Goal: Information Seeking & Learning: Learn about a topic

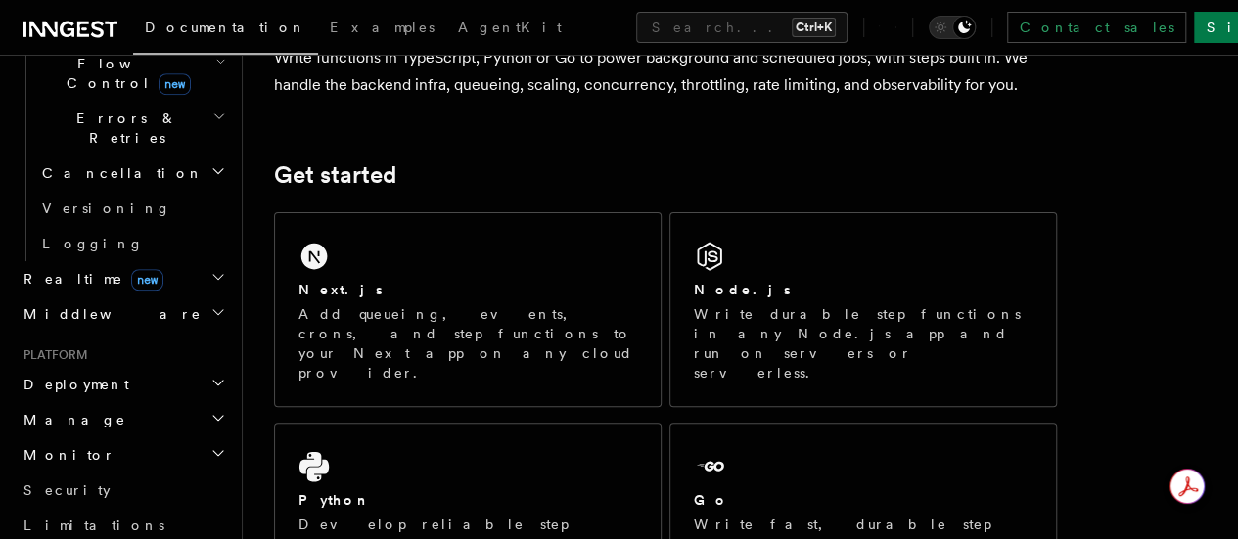
scroll to position [822, 0]
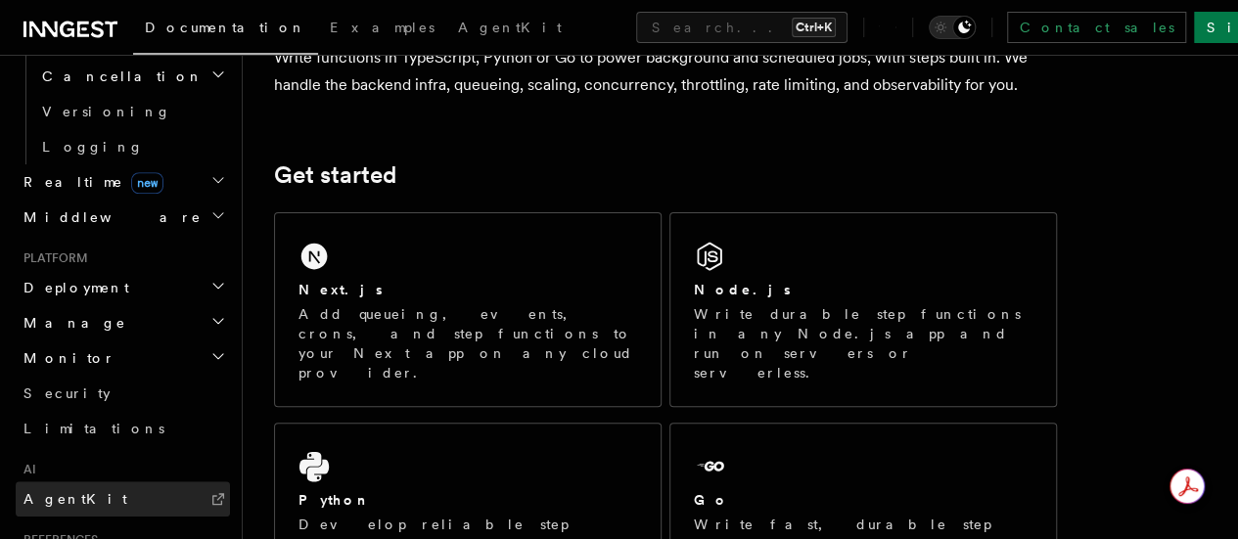
click at [84, 482] on link "AgentKit" at bounding box center [123, 499] width 214 height 35
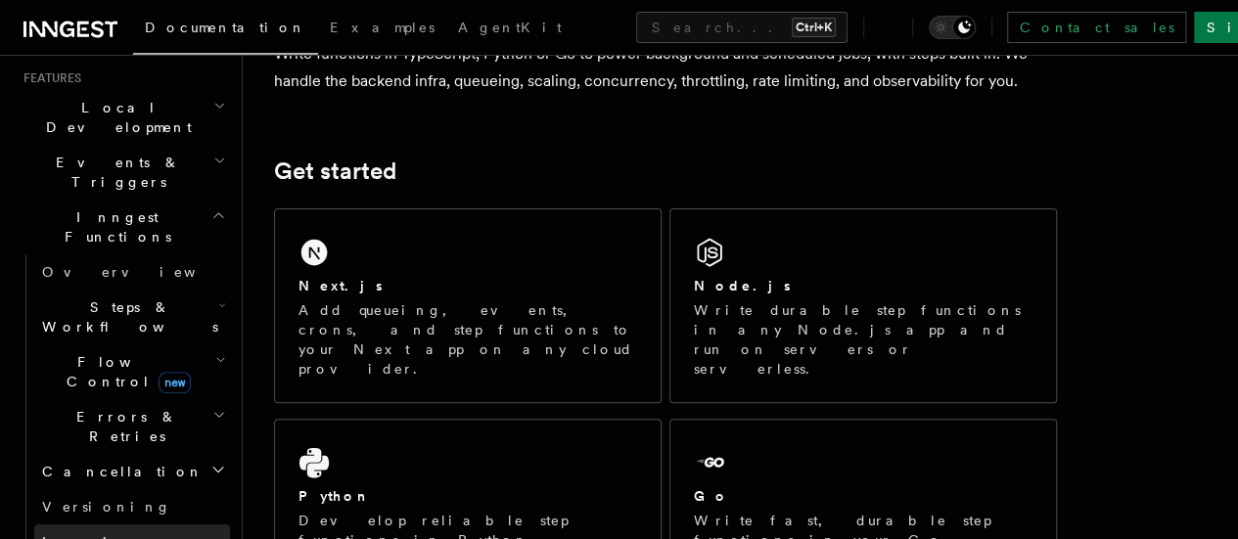
scroll to position [419, 0]
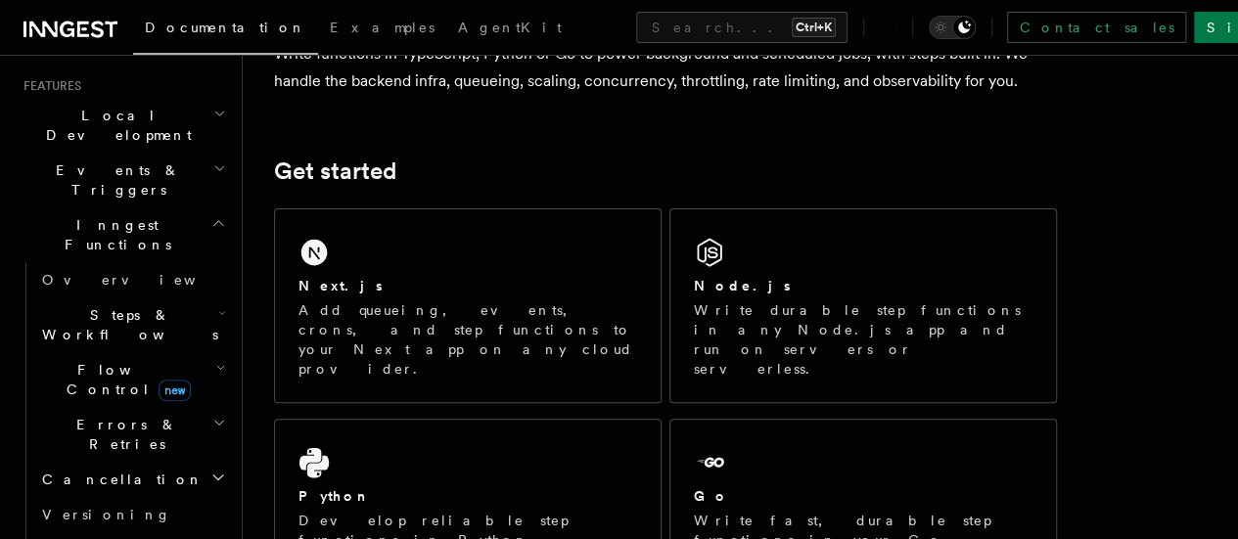
click at [218, 305] on icon "button" at bounding box center [222, 313] width 8 height 16
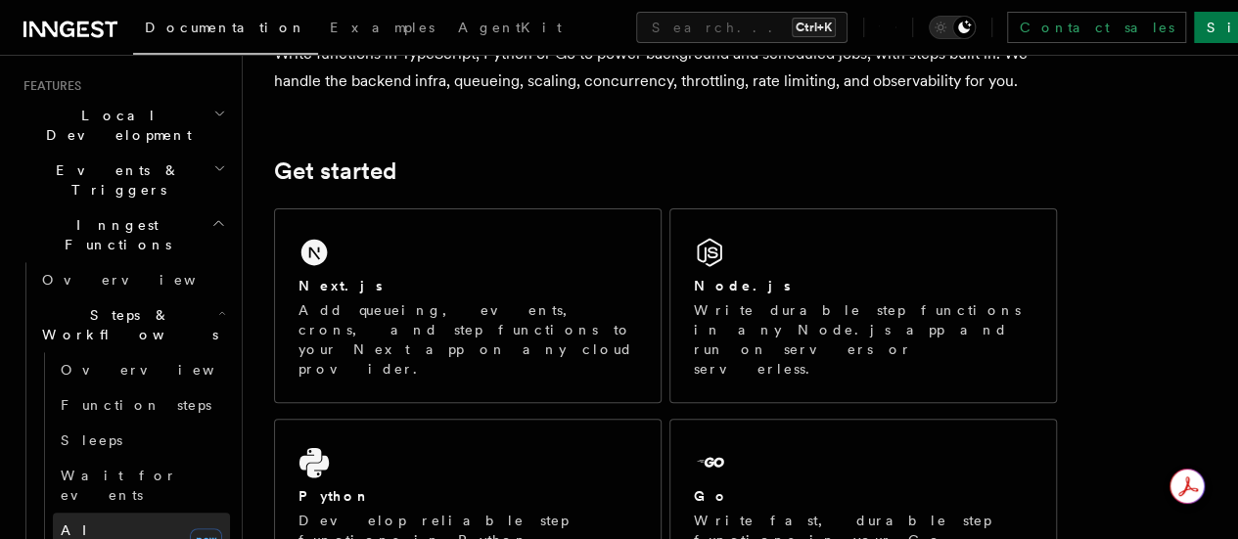
click at [100, 523] on span "AI Inference" at bounding box center [118, 540] width 114 height 35
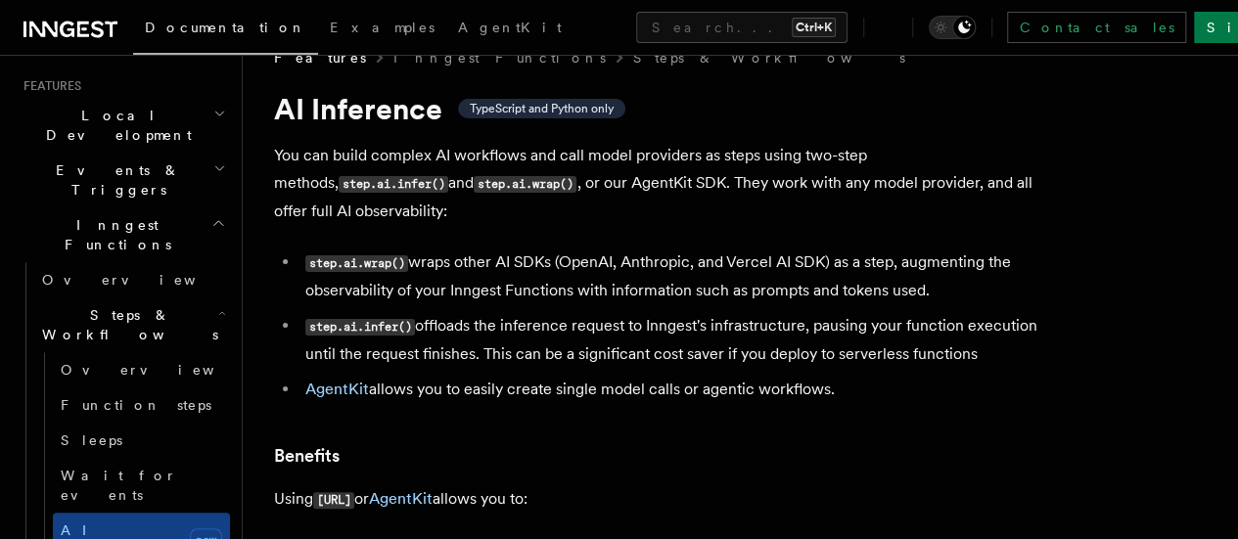
scroll to position [39, 0]
click at [532, 172] on p "You can build complex AI workflows and call model providers as steps using two-…" at bounding box center [665, 182] width 783 height 83
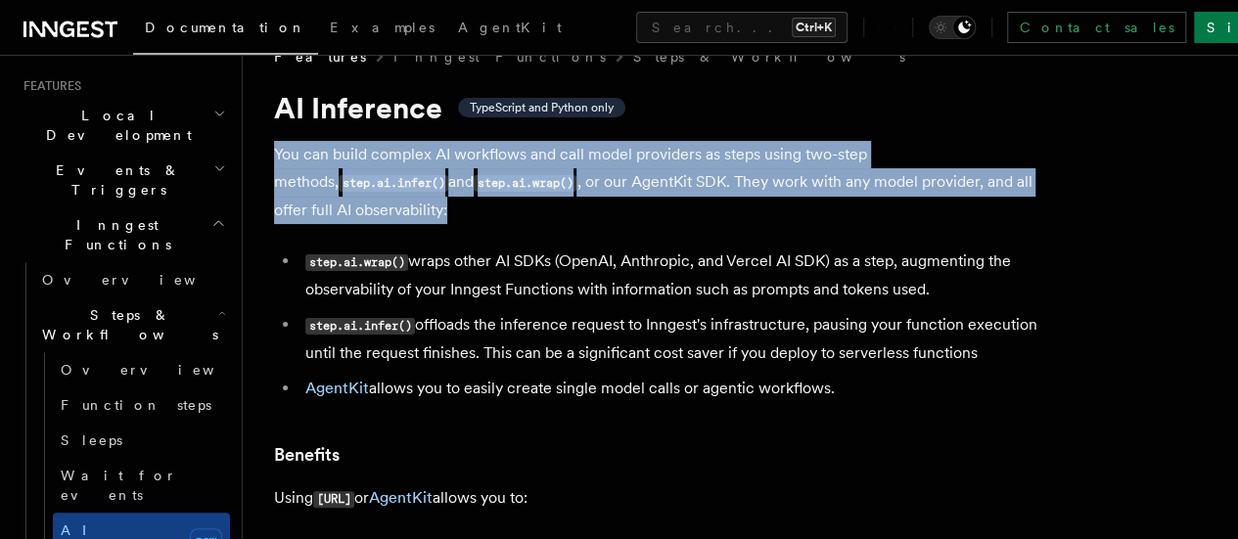
click at [532, 172] on p "You can build complex AI workflows and call model providers as steps using two-…" at bounding box center [665, 182] width 783 height 83
drag, startPoint x: 532, startPoint y: 172, endPoint x: 558, endPoint y: 181, distance: 27.9
click at [558, 181] on p "You can build complex AI workflows and call model providers as steps using two-…" at bounding box center [665, 182] width 783 height 83
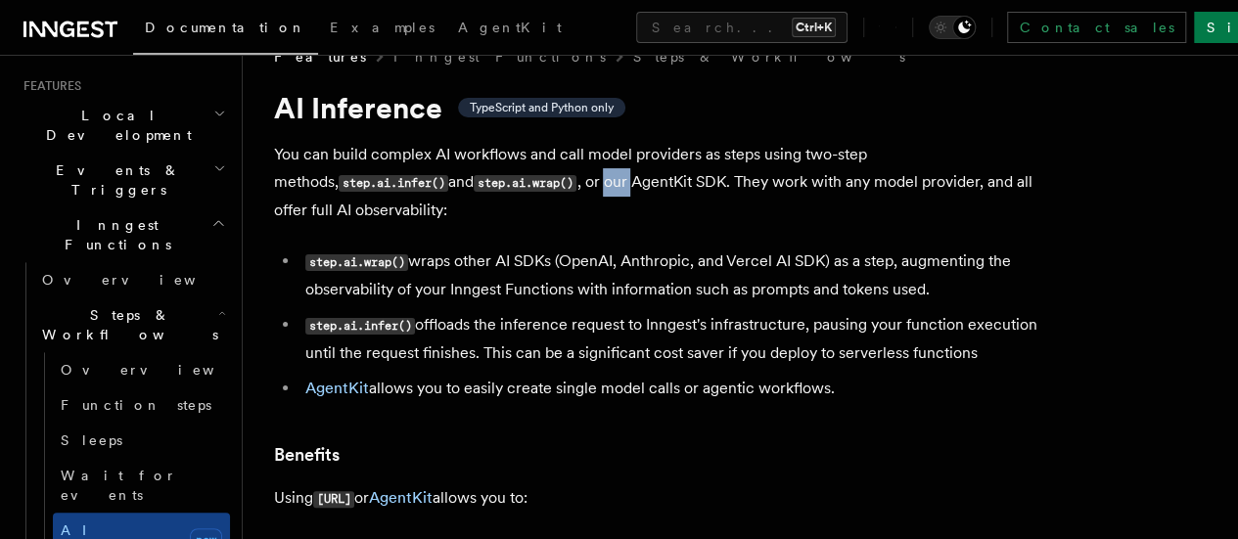
click at [558, 181] on p "You can build complex AI workflows and call model providers as steps using two-…" at bounding box center [665, 182] width 783 height 83
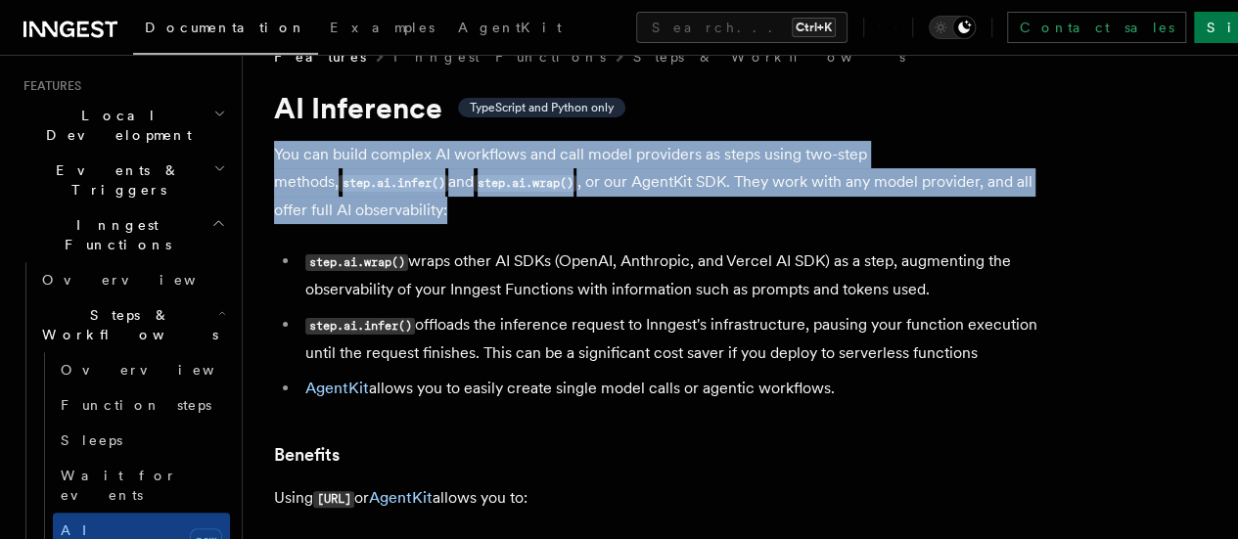
click at [558, 181] on p "You can build complex AI workflows and call model providers as steps using two-…" at bounding box center [665, 182] width 783 height 83
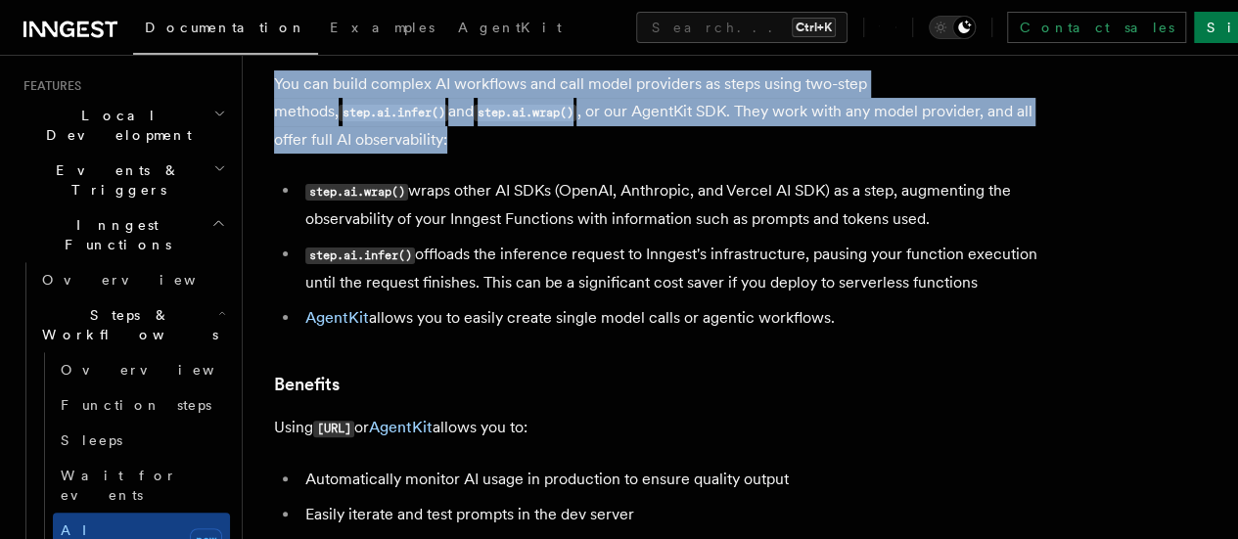
scroll to position [114, 0]
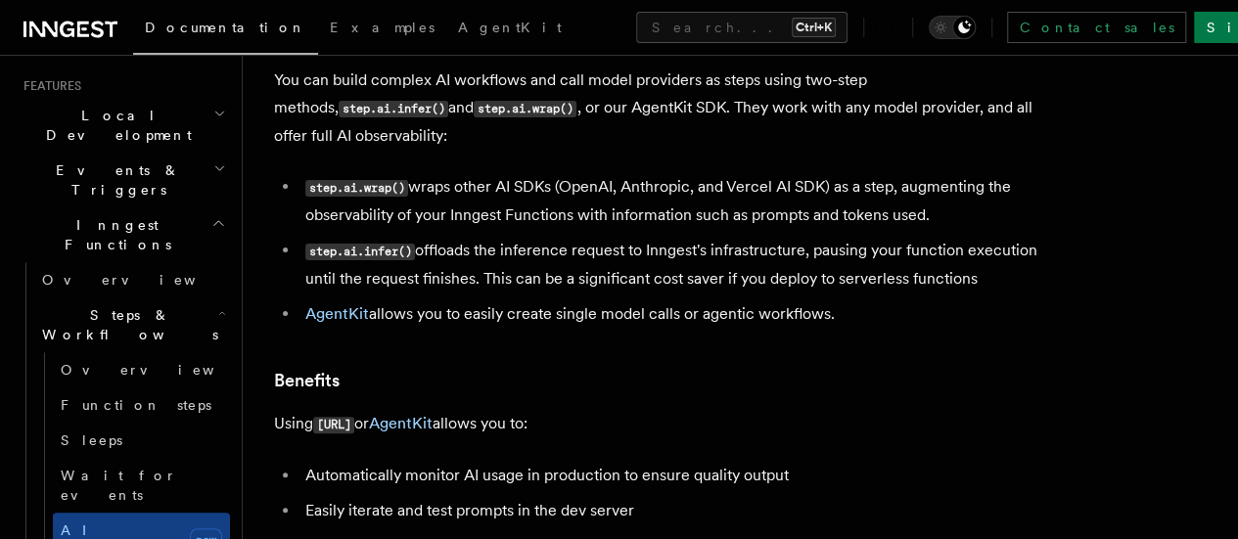
click at [558, 181] on li "step.ai.wrap() wraps other AI SDKs (OpenAI, Anthropic, and Vercel AI SDK) as a …" at bounding box center [679, 201] width 758 height 56
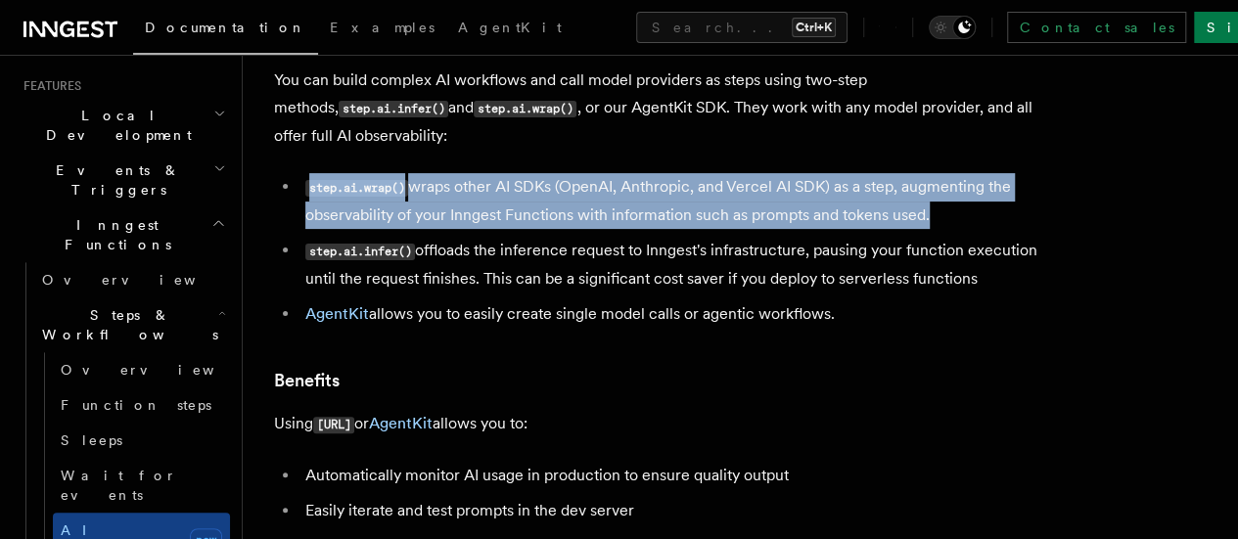
click at [558, 181] on li "step.ai.wrap() wraps other AI SDKs (OpenAI, Anthropic, and Vercel AI SDK) as a …" at bounding box center [679, 201] width 758 height 56
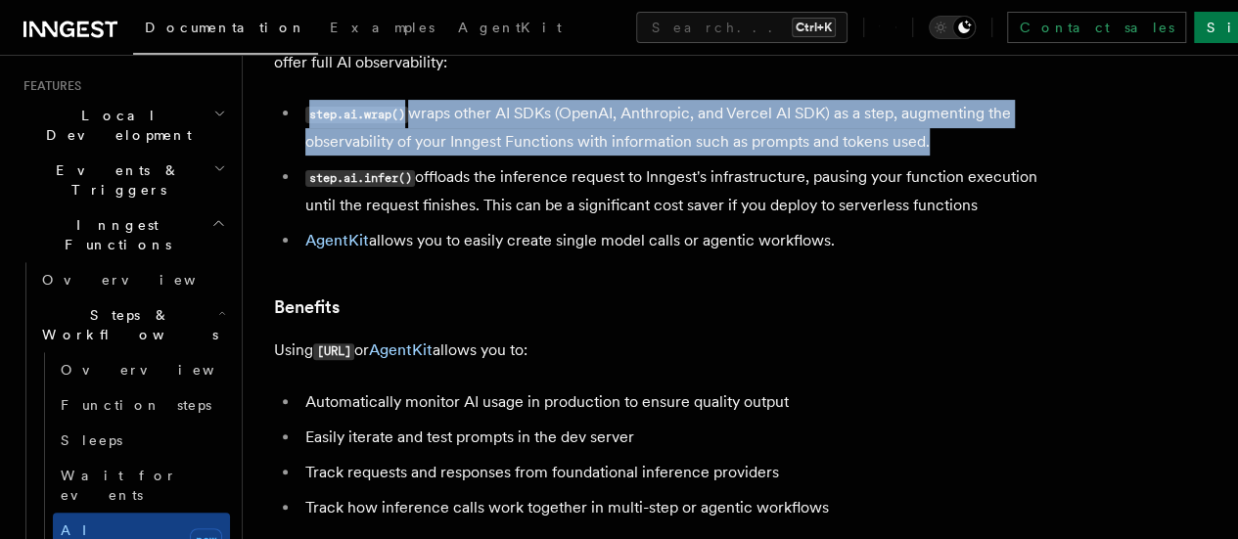
scroll to position [200, 0]
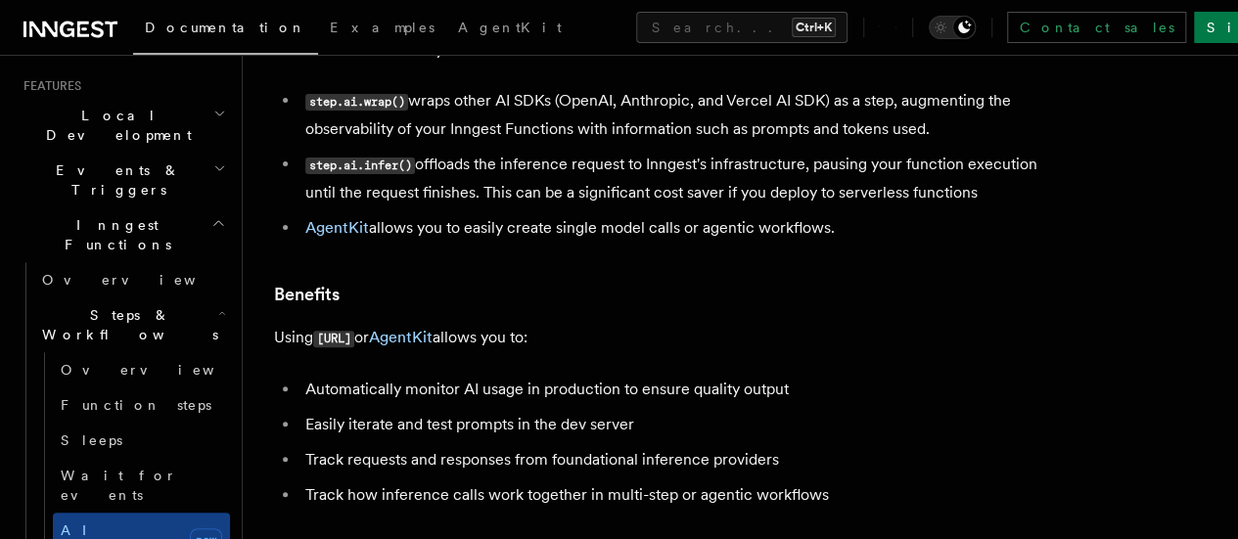
click at [558, 181] on li "step.ai.infer() offloads the inference request to Inngest's infrastructure, pau…" at bounding box center [679, 179] width 758 height 56
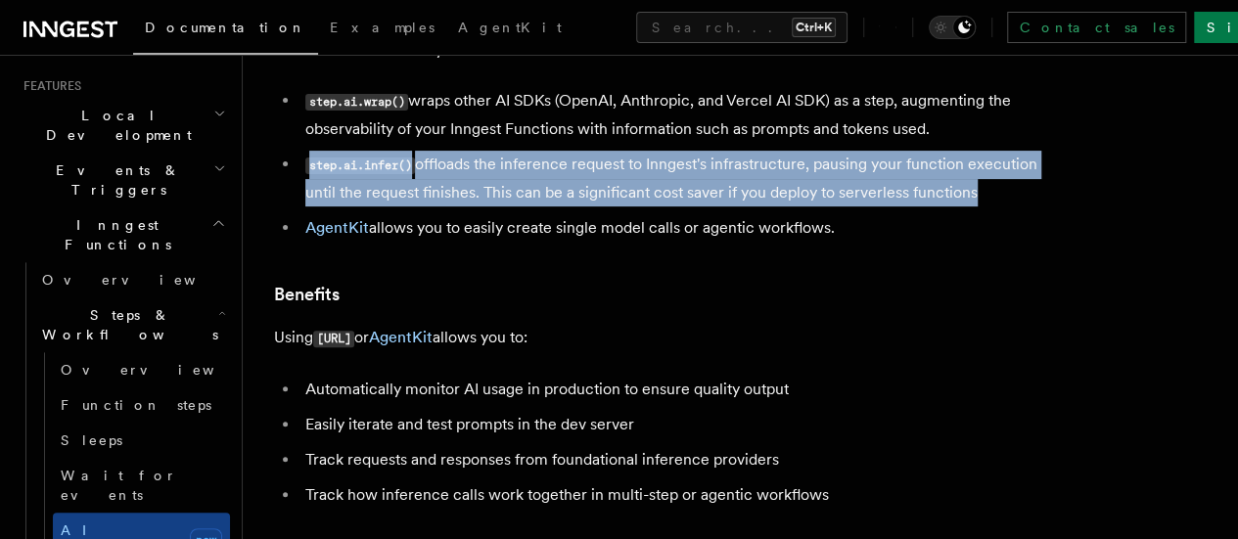
click at [558, 181] on li "step.ai.infer() offloads the inference request to Inngest's infrastructure, pau…" at bounding box center [679, 179] width 758 height 56
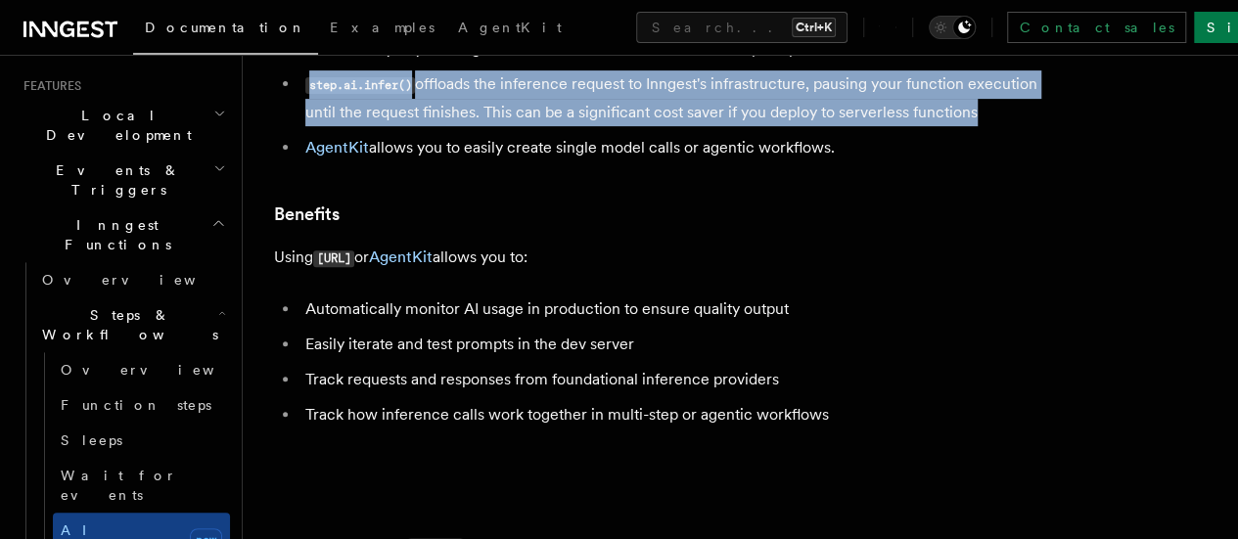
scroll to position [288, 0]
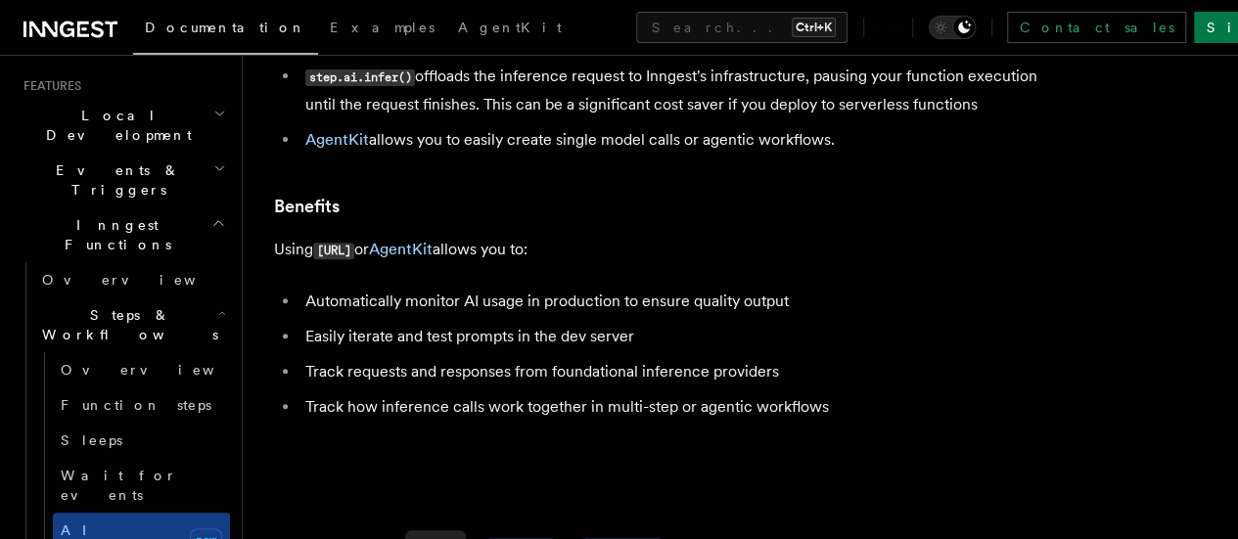
click at [558, 154] on ul "step.ai.wrap() wraps other AI SDKs (OpenAI, Anthropic, and Vercel AI SDK) as a …" at bounding box center [665, 76] width 783 height 155
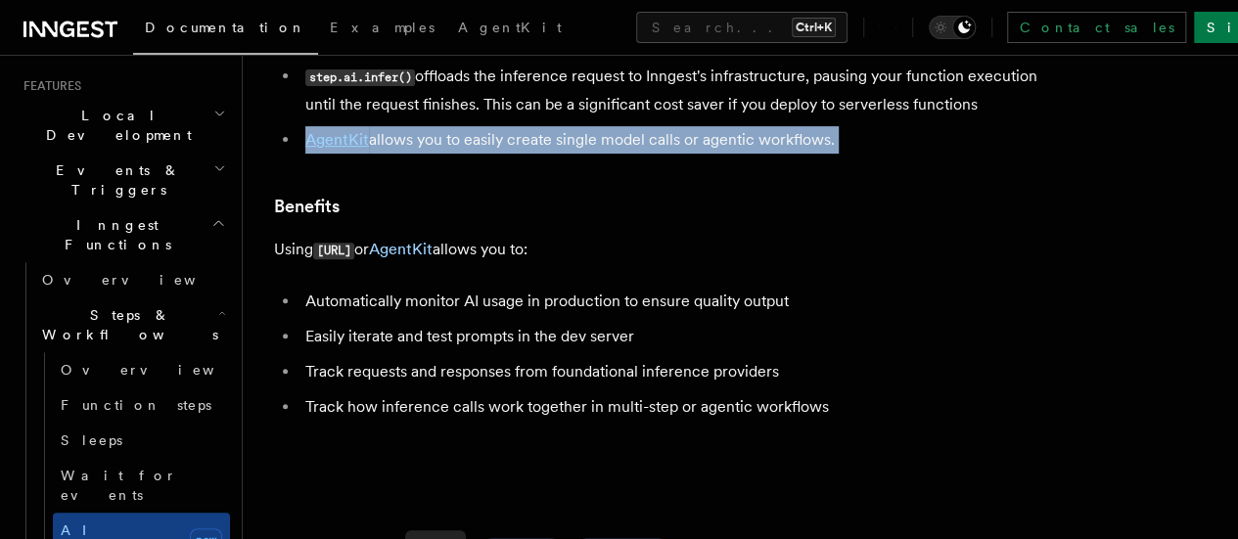
click at [558, 154] on ul "step.ai.wrap() wraps other AI SDKs (OpenAI, Anthropic, and Vercel AI SDK) as a …" at bounding box center [665, 76] width 783 height 155
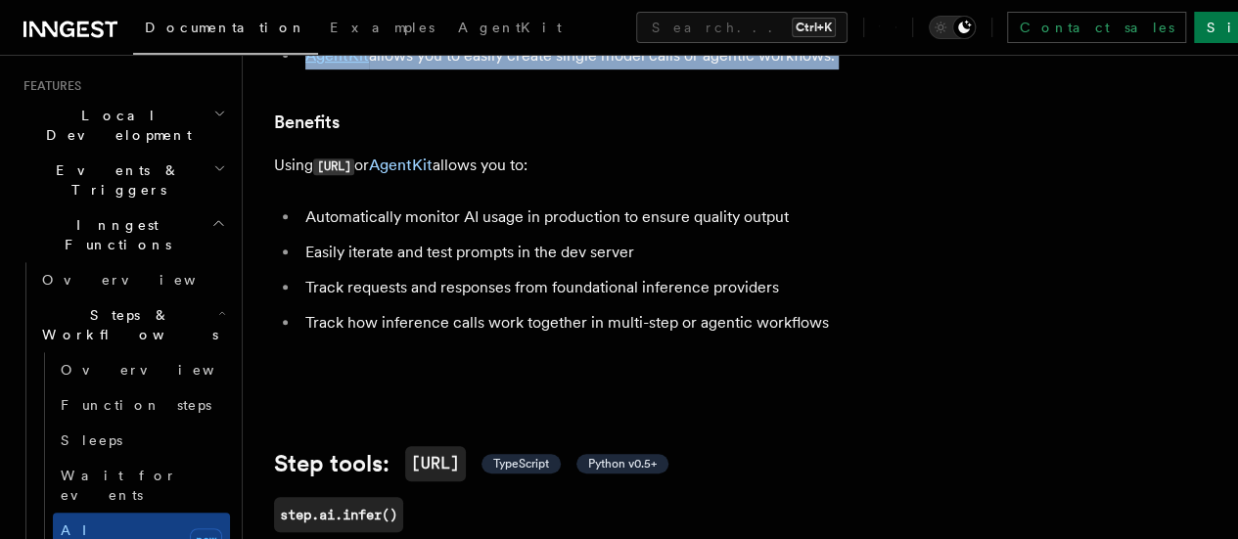
scroll to position [411, 0]
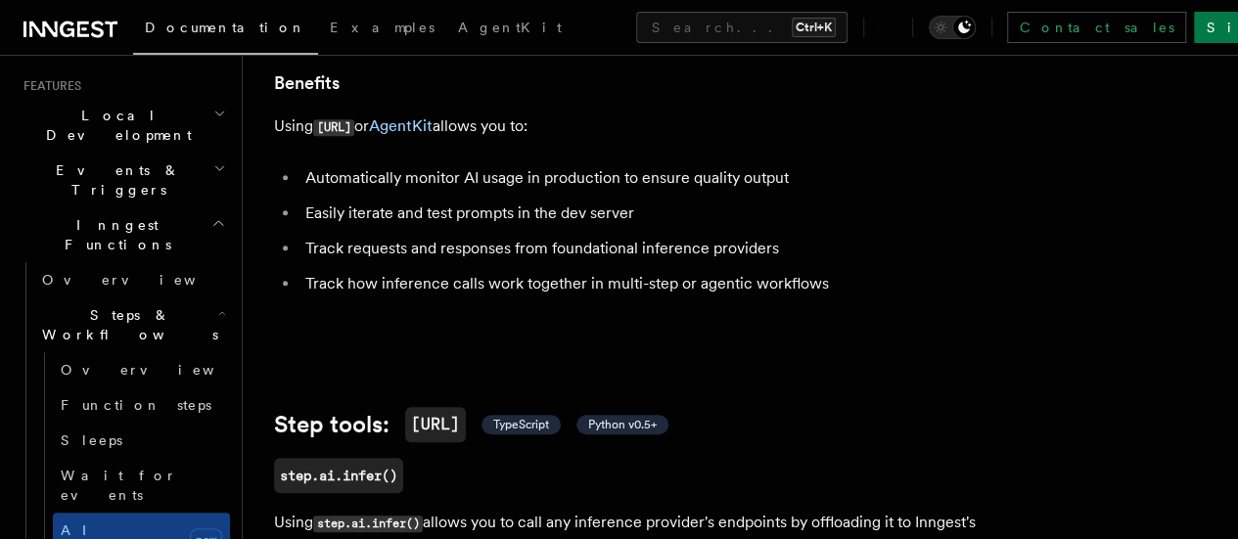
click at [558, 141] on p "Using [URL] or AgentKit allows you to:" at bounding box center [665, 127] width 783 height 28
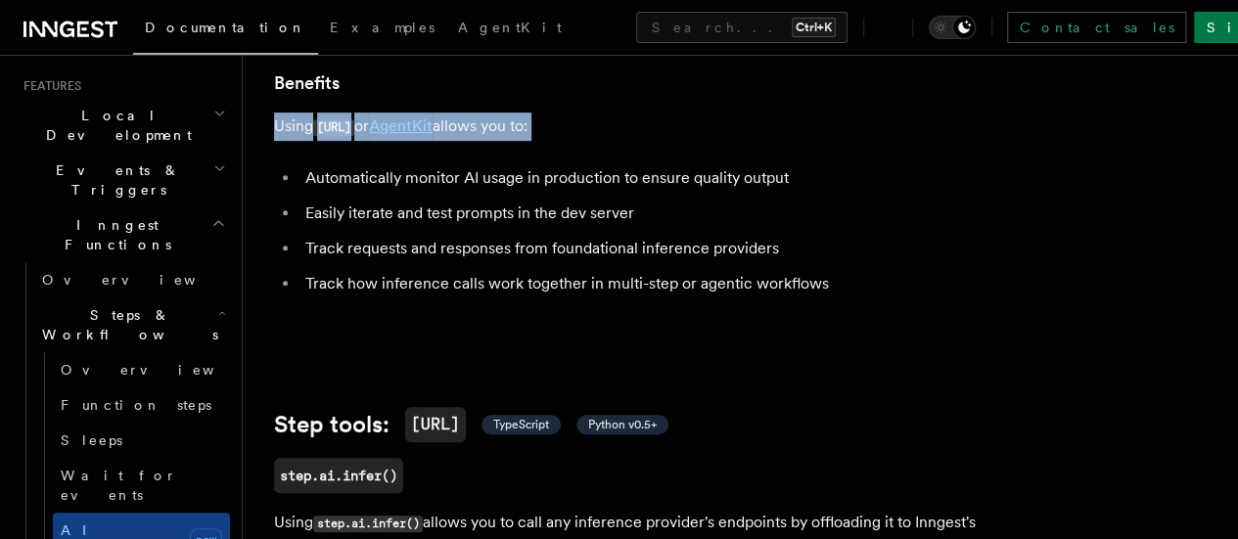
click at [558, 141] on p "Using [URL] or AgentKit allows you to:" at bounding box center [665, 127] width 783 height 28
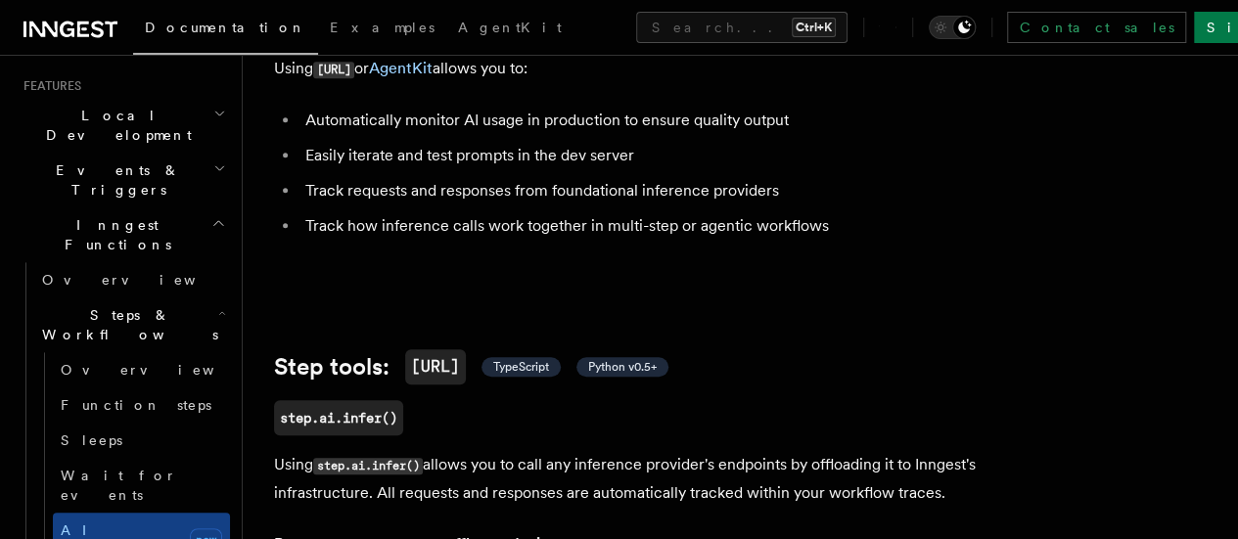
click at [558, 134] on li "Automatically monitor AI usage in production to ensure quality output" at bounding box center [679, 120] width 758 height 27
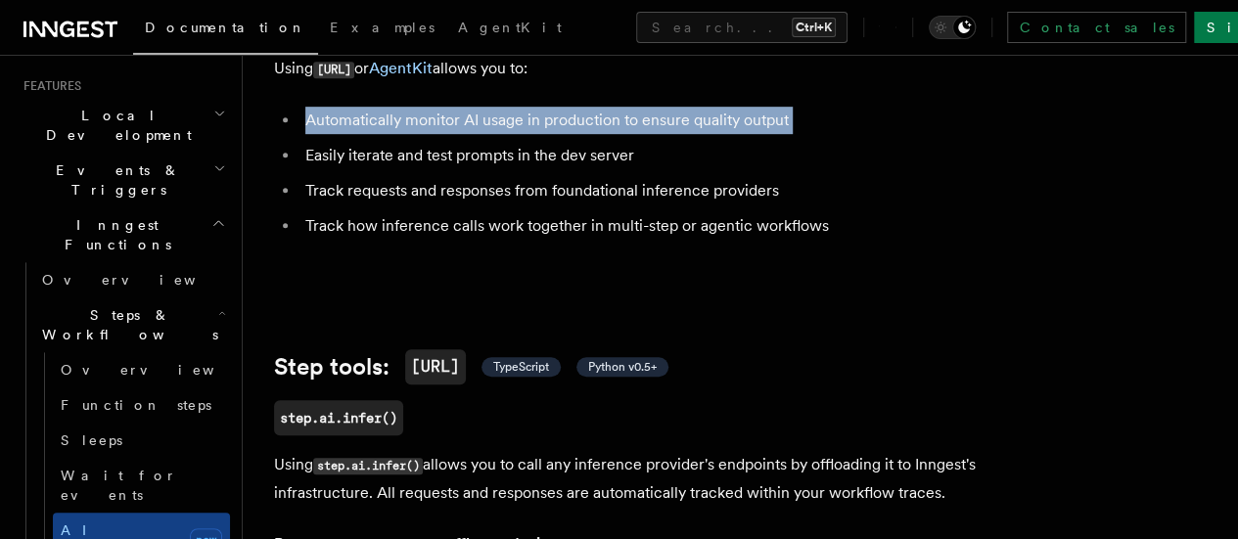
click at [558, 134] on li "Automatically monitor AI usage in production to ensure quality output" at bounding box center [679, 120] width 758 height 27
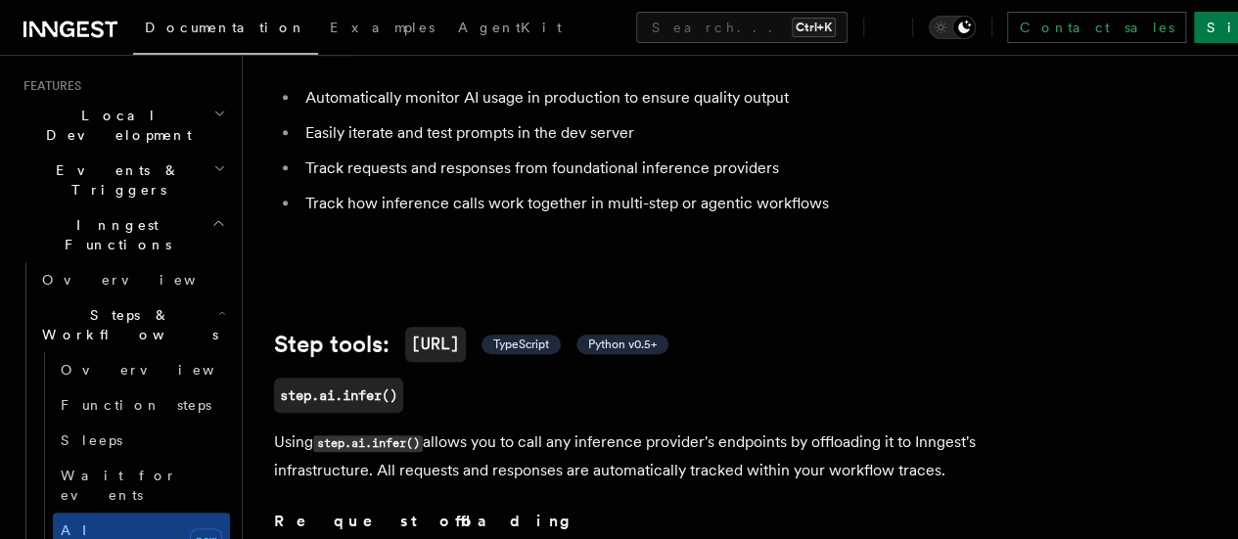
click at [558, 147] on li "Easily iterate and test prompts in the dev server" at bounding box center [679, 132] width 758 height 27
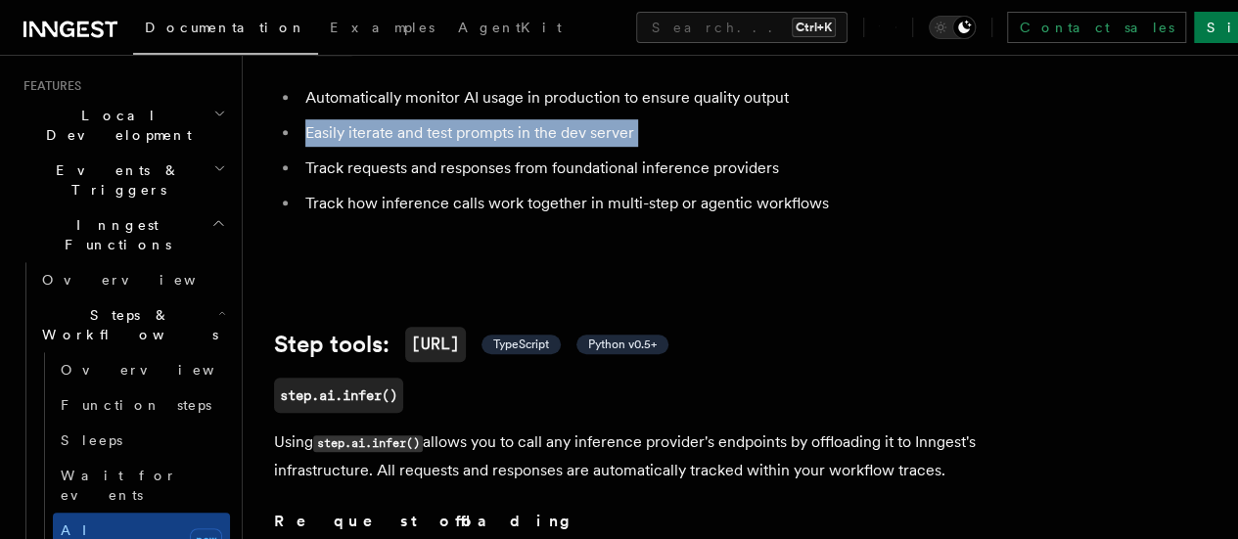
click at [558, 147] on li "Easily iterate and test prompts in the dev server" at bounding box center [679, 132] width 758 height 27
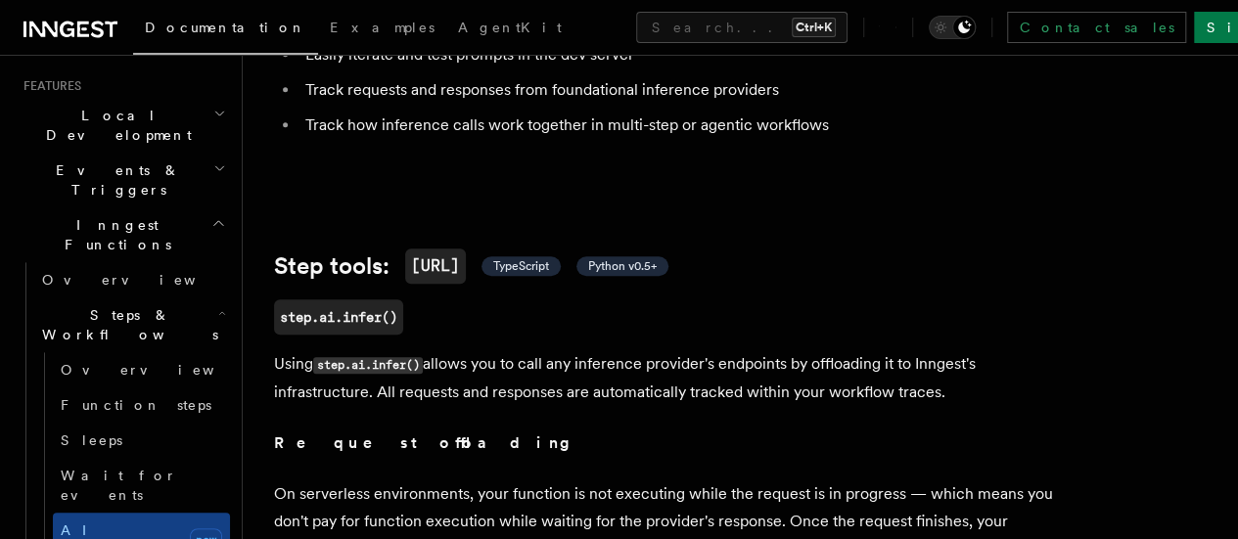
click at [558, 139] on li "Track how inference calls work together in multi-step or agentic workflows" at bounding box center [679, 125] width 758 height 27
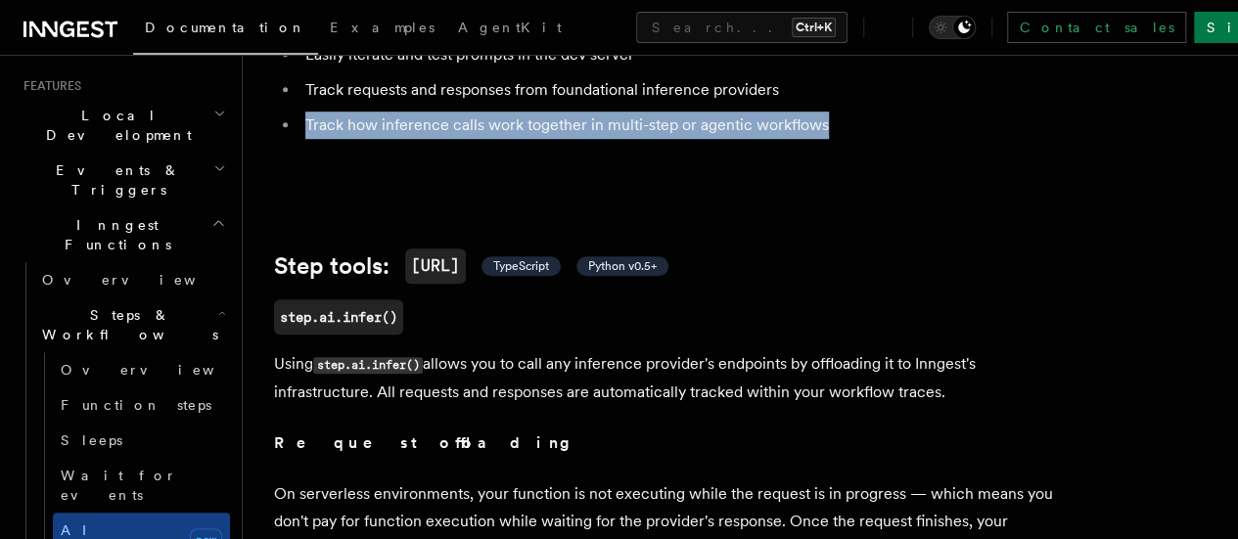
click at [558, 139] on li "Track how inference calls work together in multi-step or agentic workflows" at bounding box center [679, 125] width 758 height 27
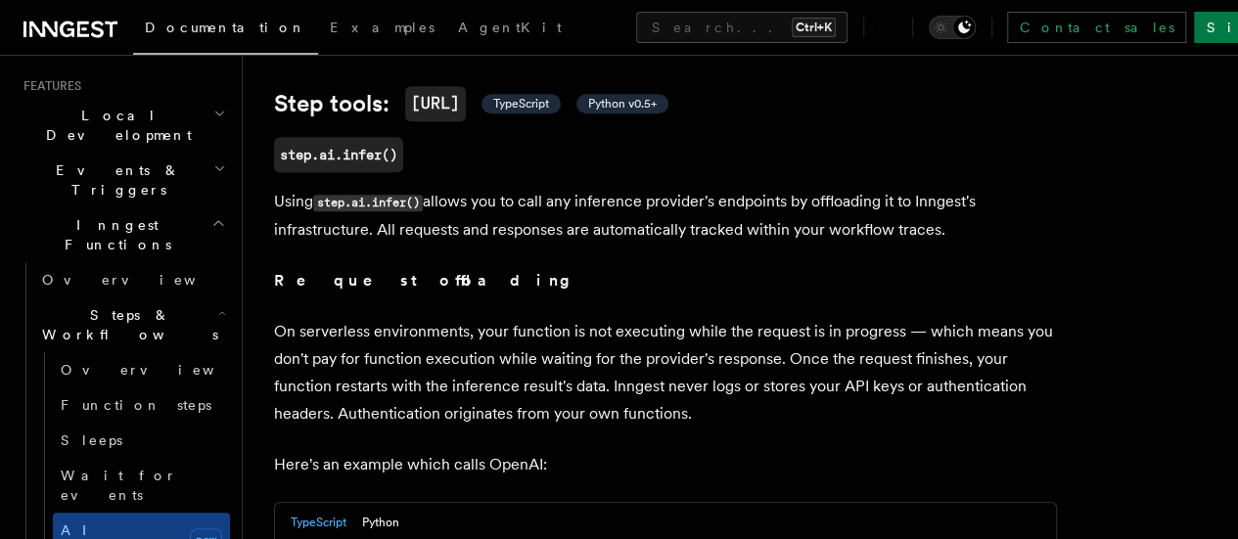
scroll to position [805, 0]
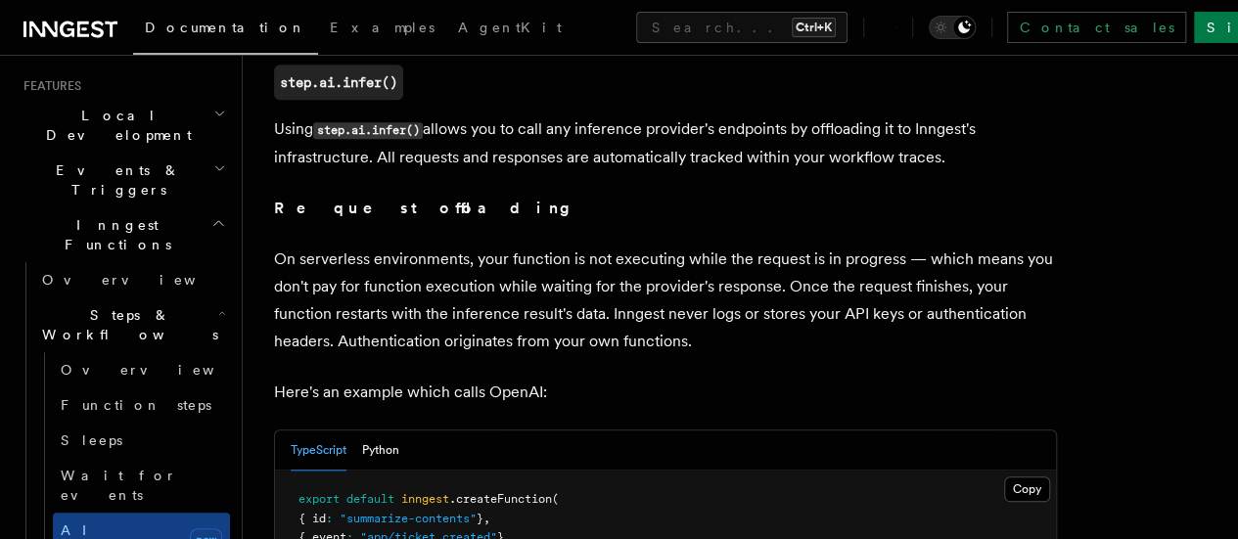
click at [558, 171] on p "Using step.ai.infer() allows you to call any inference provider's endpoints by …" at bounding box center [665, 144] width 783 height 56
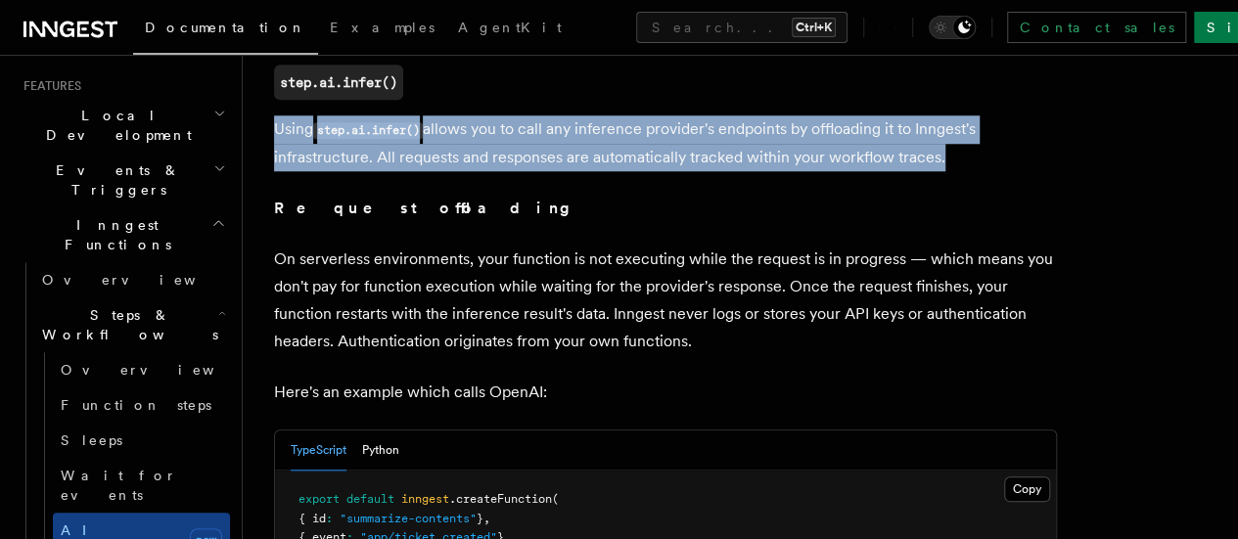
click at [558, 171] on p "Using step.ai.infer() allows you to call any inference provider's endpoints by …" at bounding box center [665, 144] width 783 height 56
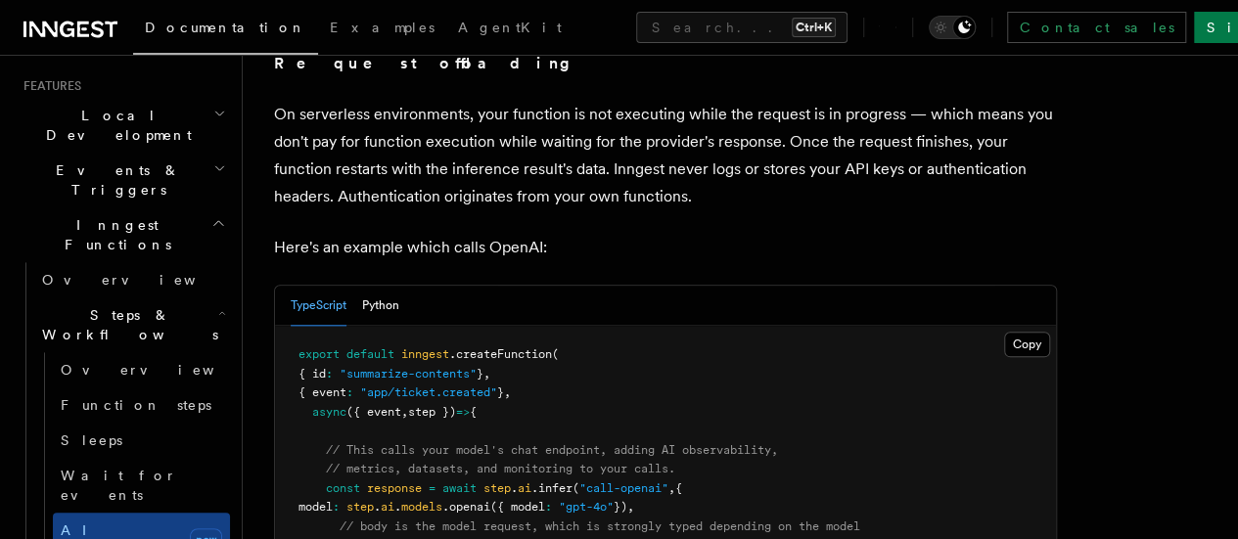
scroll to position [954, 0]
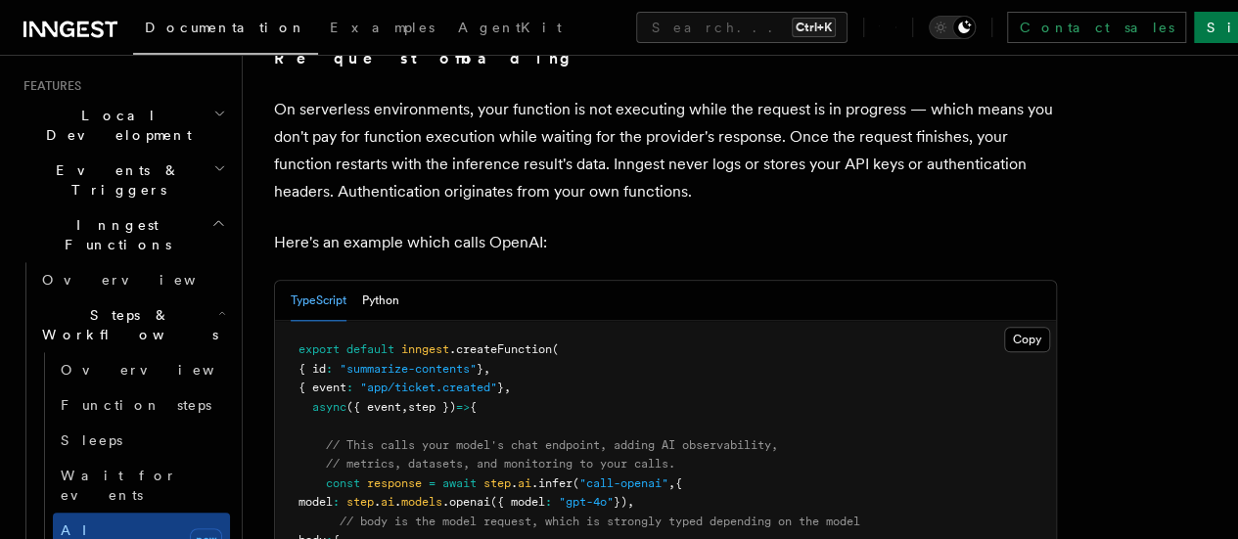
click at [558, 181] on p "On serverless environments, your function is not executing while the request is…" at bounding box center [665, 151] width 783 height 110
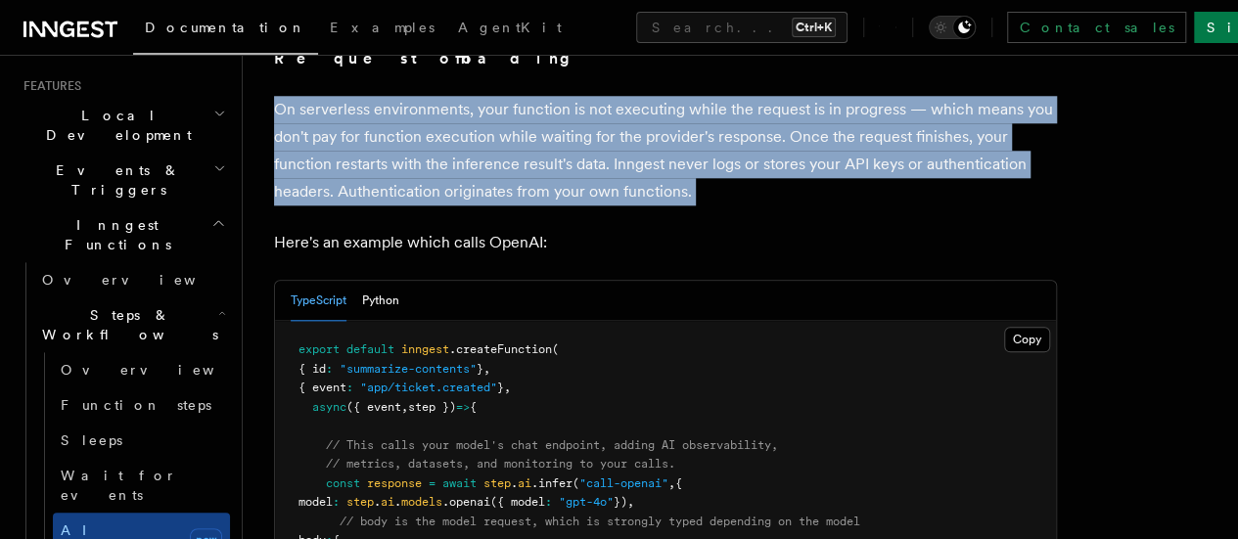
click at [558, 181] on p "On serverless environments, your function is not executing while the request is…" at bounding box center [665, 151] width 783 height 110
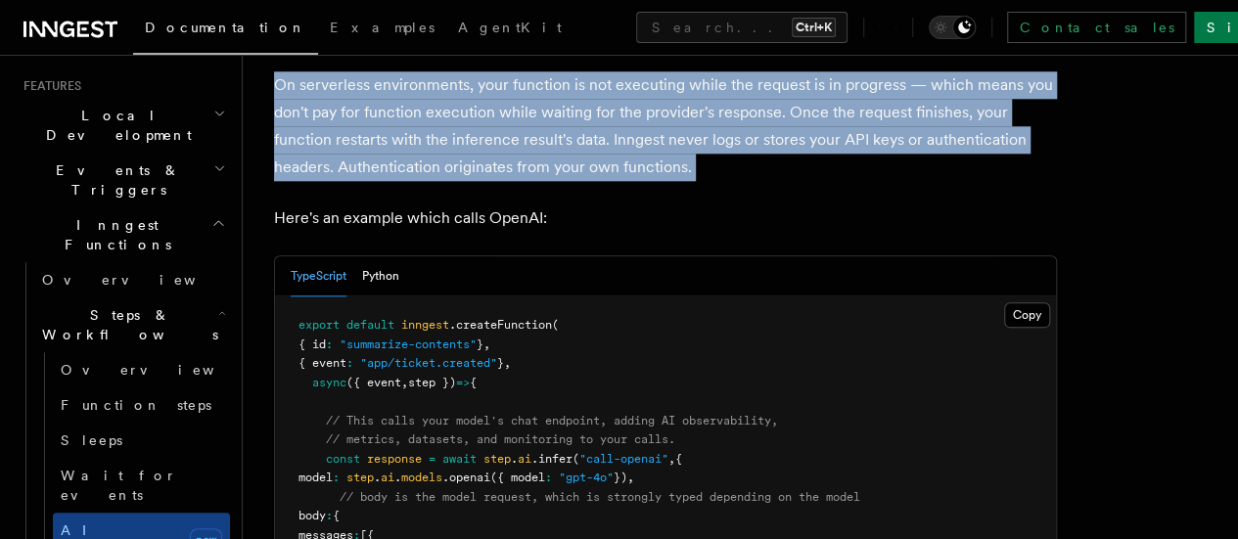
click at [558, 181] on p "On serverless environments, your function is not executing while the request is…" at bounding box center [665, 126] width 783 height 110
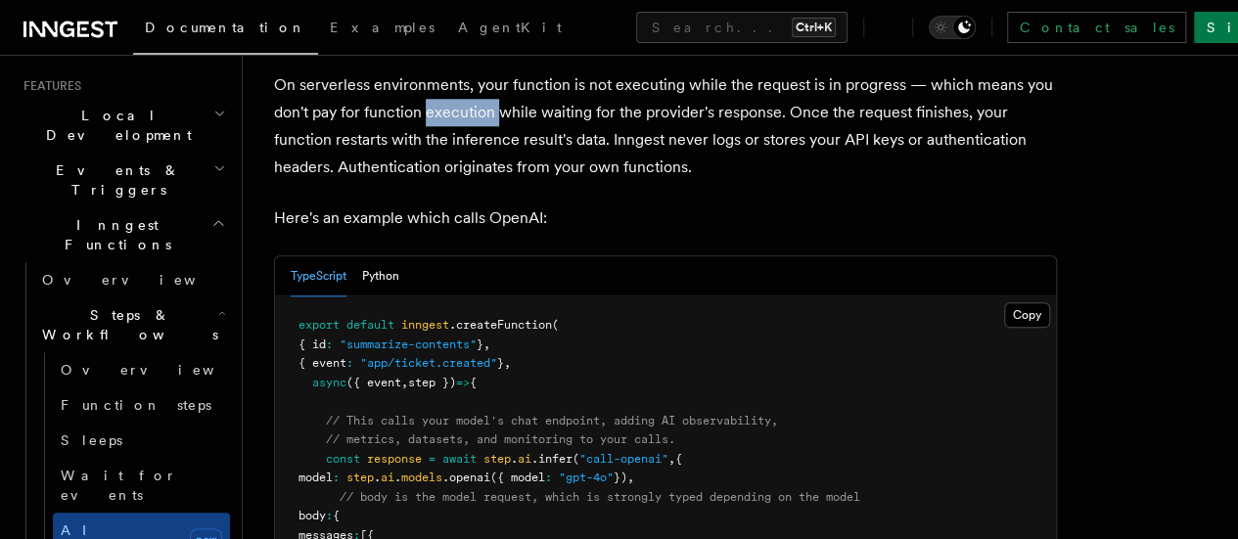
click at [558, 181] on p "On serverless environments, your function is not executing while the request is…" at bounding box center [665, 126] width 783 height 110
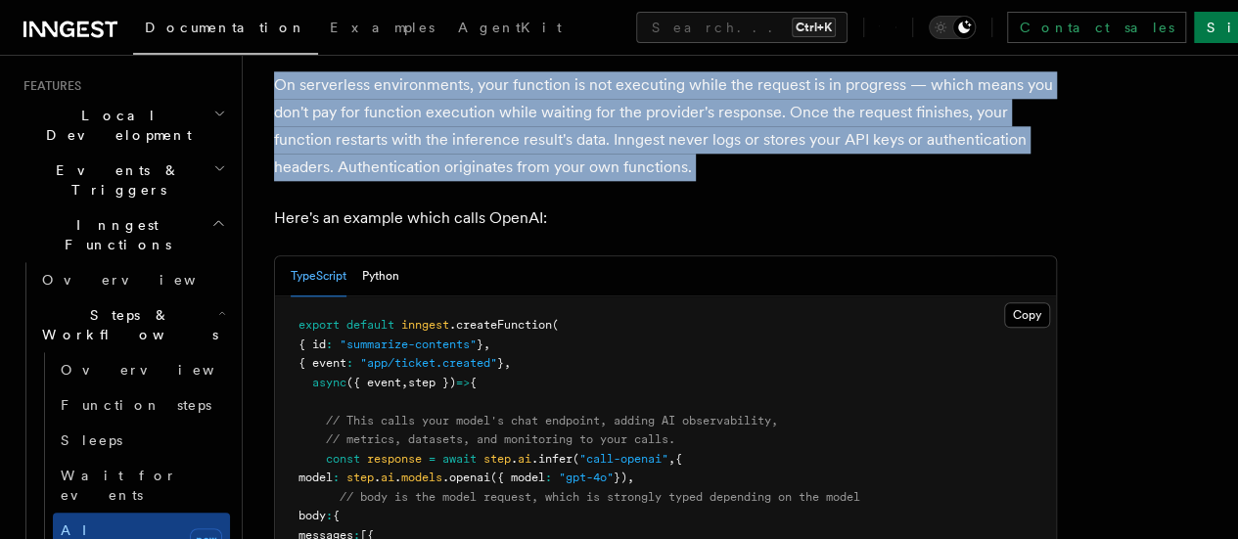
click at [558, 181] on p "On serverless environments, your function is not executing while the request is…" at bounding box center [665, 126] width 783 height 110
drag, startPoint x: 558, startPoint y: 181, endPoint x: 578, endPoint y: 181, distance: 19.6
click at [578, 181] on p "On serverless environments, your function is not executing while the request is…" at bounding box center [665, 126] width 783 height 110
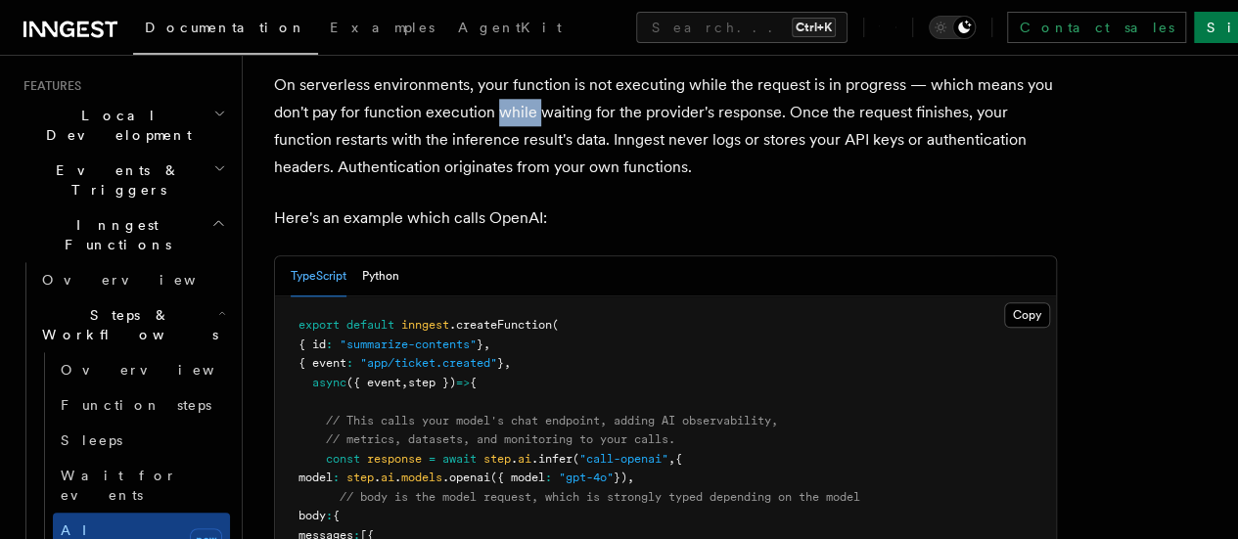
click at [578, 181] on p "On serverless environments, your function is not executing while the request is…" at bounding box center [665, 126] width 783 height 110
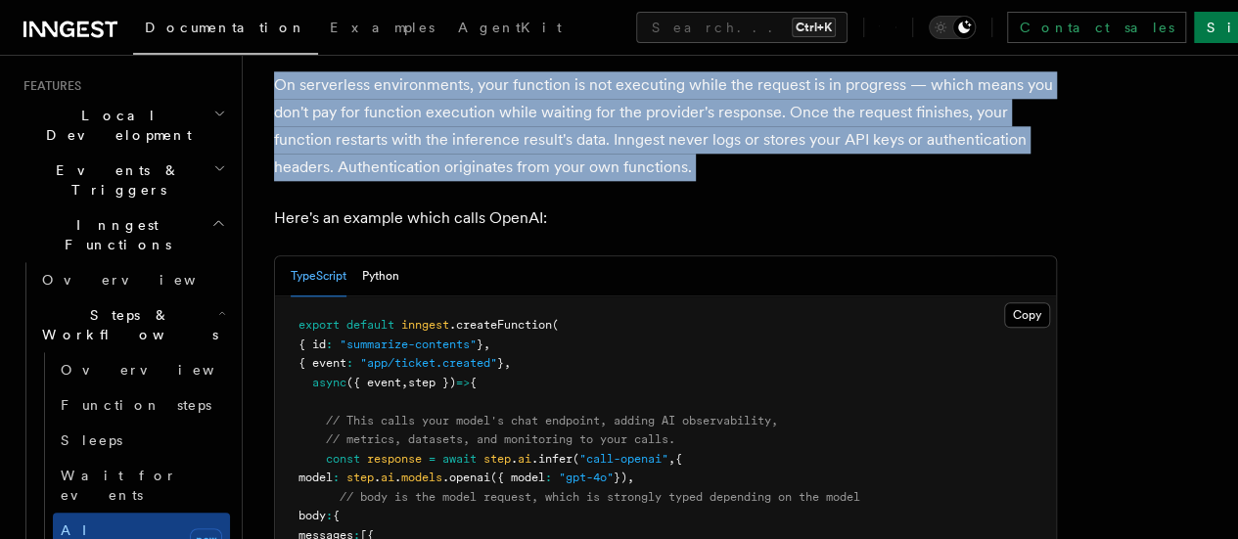
click at [578, 181] on p "On serverless environments, your function is not executing while the request is…" at bounding box center [665, 126] width 783 height 110
drag, startPoint x: 578, startPoint y: 181, endPoint x: 601, endPoint y: 185, distance: 23.8
click at [601, 181] on p "On serverless environments, your function is not executing while the request is…" at bounding box center [665, 126] width 783 height 110
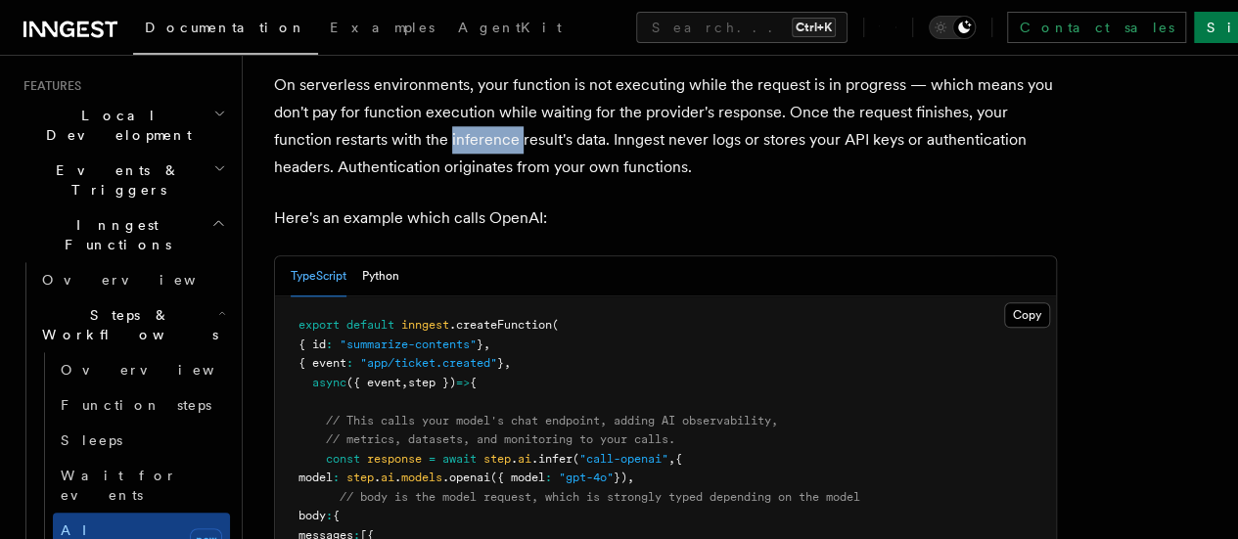
click at [601, 181] on p "On serverless environments, your function is not executing while the request is…" at bounding box center [665, 126] width 783 height 110
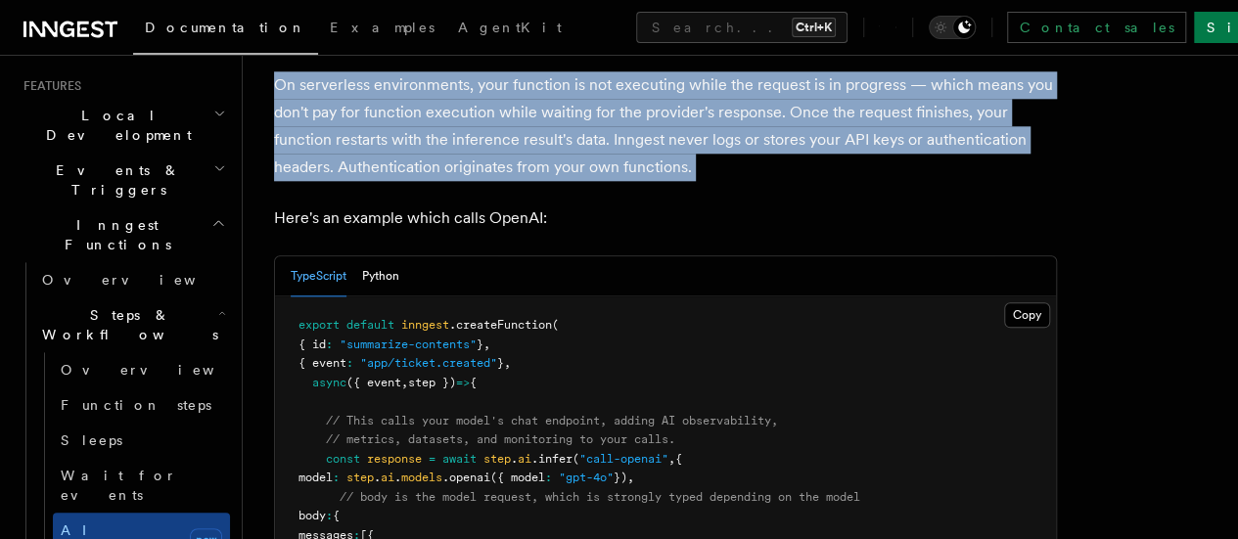
click at [601, 181] on p "On serverless environments, your function is not executing while the request is…" at bounding box center [665, 126] width 783 height 110
click at [610, 181] on p "On serverless environments, your function is not executing while the request is…" at bounding box center [665, 126] width 783 height 110
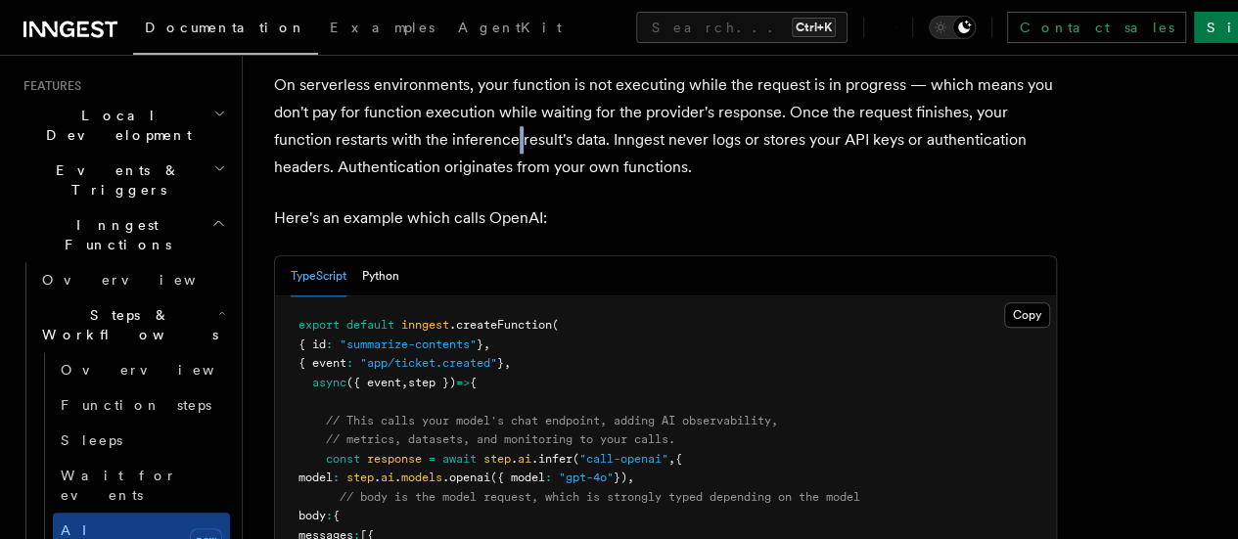
click at [610, 181] on p "On serverless environments, your function is not executing while the request is…" at bounding box center [665, 126] width 783 height 110
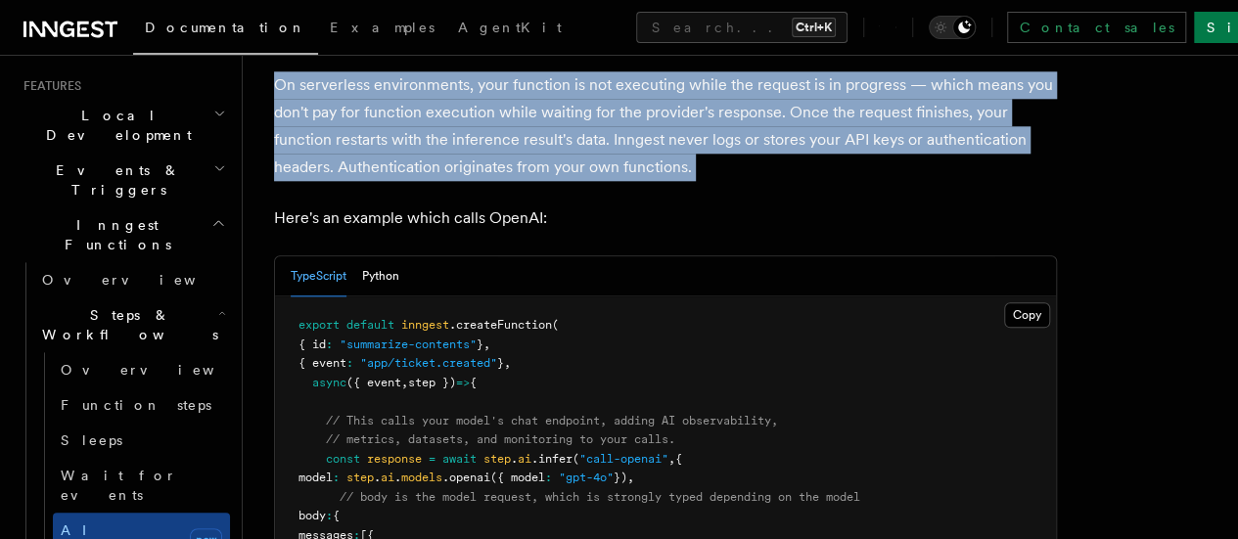
click at [610, 181] on p "On serverless environments, your function is not executing while the request is…" at bounding box center [665, 126] width 783 height 110
click at [621, 181] on p "On serverless environments, your function is not executing while the request is…" at bounding box center [665, 126] width 783 height 110
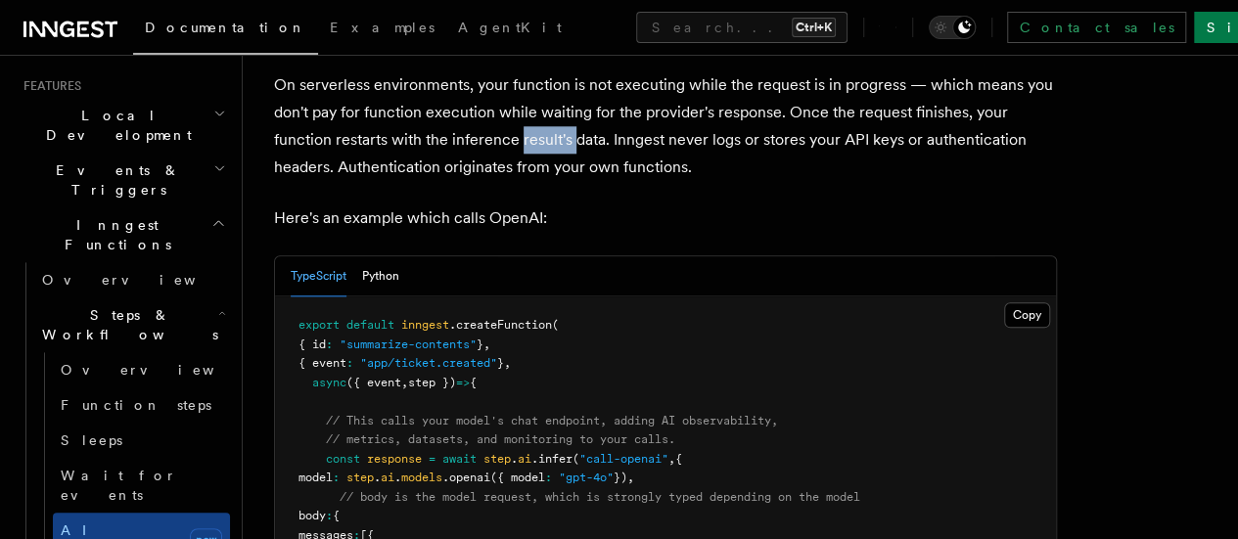
click at [621, 181] on p "On serverless environments, your function is not executing while the request is…" at bounding box center [665, 126] width 783 height 110
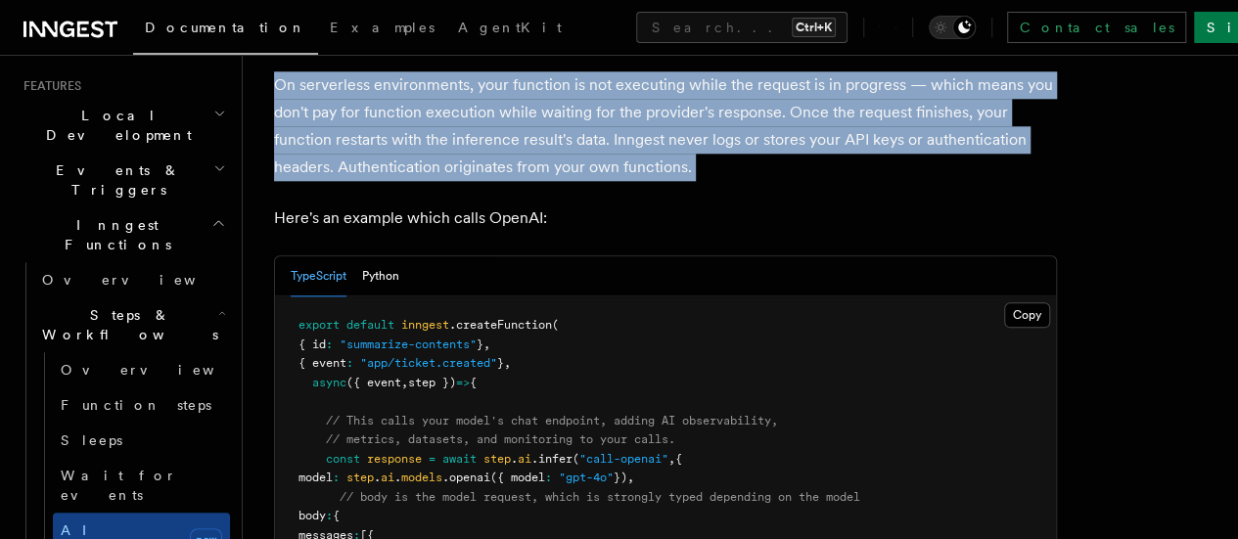
click at [621, 181] on p "On serverless environments, your function is not executing while the request is…" at bounding box center [665, 126] width 783 height 110
drag, startPoint x: 621, startPoint y: 191, endPoint x: 589, endPoint y: 200, distance: 32.5
click at [589, 181] on p "On serverless environments, your function is not executing while the request is…" at bounding box center [665, 126] width 783 height 110
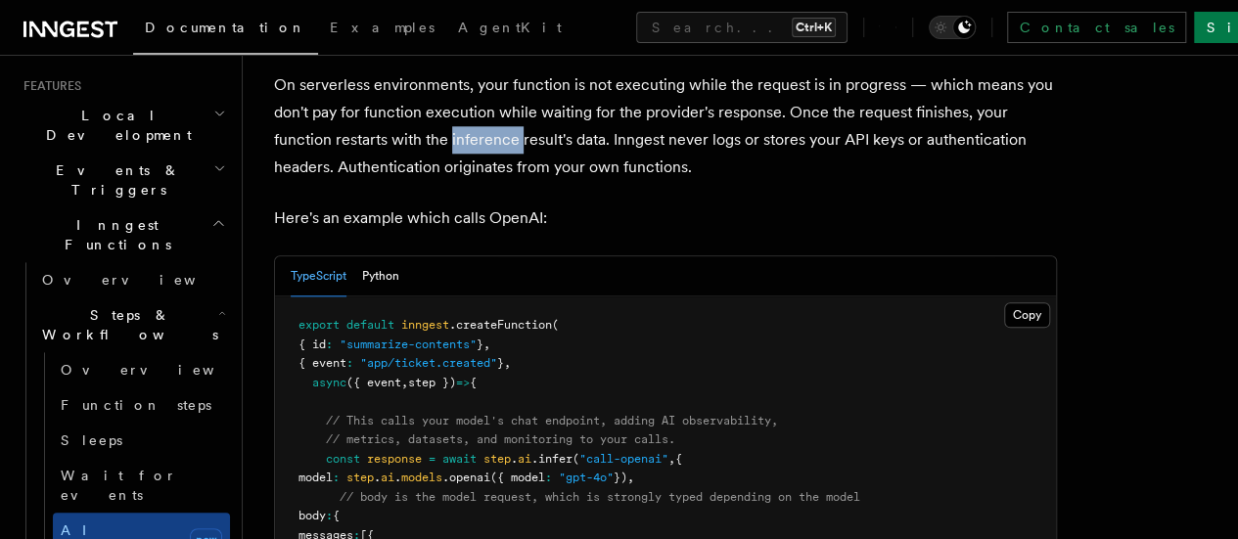
click at [589, 181] on p "On serverless environments, your function is not executing while the request is…" at bounding box center [665, 126] width 783 height 110
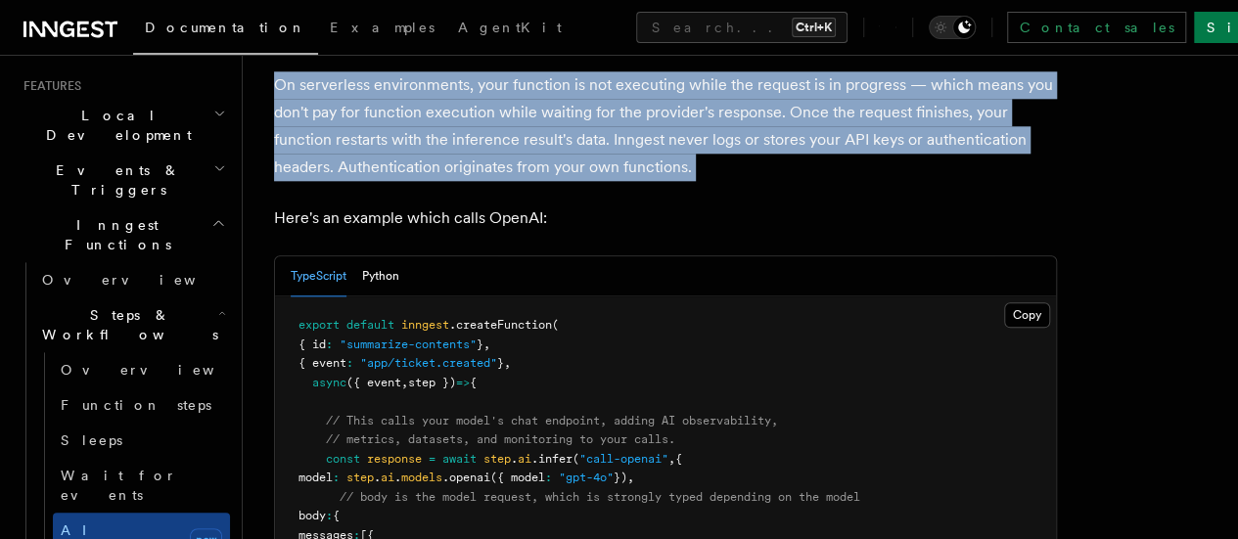
click at [589, 181] on p "On serverless environments, your function is not executing while the request is…" at bounding box center [665, 126] width 783 height 110
click at [608, 181] on p "On serverless environments, your function is not executing while the request is…" at bounding box center [665, 126] width 783 height 110
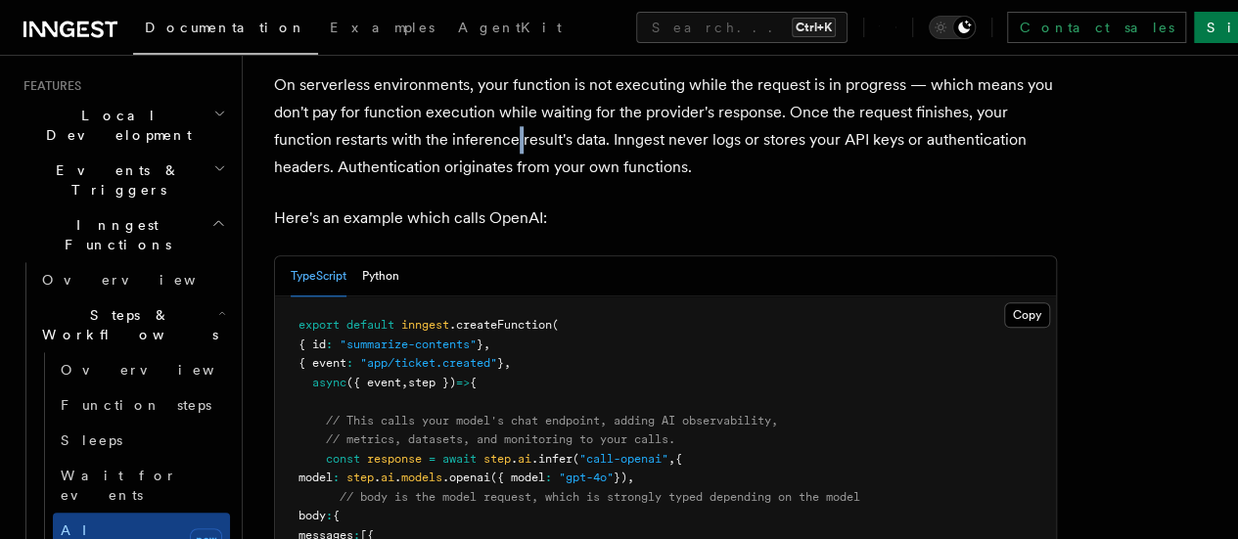
click at [608, 181] on p "On serverless environments, your function is not executing while the request is…" at bounding box center [665, 126] width 783 height 110
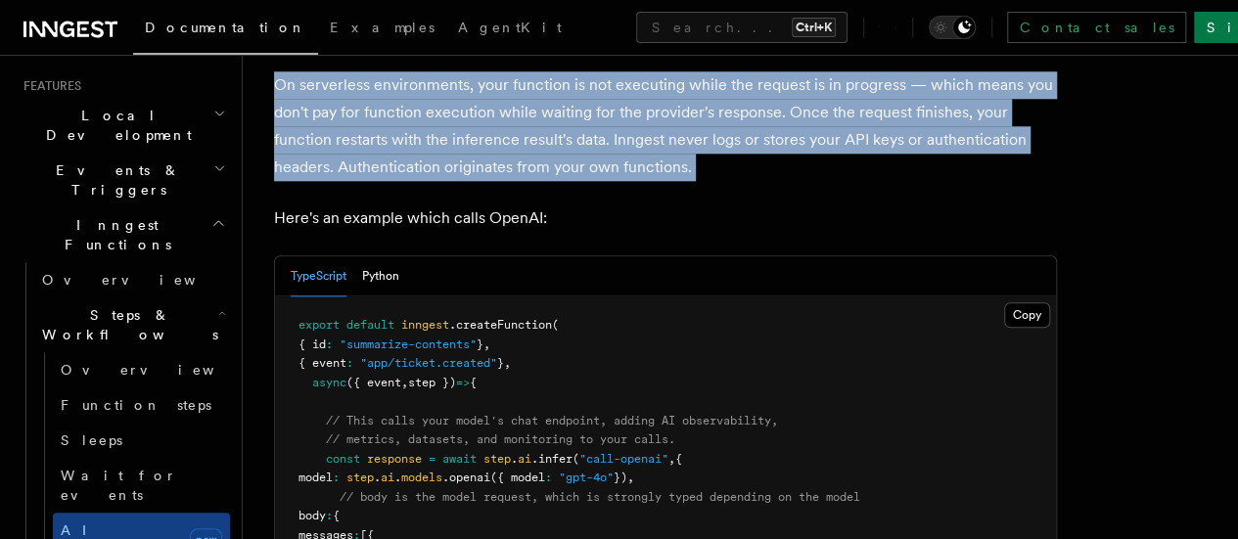
click at [608, 181] on p "On serverless environments, your function is not executing while the request is…" at bounding box center [665, 126] width 783 height 110
click at [616, 181] on p "On serverless environments, your function is not executing while the request is…" at bounding box center [665, 126] width 783 height 110
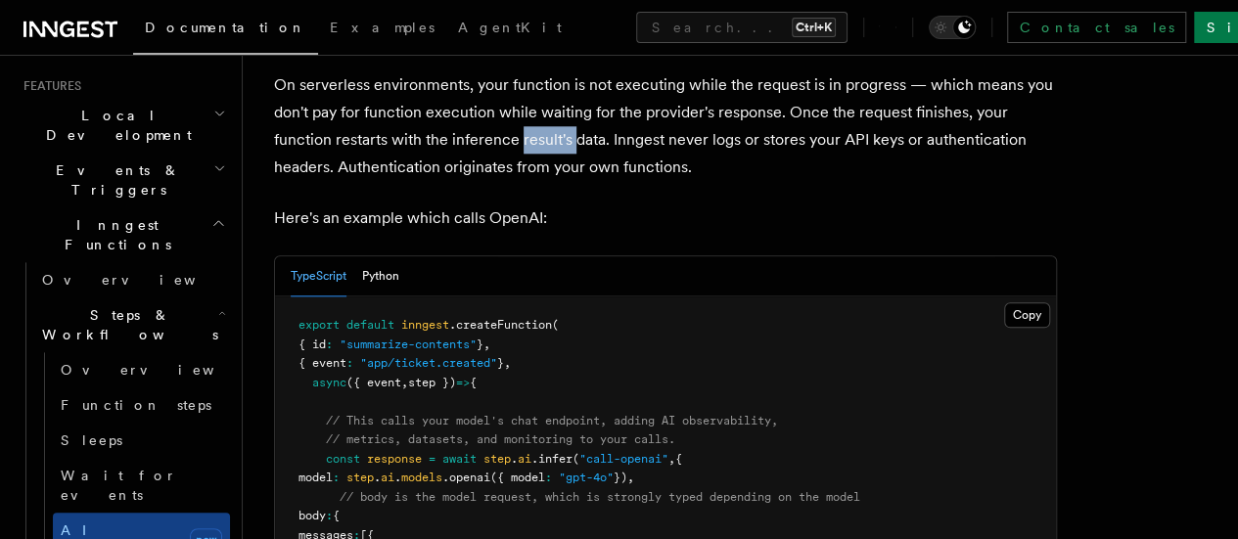
click at [616, 181] on p "On serverless environments, your function is not executing while the request is…" at bounding box center [665, 126] width 783 height 110
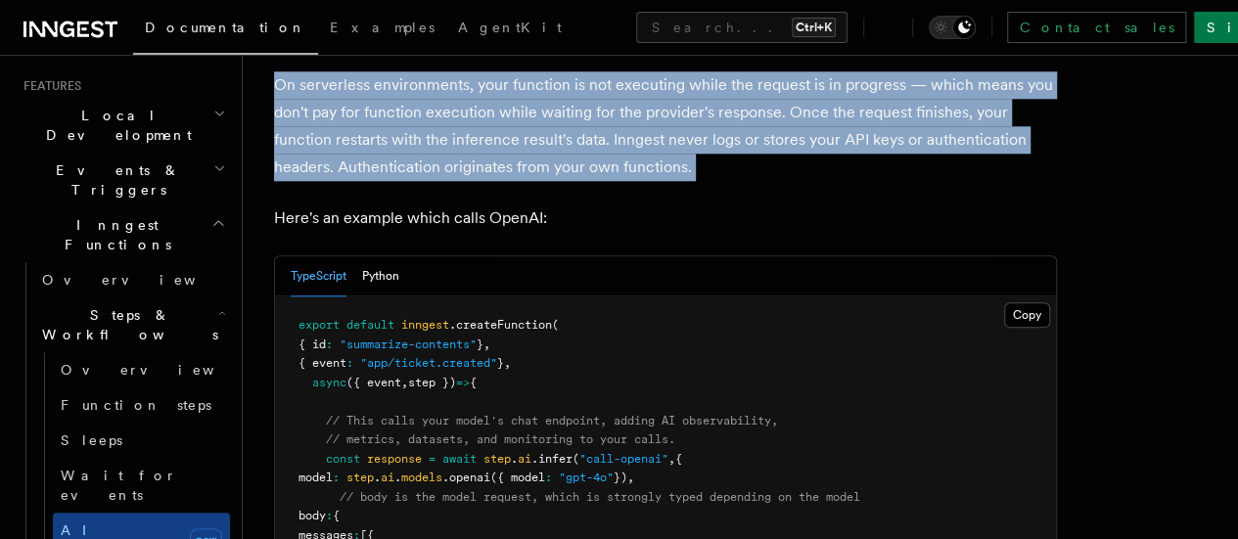
click at [616, 181] on p "On serverless environments, your function is not executing while the request is…" at bounding box center [665, 126] width 783 height 110
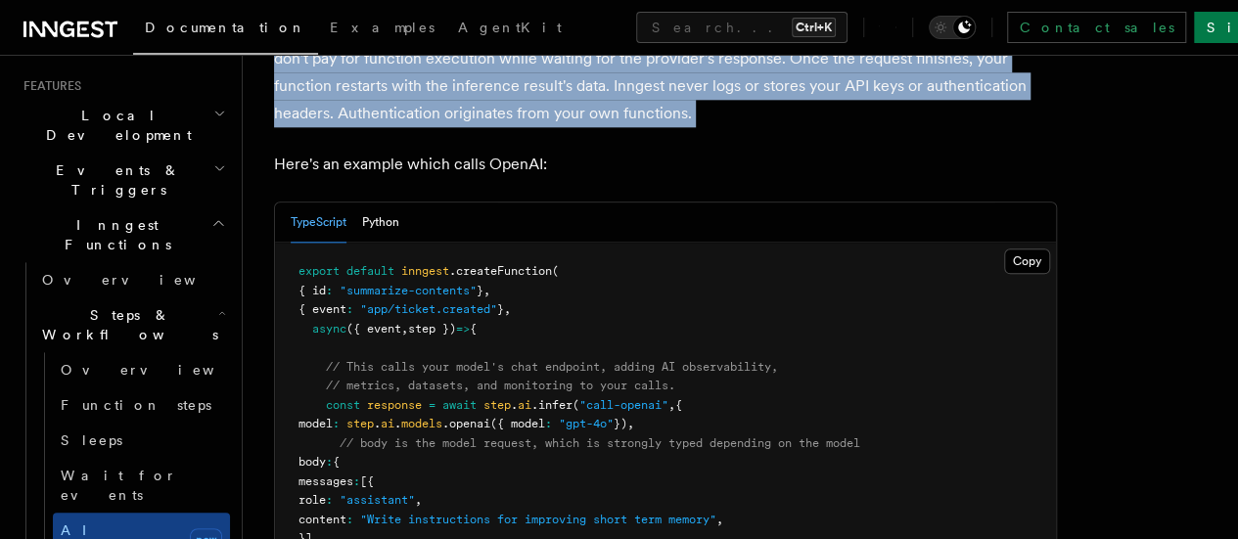
scroll to position [1050, 0]
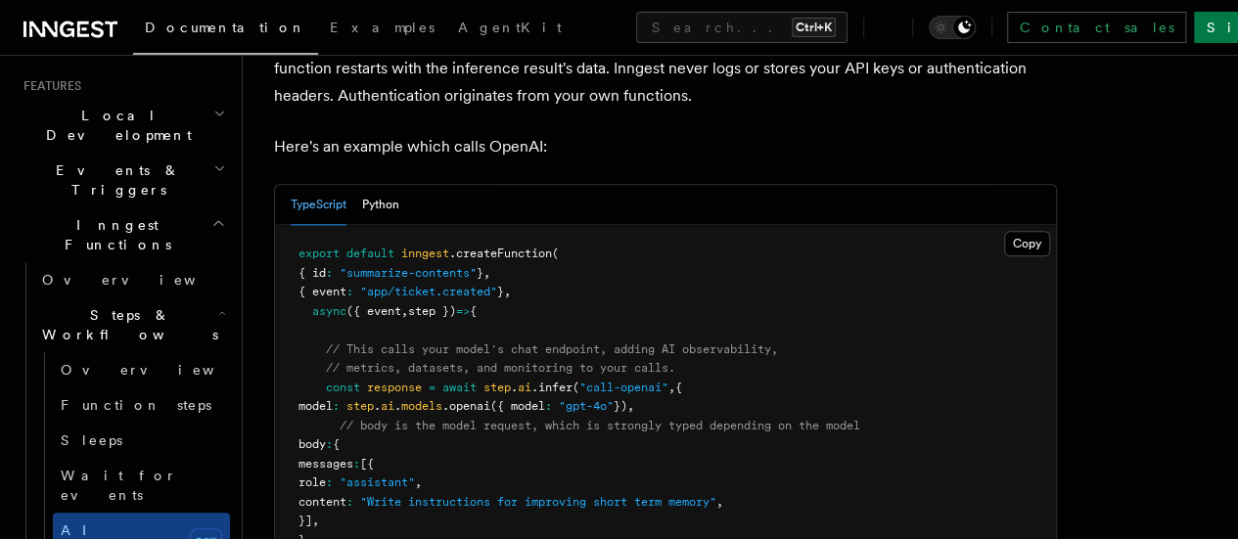
click at [616, 161] on p "Here's an example which calls OpenAI:" at bounding box center [665, 146] width 783 height 27
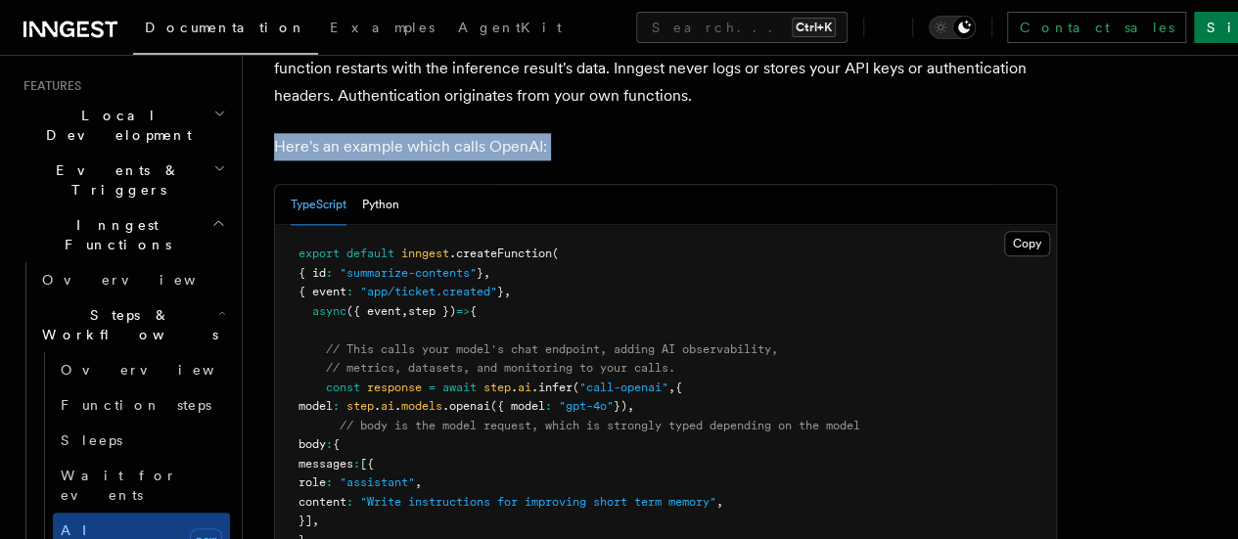
click at [616, 161] on p "Here's an example which calls OpenAI:" at bounding box center [665, 146] width 783 height 27
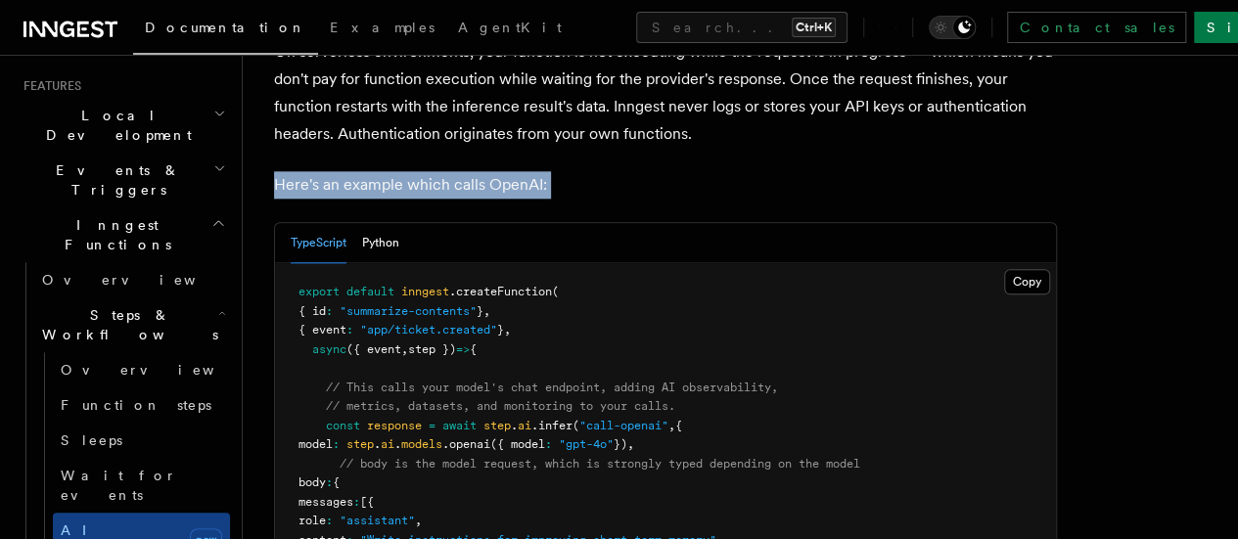
scroll to position [1011, 0]
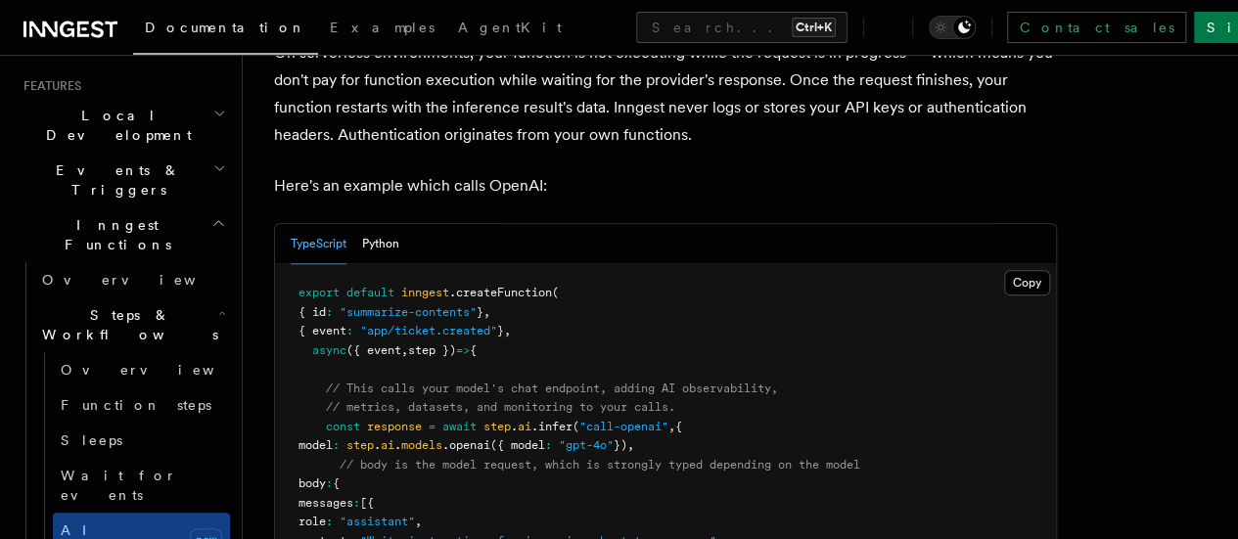
click at [638, 149] on p "On serverless environments, your function is not executing while the request is…" at bounding box center [665, 94] width 783 height 110
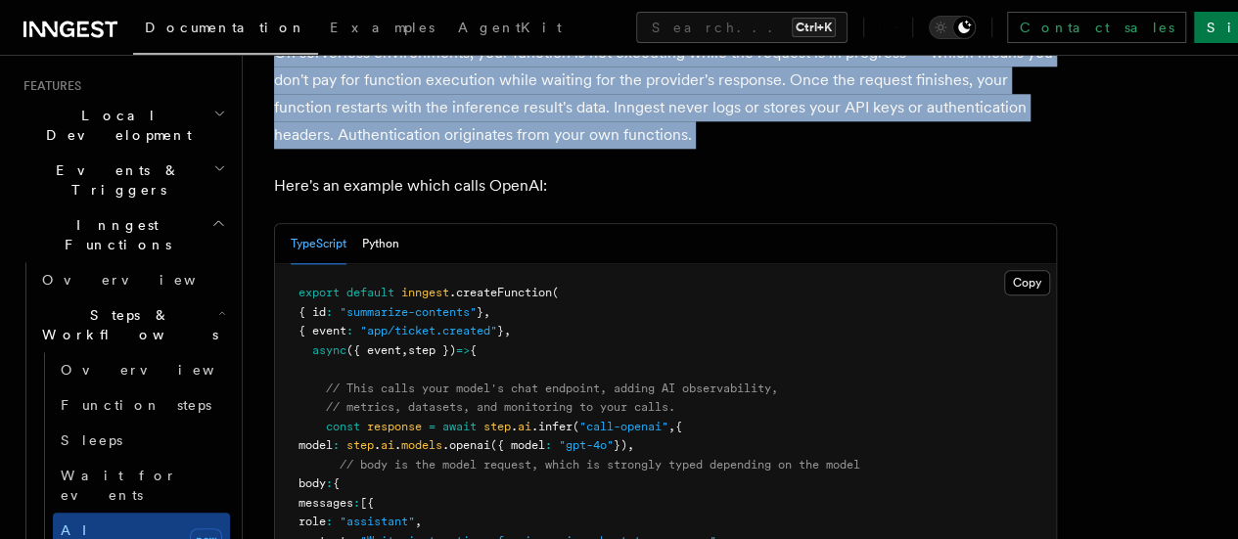
click at [638, 149] on p "On serverless environments, your function is not executing while the request is…" at bounding box center [665, 94] width 783 height 110
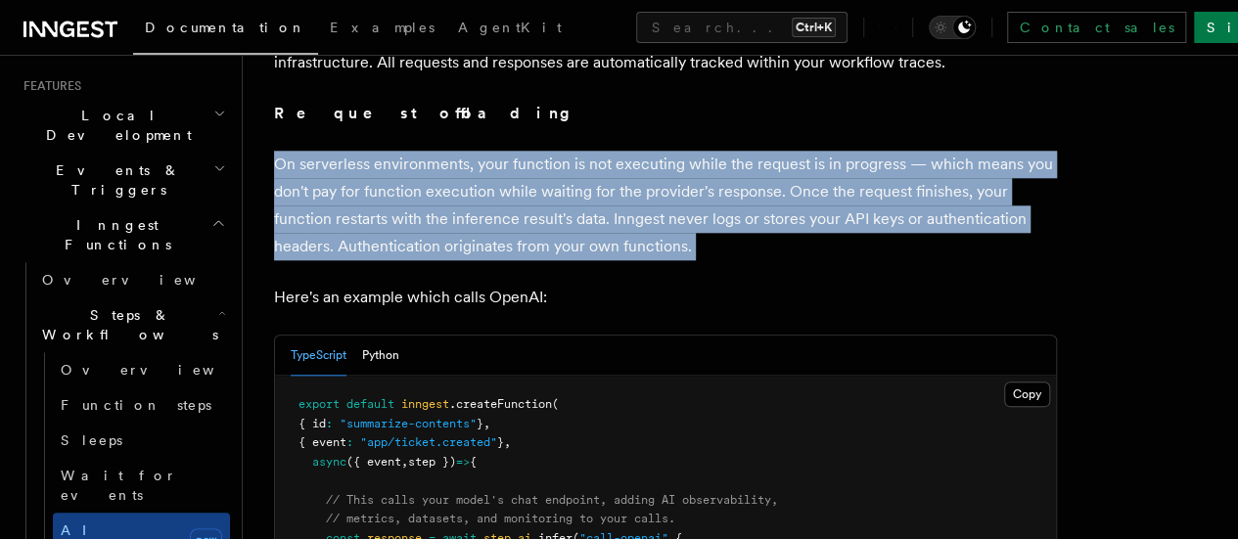
scroll to position [898, 0]
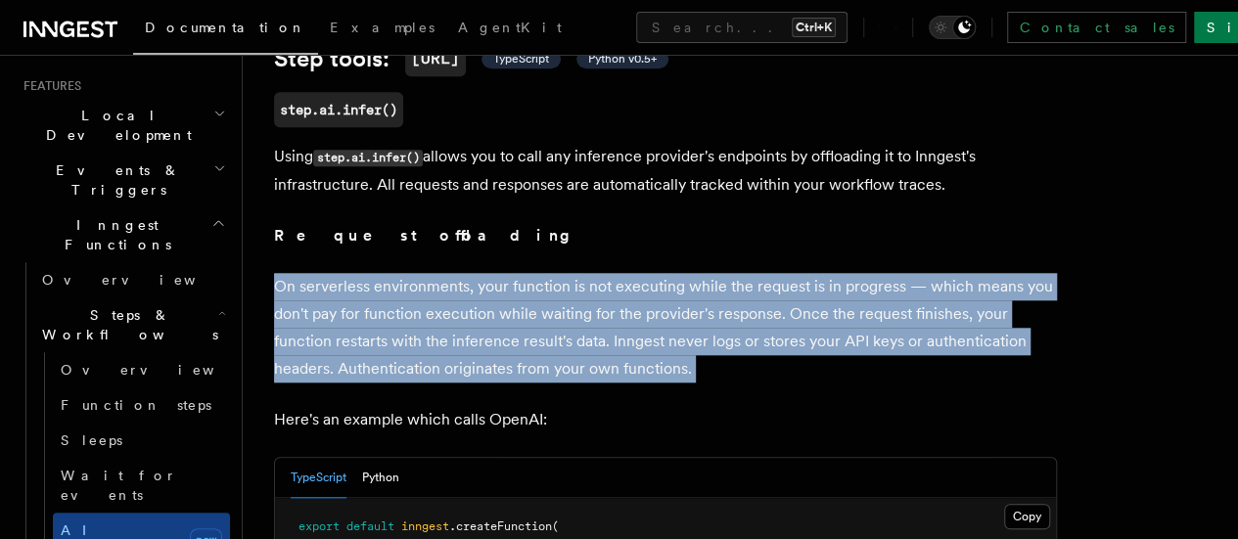
scroll to position [774, 0]
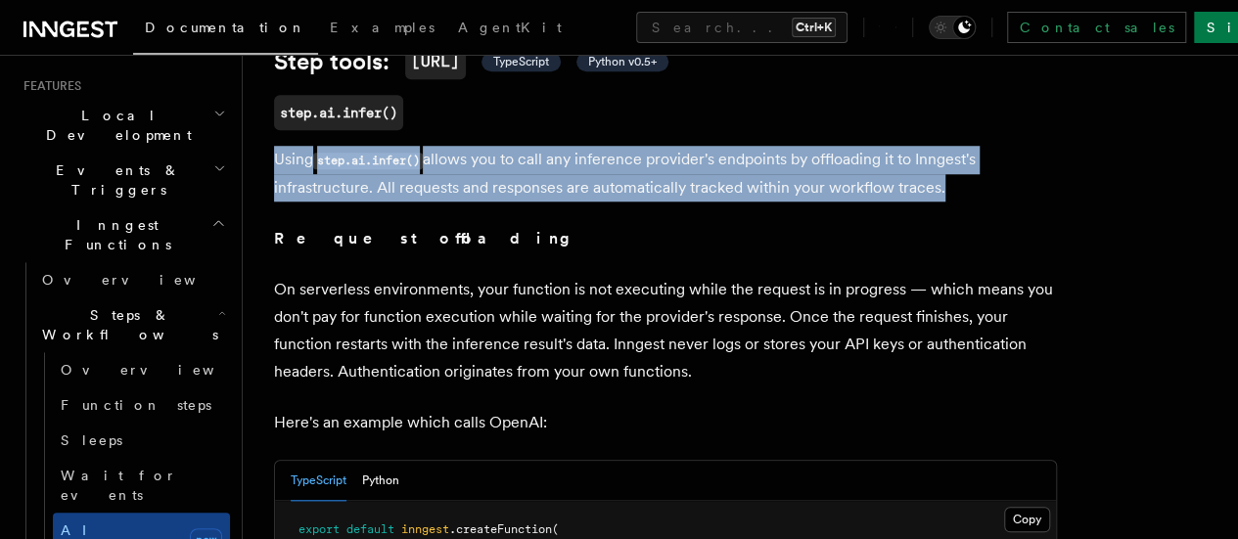
click at [653, 202] on p "Using step.ai.infer() allows you to call any inference provider's endpoints by …" at bounding box center [665, 174] width 783 height 56
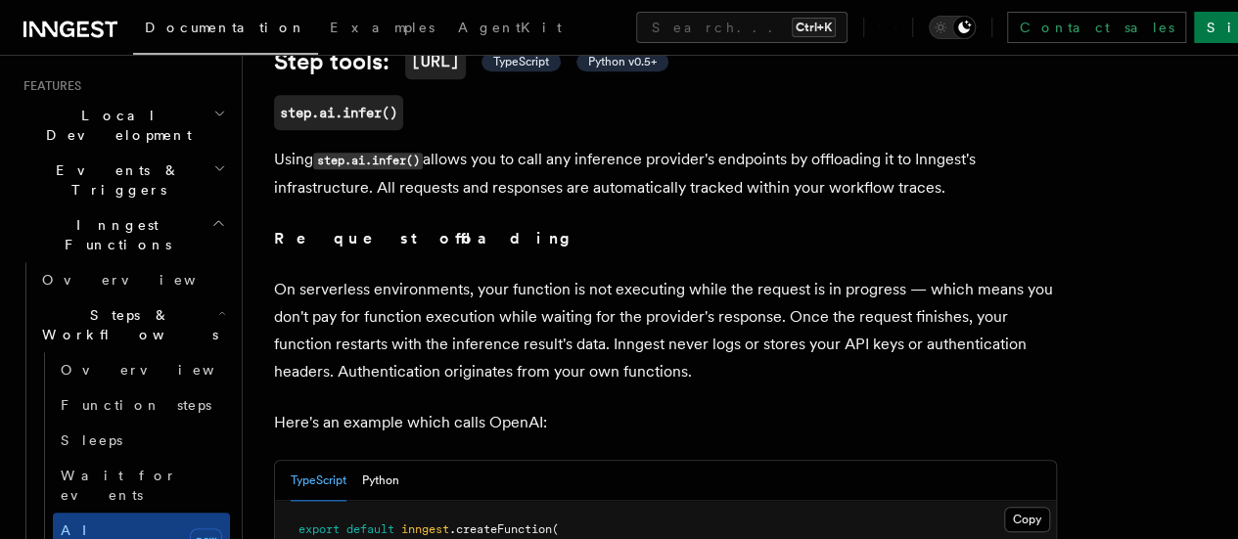
click at [767, 202] on p "Using step.ai.infer() allows you to call any inference provider's endpoints by …" at bounding box center [665, 174] width 783 height 56
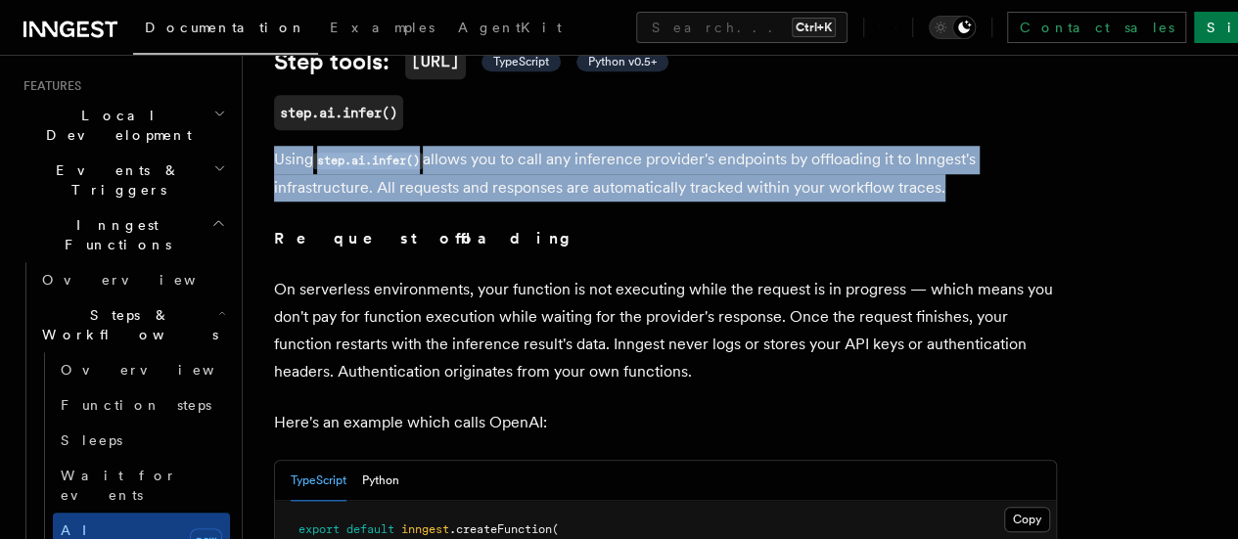
click at [767, 202] on p "Using step.ai.infer() allows you to call any inference provider's endpoints by …" at bounding box center [665, 174] width 783 height 56
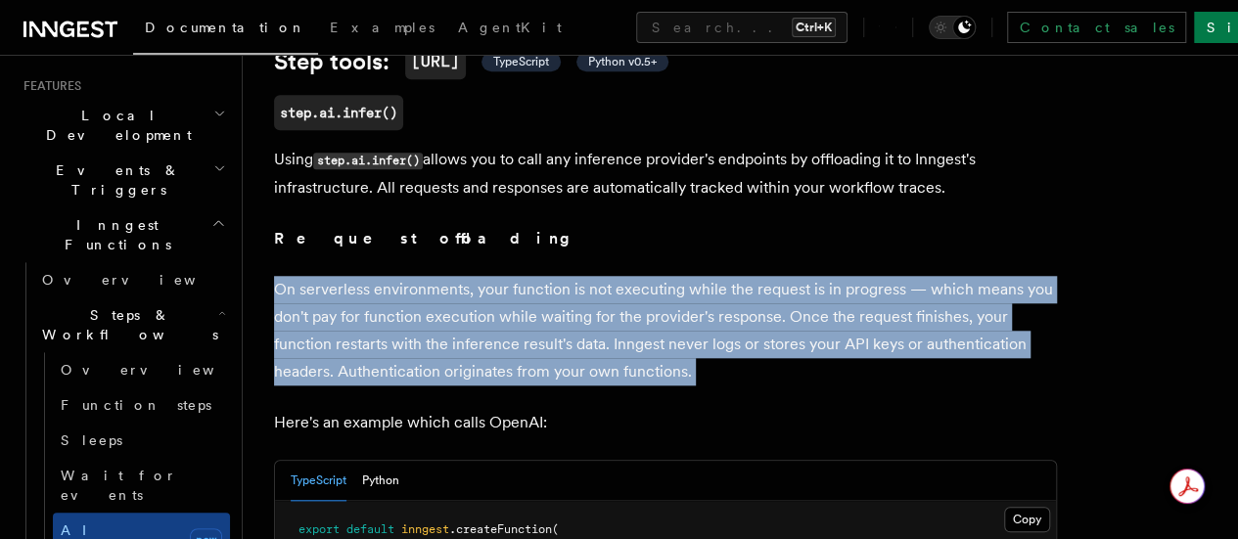
click at [596, 333] on p "On serverless environments, your function is not executing while the request is…" at bounding box center [665, 331] width 783 height 110
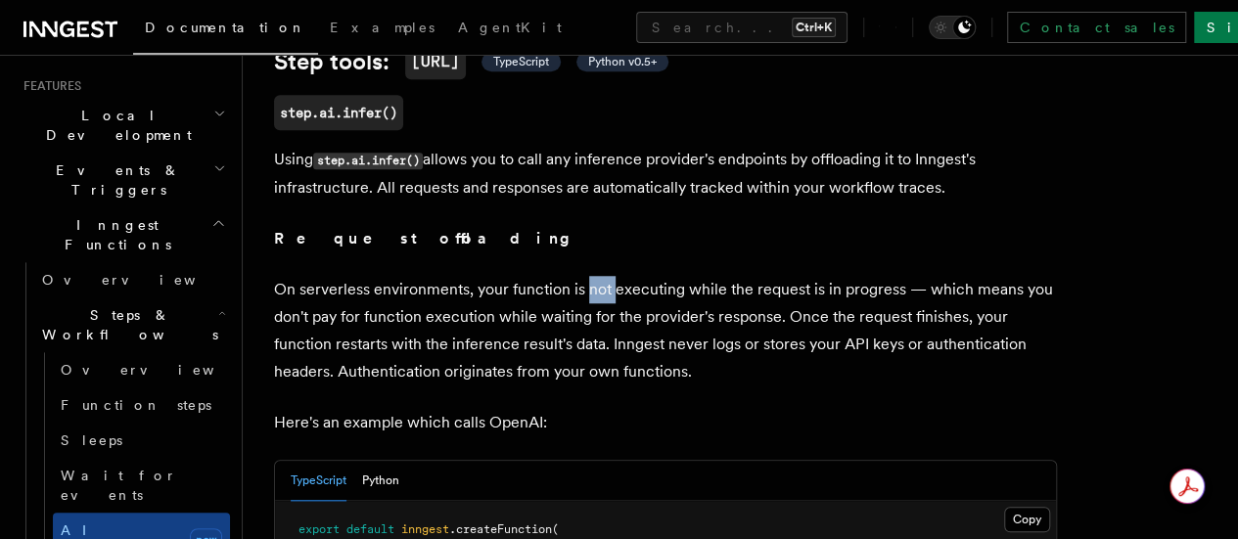
click at [596, 333] on p "On serverless environments, your function is not executing while the request is…" at bounding box center [665, 331] width 783 height 110
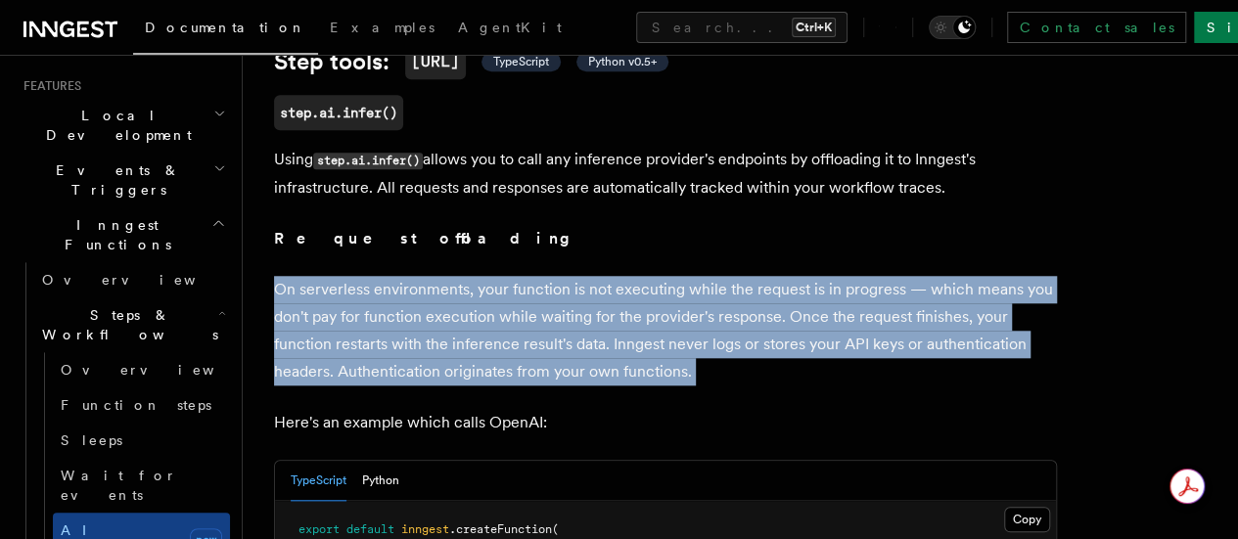
click at [596, 333] on p "On serverless environments, your function is not executing while the request is…" at bounding box center [665, 331] width 783 height 110
click at [631, 370] on p "On serverless environments, your function is not executing while the request is…" at bounding box center [665, 331] width 783 height 110
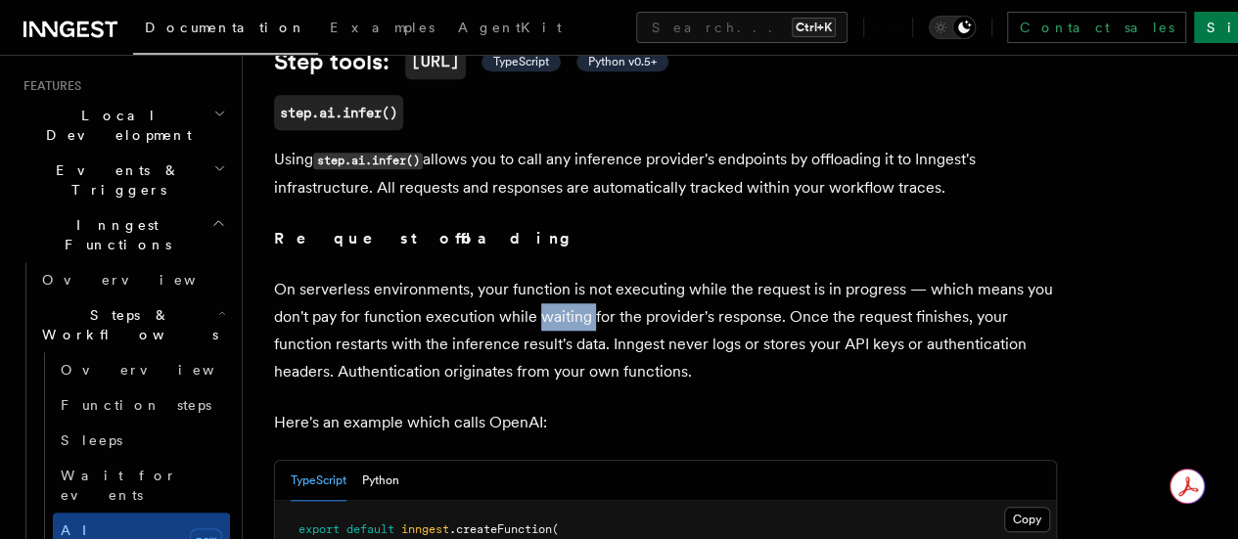
click at [631, 370] on p "On serverless environments, your function is not executing while the request is…" at bounding box center [665, 331] width 783 height 110
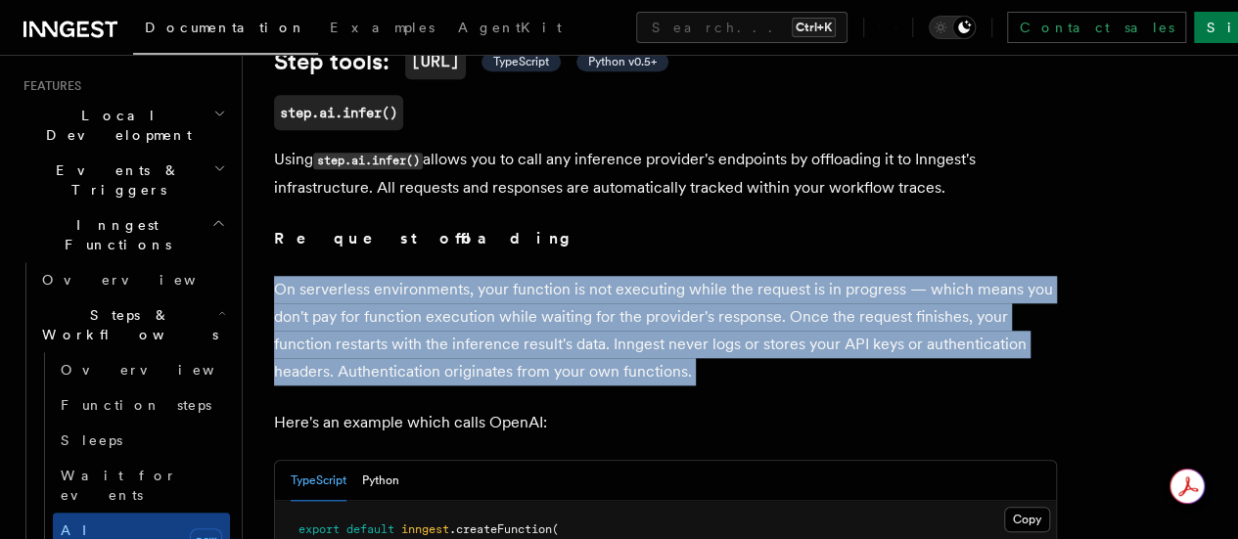
click at [631, 370] on p "On serverless environments, your function is not executing while the request is…" at bounding box center [665, 331] width 783 height 110
click at [550, 371] on p "On serverless environments, your function is not executing while the request is…" at bounding box center [665, 331] width 783 height 110
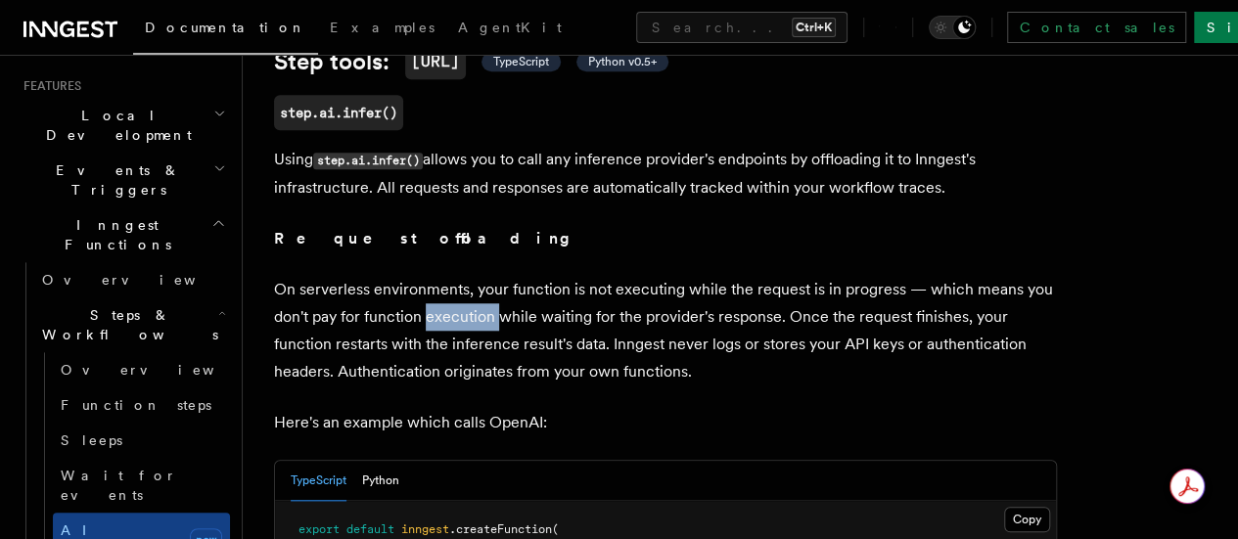
click at [550, 371] on p "On serverless environments, your function is not executing while the request is…" at bounding box center [665, 331] width 783 height 110
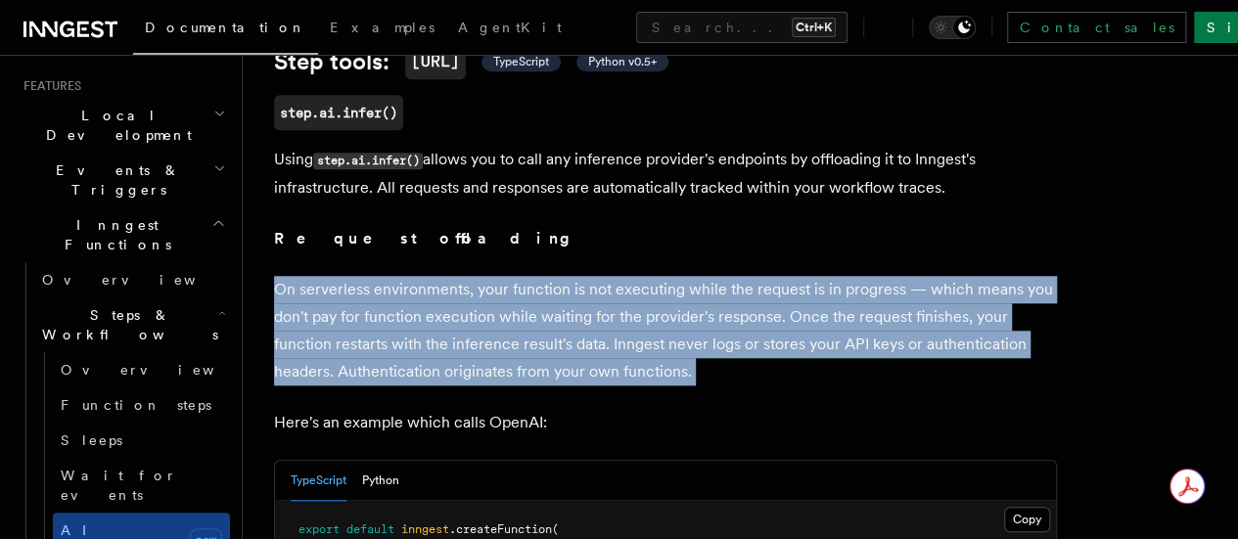
click at [550, 371] on p "On serverless environments, your function is not executing while the request is…" at bounding box center [665, 331] width 783 height 110
click at [612, 383] on p "On serverless environments, your function is not executing while the request is…" at bounding box center [665, 331] width 783 height 110
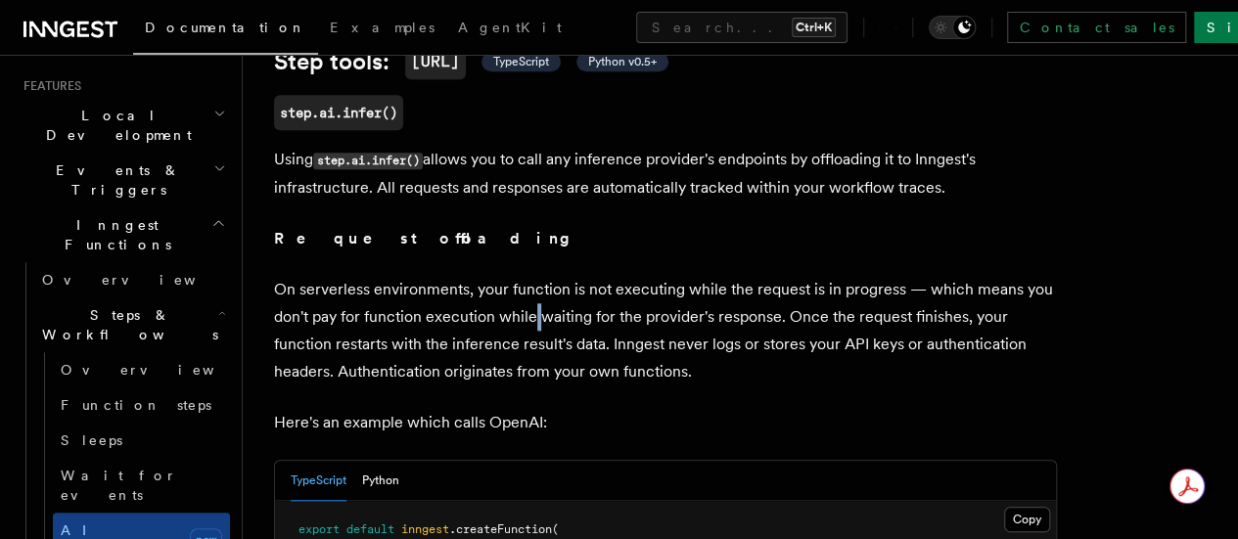
click at [612, 383] on p "On serverless environments, your function is not executing while the request is…" at bounding box center [665, 331] width 783 height 110
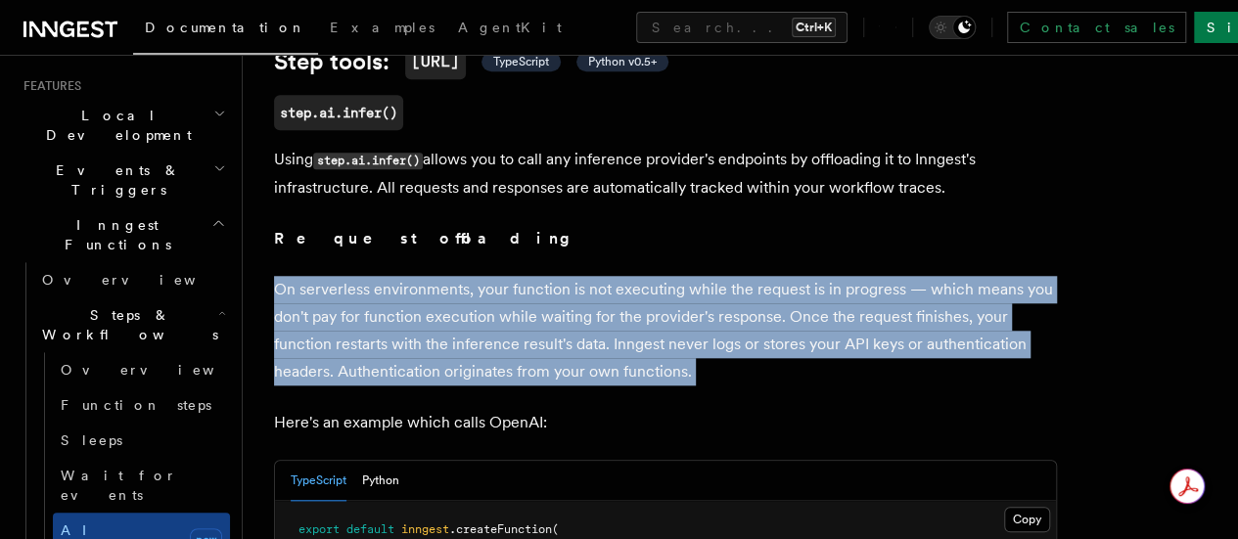
click at [612, 383] on p "On serverless environments, your function is not executing while the request is…" at bounding box center [665, 331] width 783 height 110
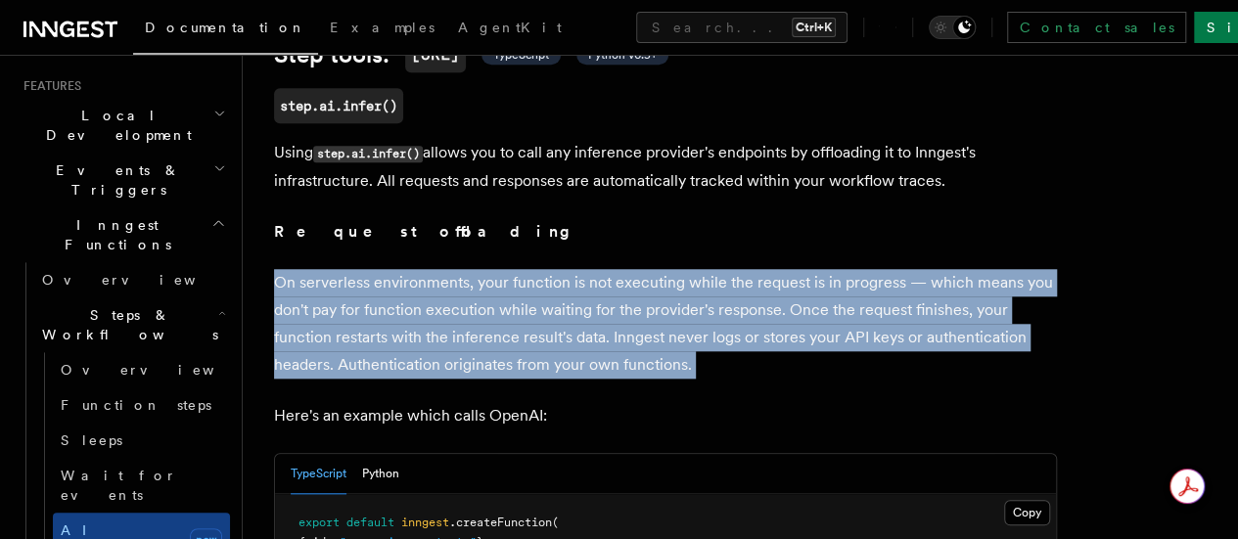
scroll to position [782, 0]
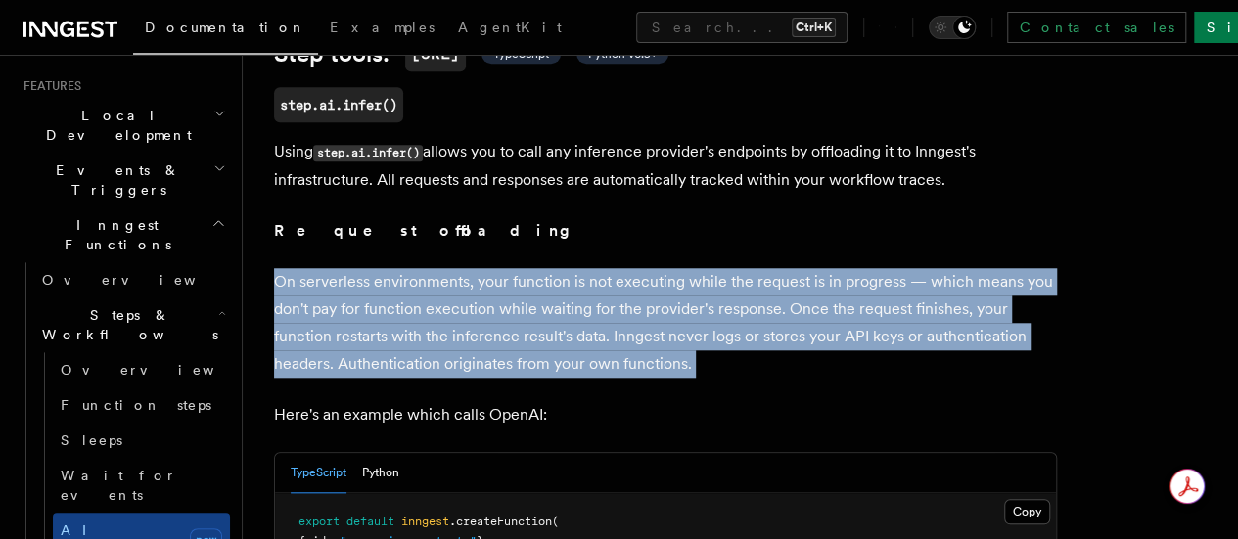
click at [612, 378] on p "On serverless environments, your function is not executing while the request is…" at bounding box center [665, 323] width 783 height 110
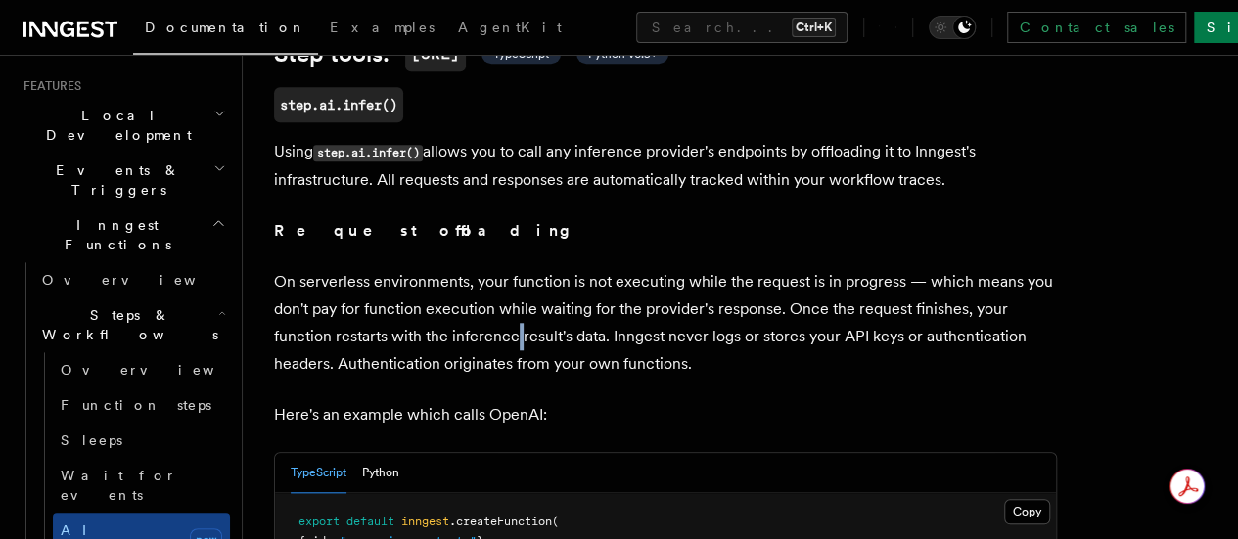
click at [612, 378] on p "On serverless environments, your function is not executing while the request is…" at bounding box center [665, 323] width 783 height 110
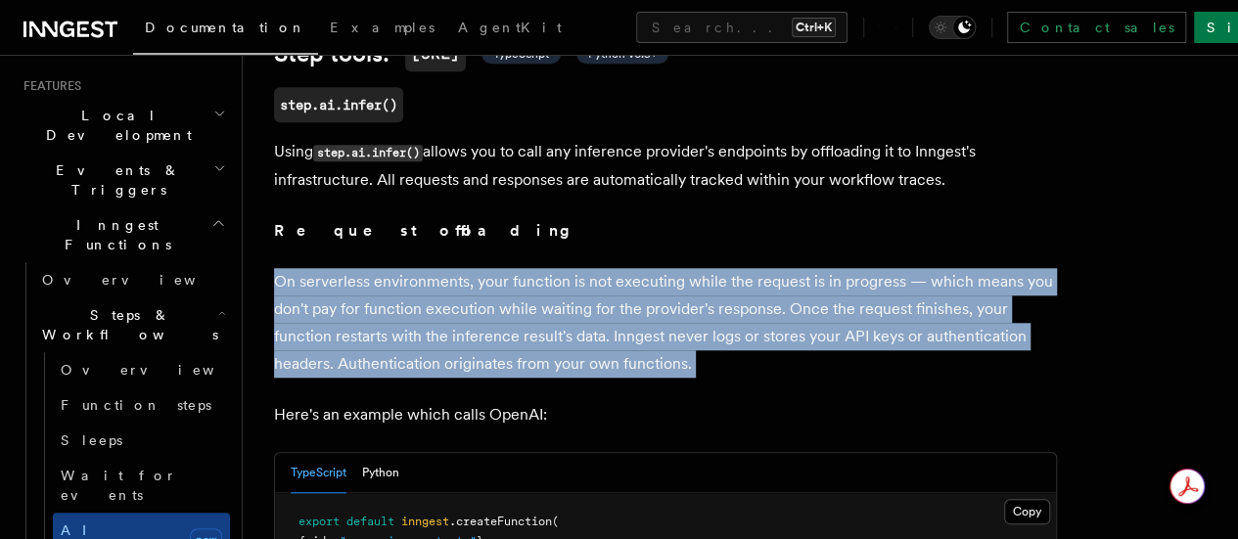
click at [612, 378] on p "On serverless environments, your function is not executing while the request is…" at bounding box center [665, 323] width 783 height 110
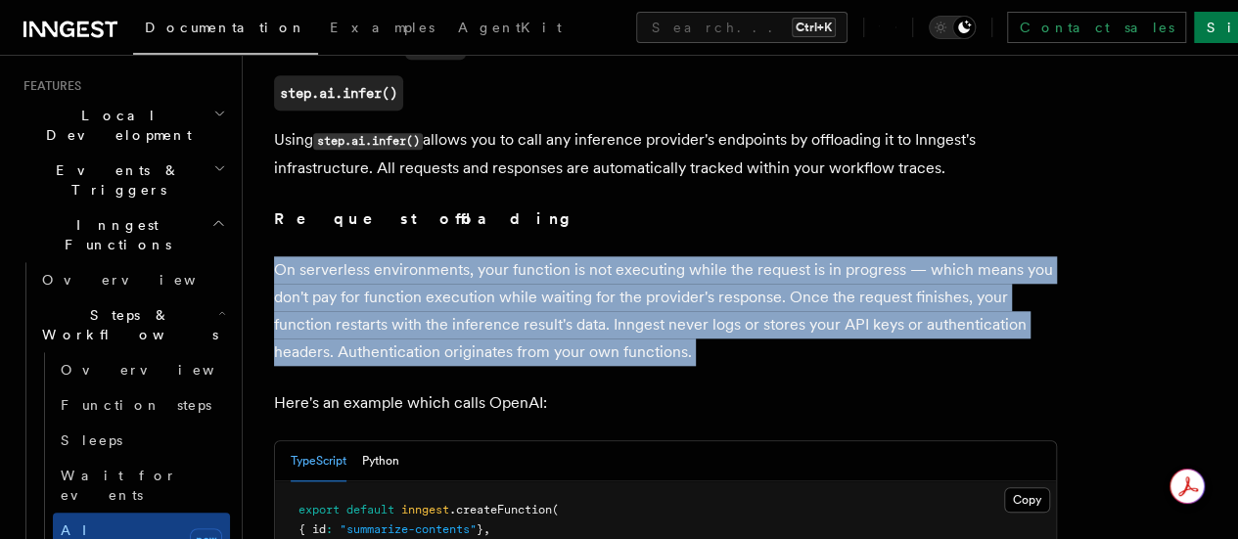
click at [612, 366] on p "On serverless environments, your function is not executing while the request is…" at bounding box center [665, 311] width 783 height 110
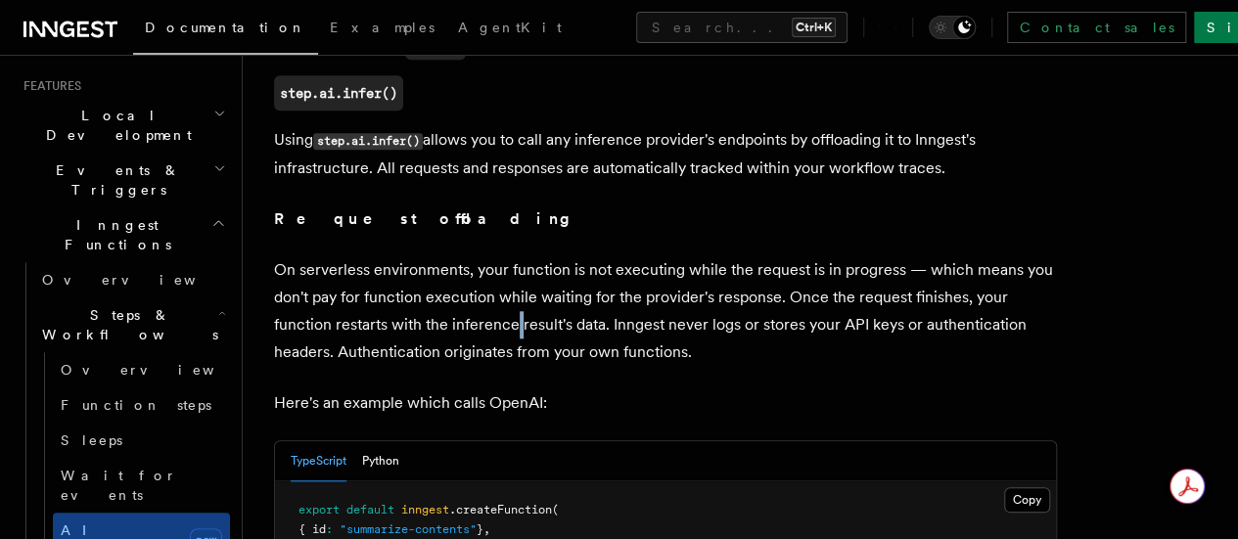
click at [612, 366] on p "On serverless environments, your function is not executing while the request is…" at bounding box center [665, 311] width 783 height 110
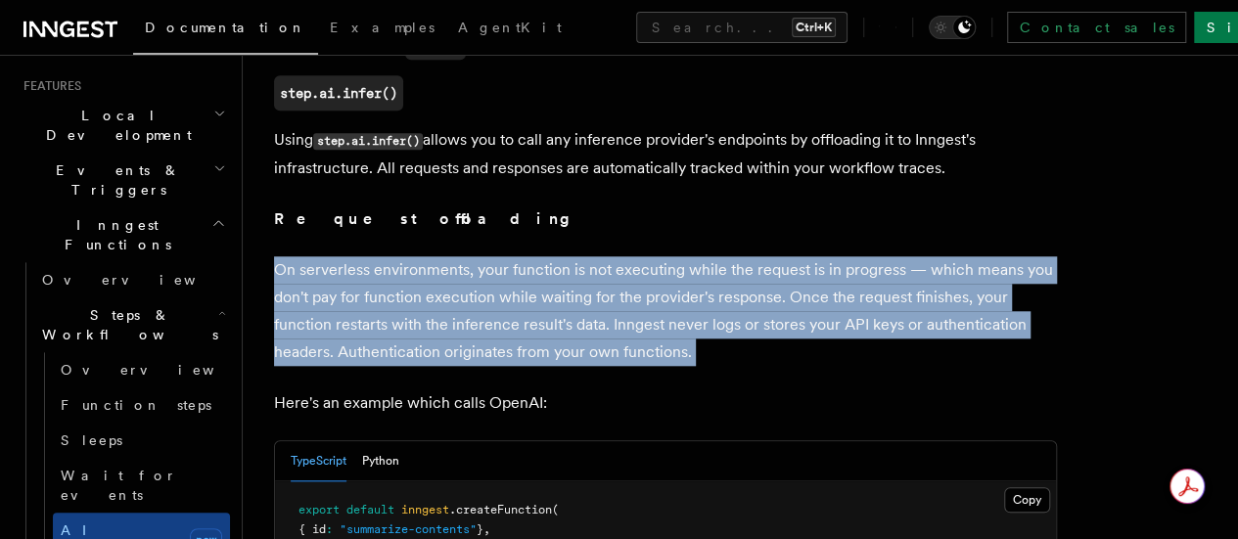
click at [612, 366] on p "On serverless environments, your function is not executing while the request is…" at bounding box center [665, 311] width 783 height 110
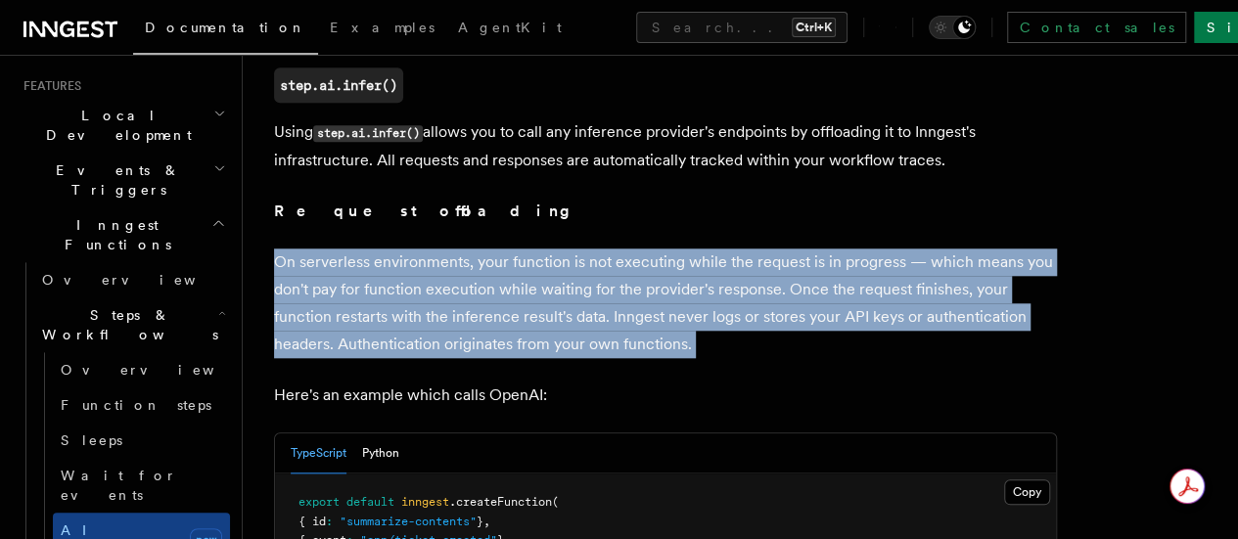
click at [612, 358] on p "On serverless environments, your function is not executing while the request is…" at bounding box center [665, 304] width 783 height 110
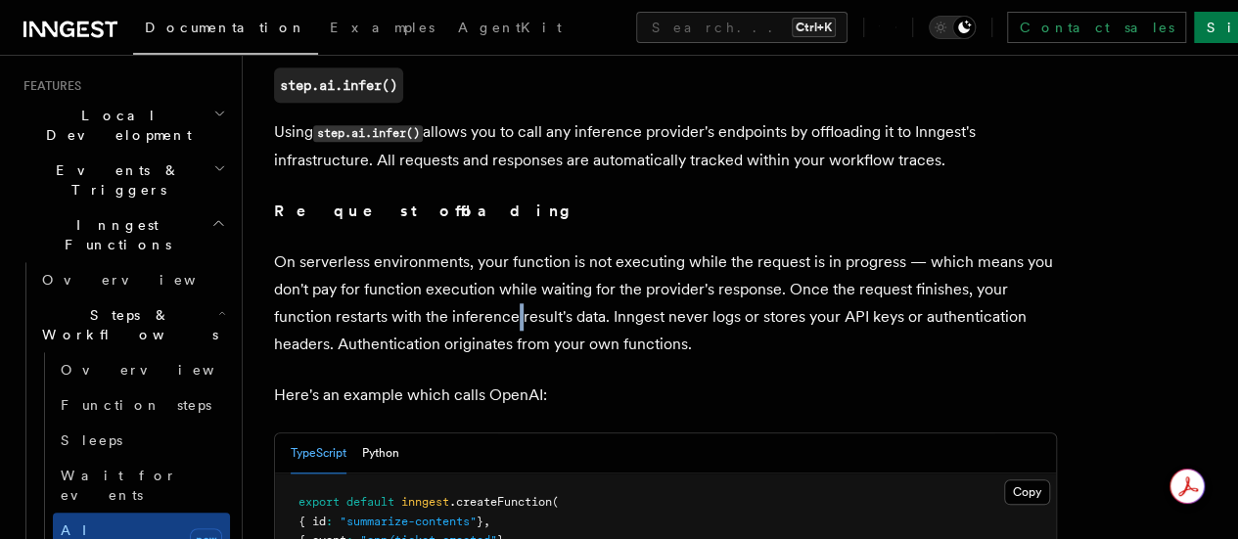
click at [612, 358] on p "On serverless environments, your function is not executing while the request is…" at bounding box center [665, 304] width 783 height 110
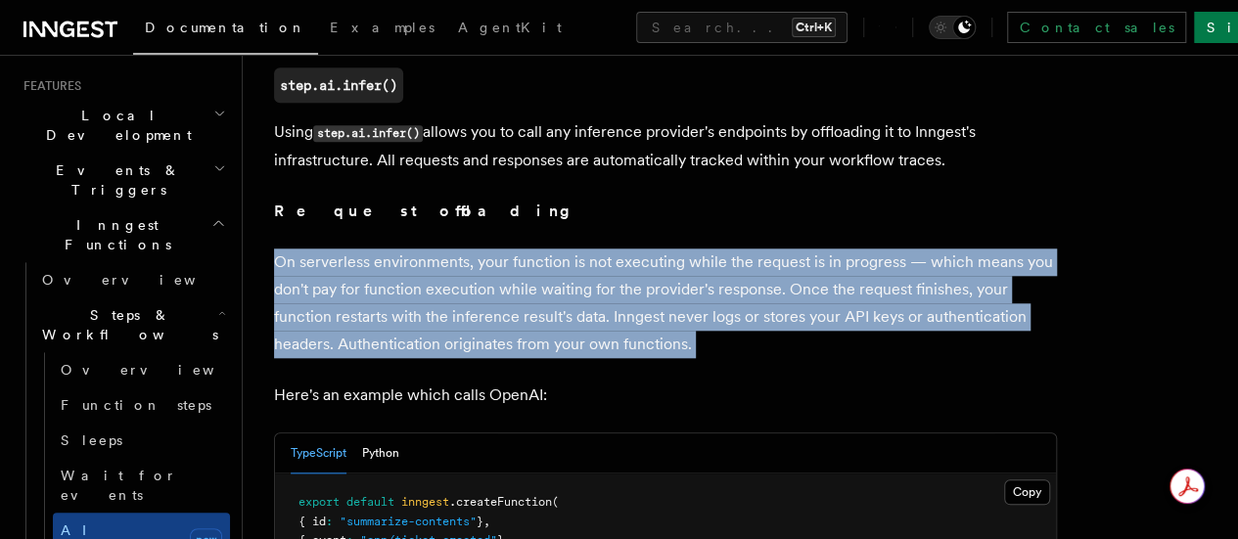
click at [612, 358] on p "On serverless environments, your function is not executing while the request is…" at bounding box center [665, 304] width 783 height 110
drag, startPoint x: 612, startPoint y: 383, endPoint x: 563, endPoint y: 371, distance: 50.3
click at [563, 358] on p "On serverless environments, your function is not executing while the request is…" at bounding box center [665, 304] width 783 height 110
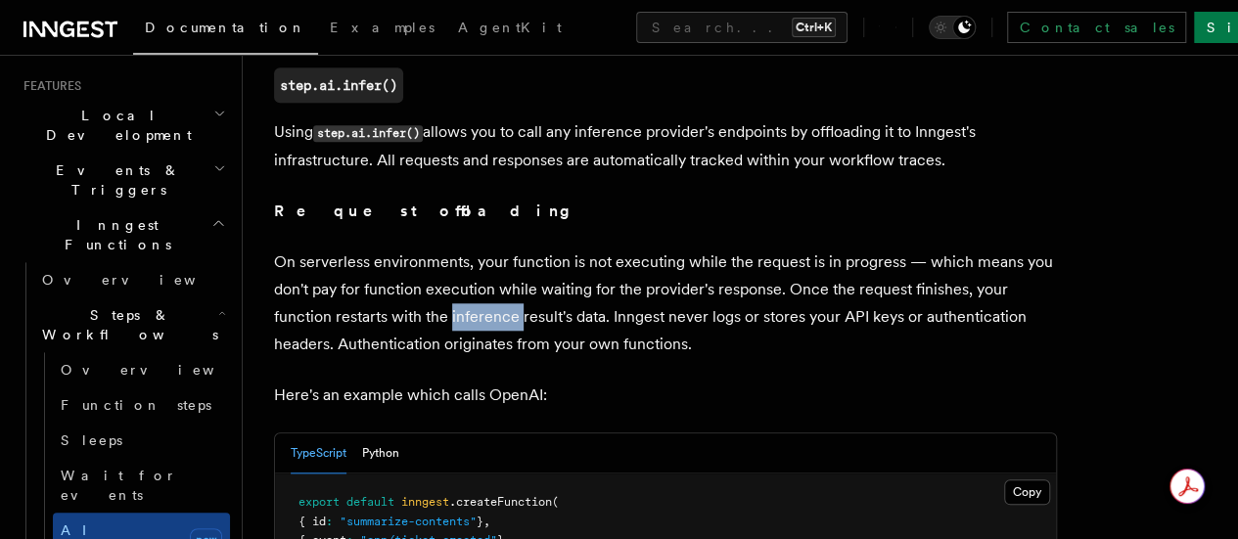
click at [563, 358] on p "On serverless environments, your function is not executing while the request is…" at bounding box center [665, 304] width 783 height 110
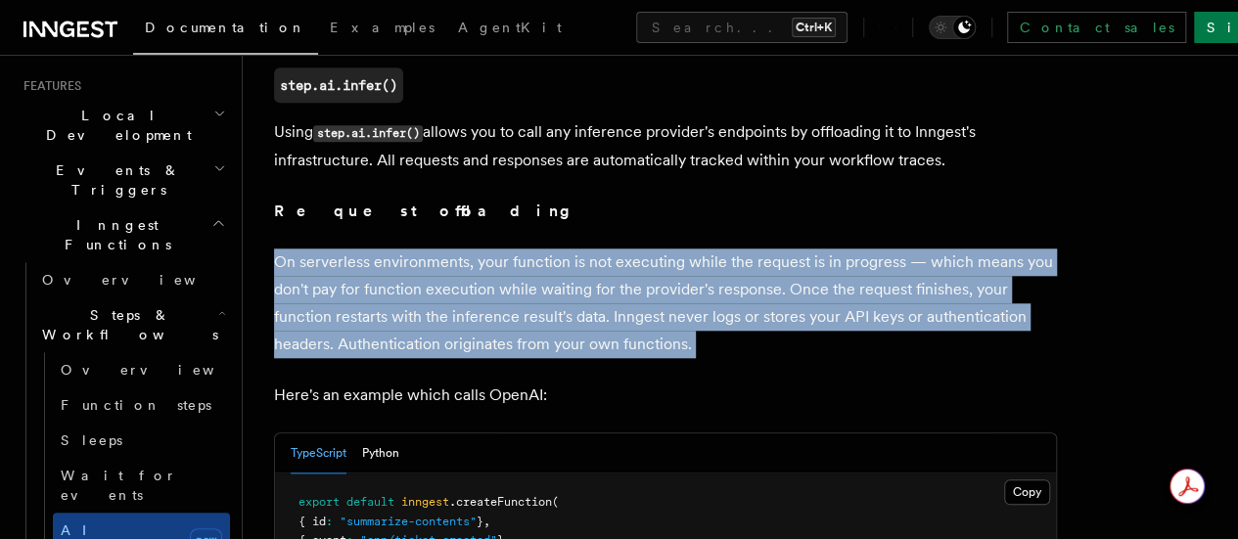
click at [563, 358] on p "On serverless environments, your function is not executing while the request is…" at bounding box center [665, 304] width 783 height 110
drag, startPoint x: 563, startPoint y: 371, endPoint x: 608, endPoint y: 362, distance: 45.9
click at [608, 358] on p "On serverless environments, your function is not executing while the request is…" at bounding box center [665, 304] width 783 height 110
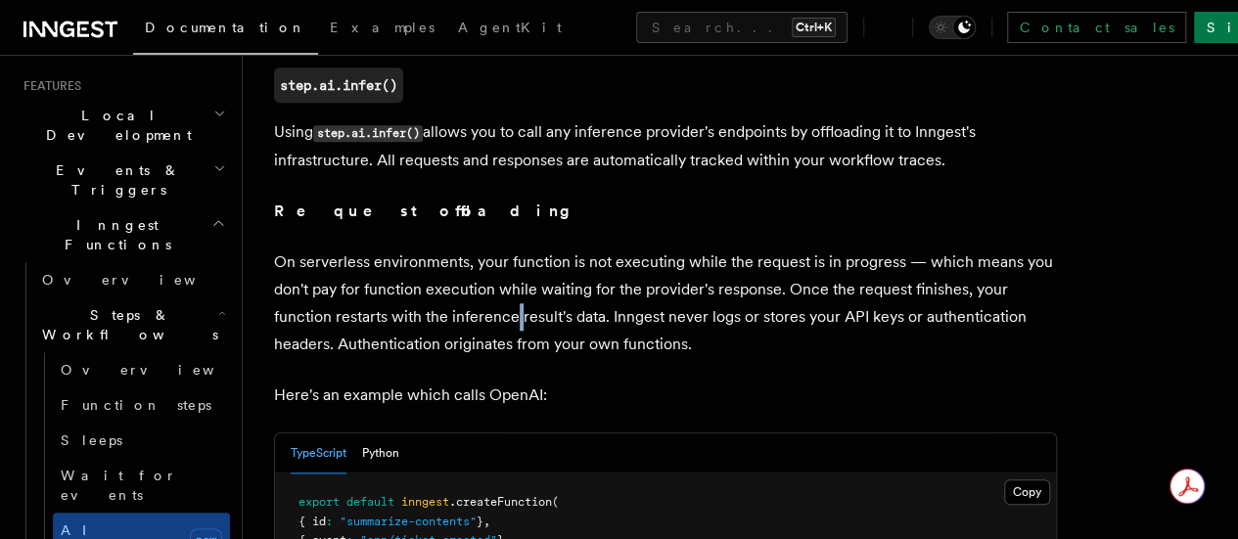
click at [608, 358] on p "On serverless environments, your function is not executing while the request is…" at bounding box center [665, 304] width 783 height 110
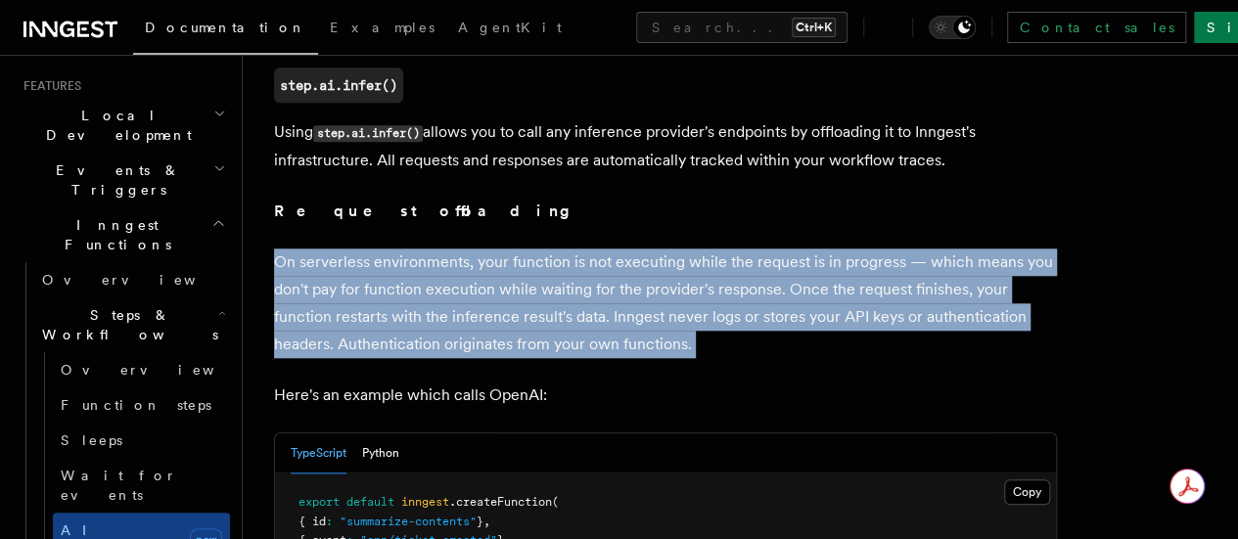
click at [608, 358] on p "On serverless environments, your function is not executing while the request is…" at bounding box center [665, 304] width 783 height 110
drag, startPoint x: 608, startPoint y: 362, endPoint x: 639, endPoint y: 361, distance: 31.3
click at [639, 358] on p "On serverless environments, your function is not executing while the request is…" at bounding box center [665, 304] width 783 height 110
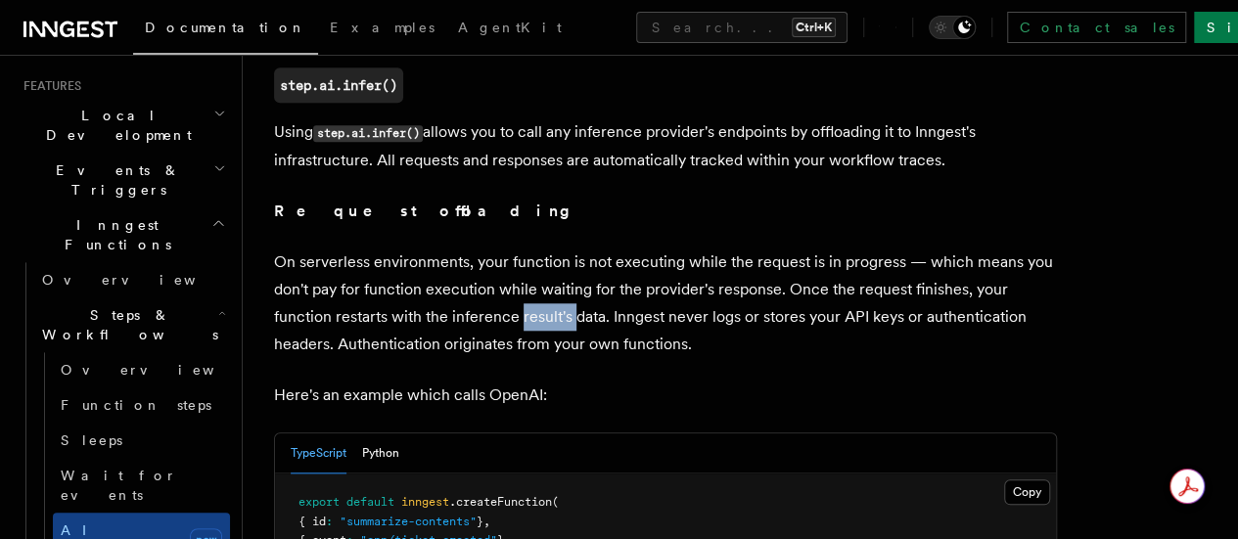
click at [639, 358] on p "On serverless environments, your function is not executing while the request is…" at bounding box center [665, 304] width 783 height 110
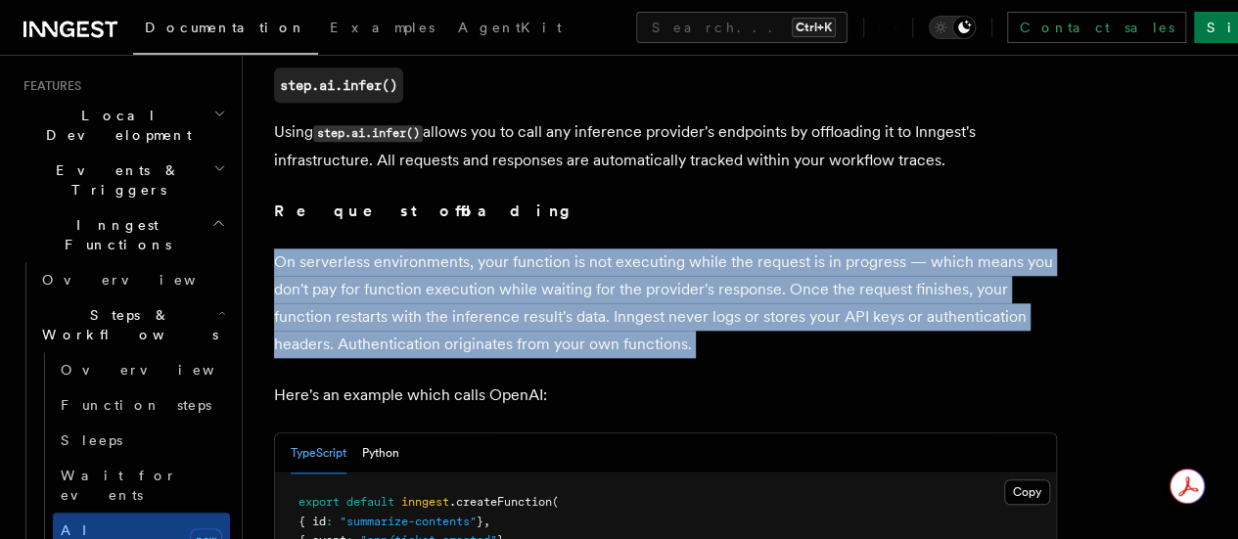
click at [639, 358] on p "On serverless environments, your function is not executing while the request is…" at bounding box center [665, 304] width 783 height 110
click at [596, 358] on p "On serverless environments, your function is not executing while the request is…" at bounding box center [665, 304] width 783 height 110
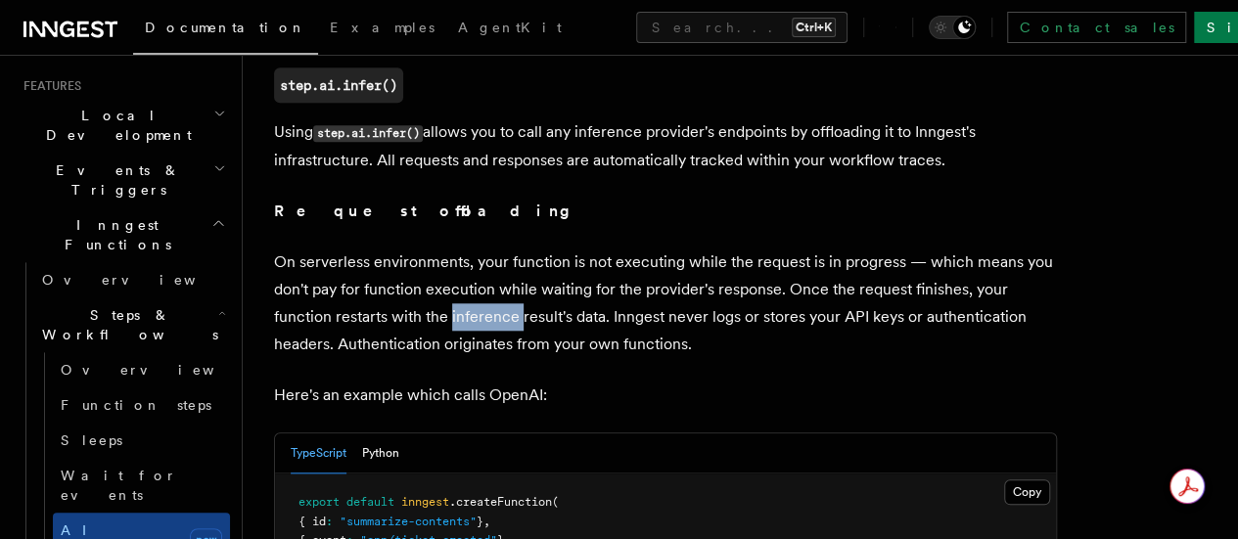
click at [596, 358] on p "On serverless environments, your function is not executing while the request is…" at bounding box center [665, 304] width 783 height 110
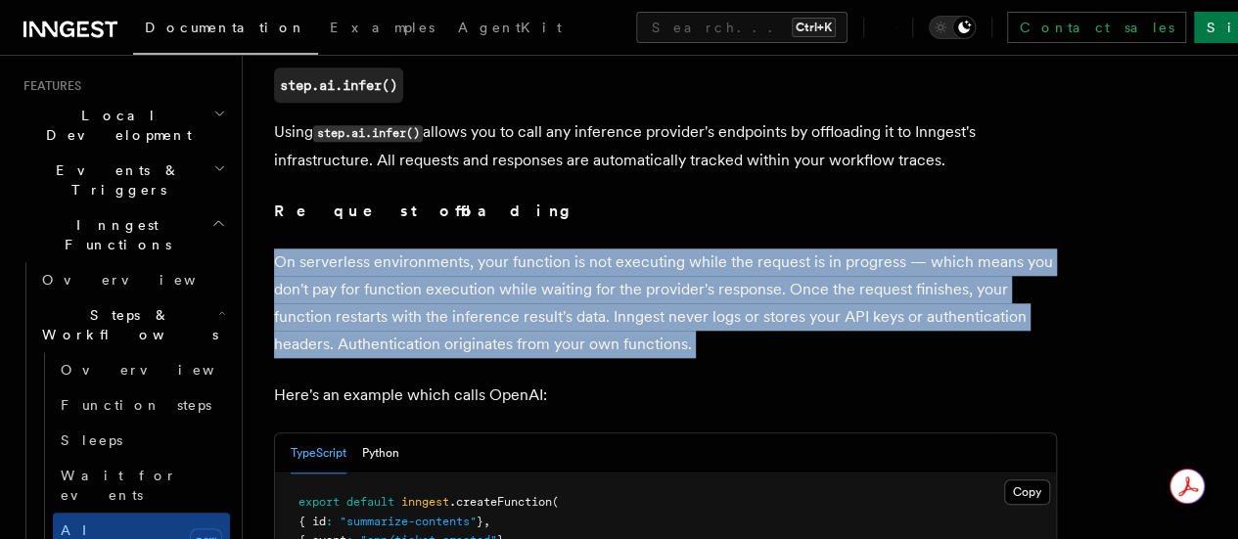
click at [596, 358] on p "On serverless environments, your function is not executing while the request is…" at bounding box center [665, 304] width 783 height 110
click at [540, 358] on p "On serverless environments, your function is not executing while the request is…" at bounding box center [665, 304] width 783 height 110
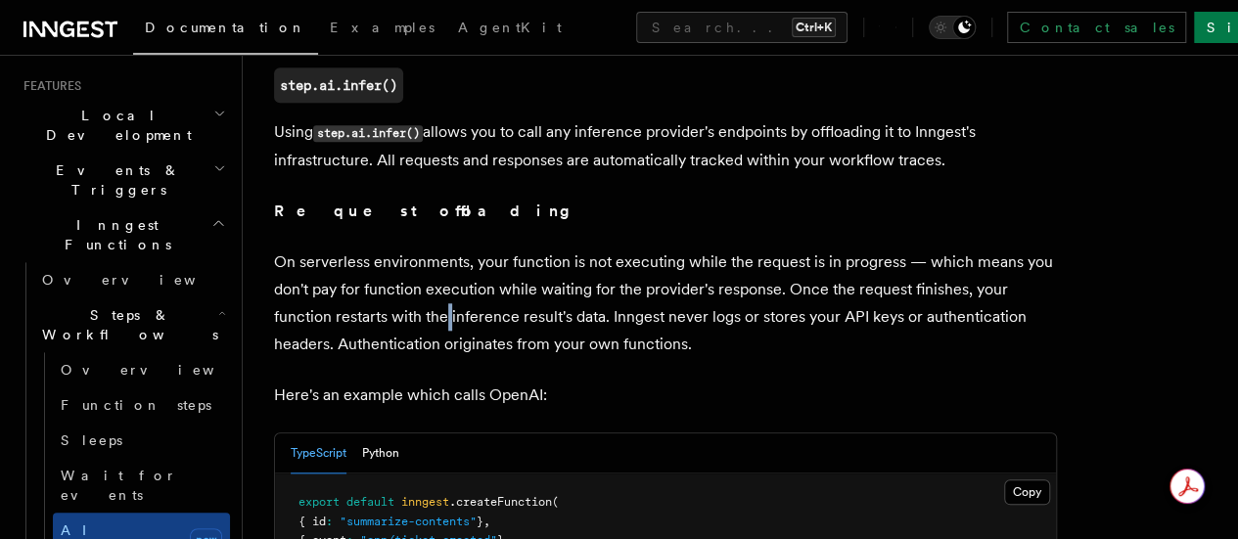
click at [540, 358] on p "On serverless environments, your function is not executing while the request is…" at bounding box center [665, 304] width 783 height 110
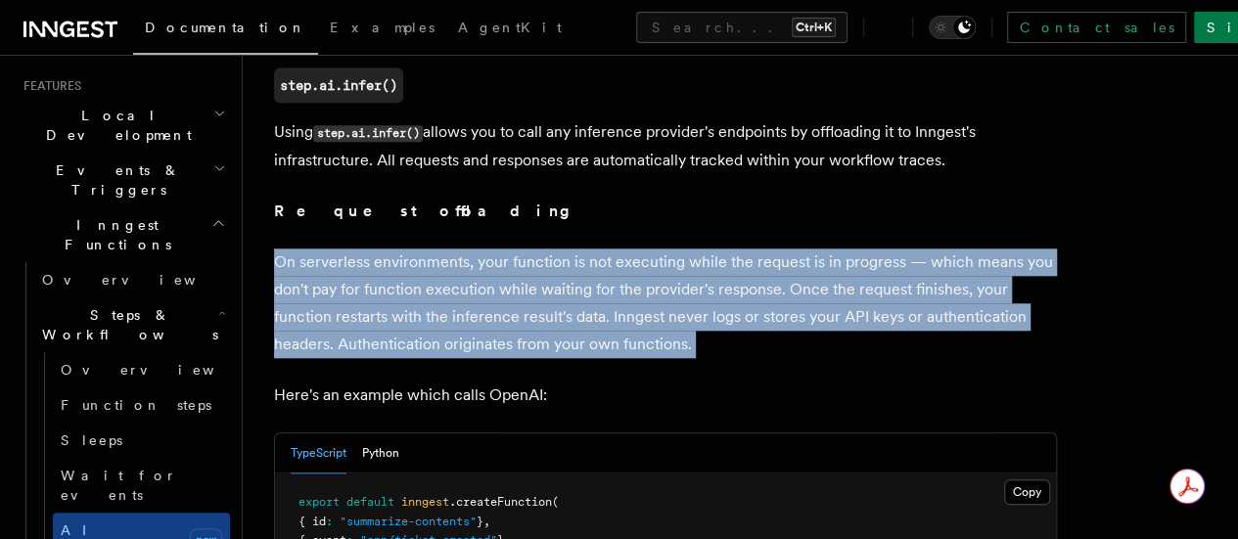
click at [540, 358] on p "On serverless environments, your function is not executing while the request is…" at bounding box center [665, 304] width 783 height 110
drag, startPoint x: 540, startPoint y: 367, endPoint x: 479, endPoint y: 375, distance: 62.2
click at [479, 358] on p "On serverless environments, your function is not executing while the request is…" at bounding box center [665, 304] width 783 height 110
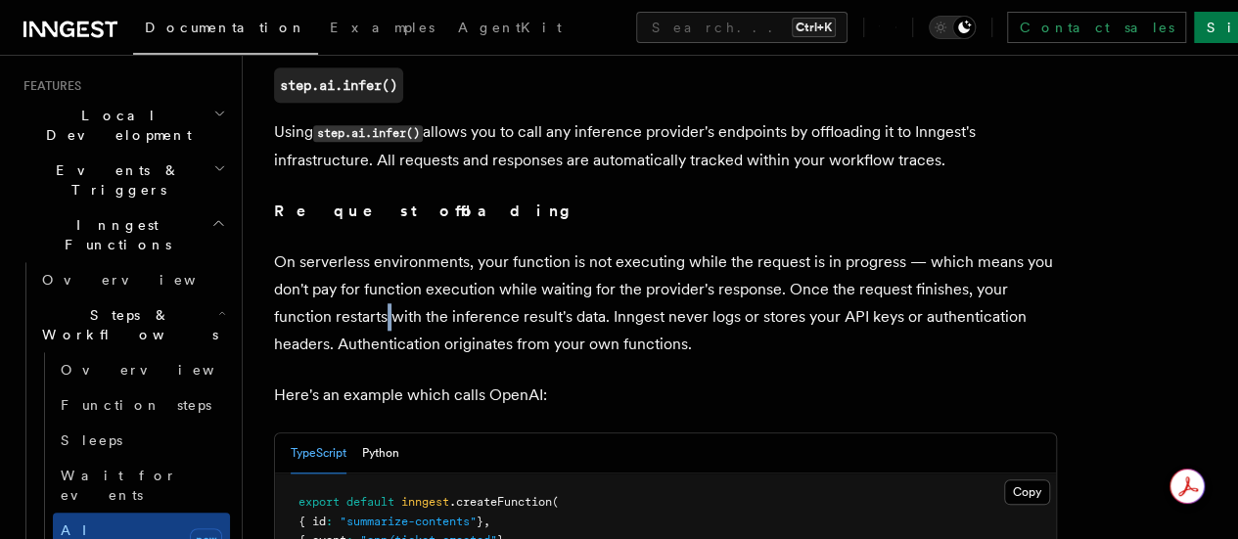
click at [479, 358] on p "On serverless environments, your function is not executing while the request is…" at bounding box center [665, 304] width 783 height 110
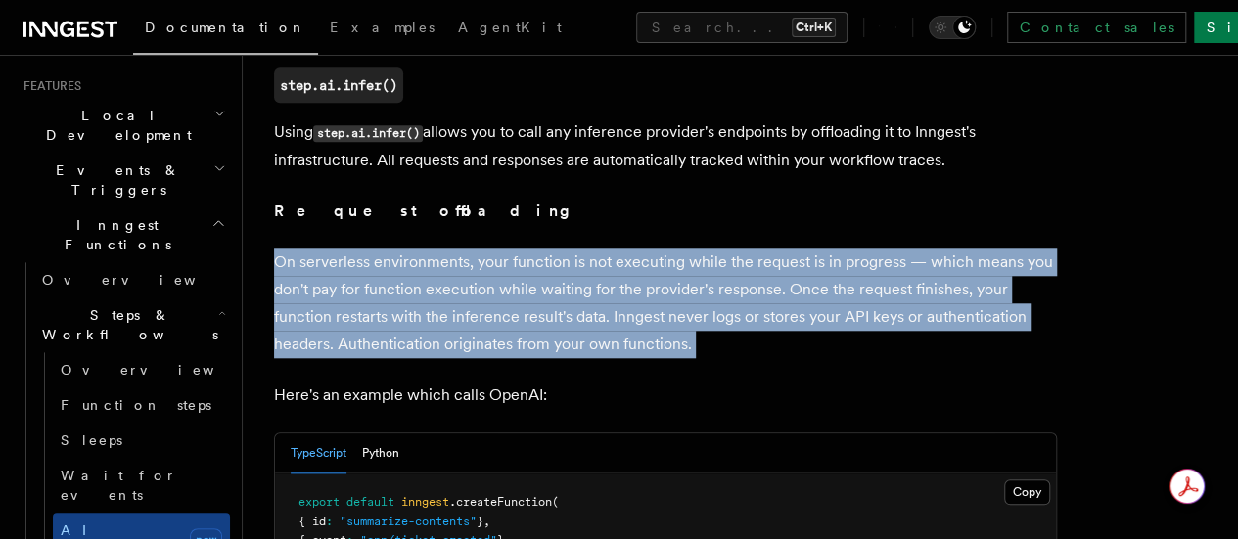
click at [479, 358] on p "On serverless environments, your function is not executing while the request is…" at bounding box center [665, 304] width 783 height 110
click at [572, 358] on p "On serverless environments, your function is not executing while the request is…" at bounding box center [665, 304] width 783 height 110
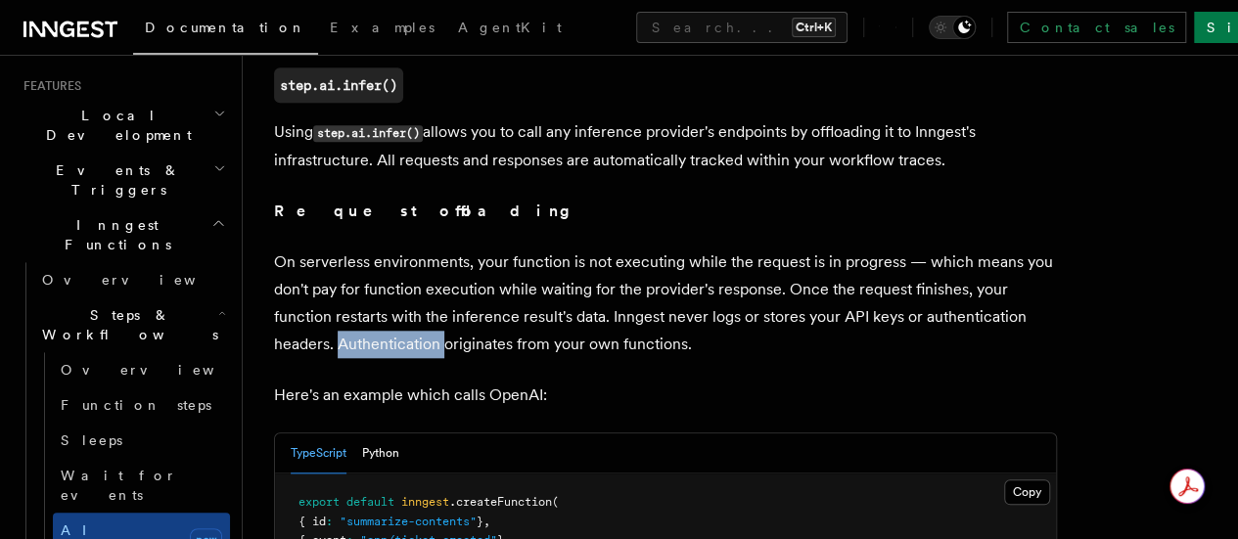
click at [572, 358] on p "On serverless environments, your function is not executing while the request is…" at bounding box center [665, 304] width 783 height 110
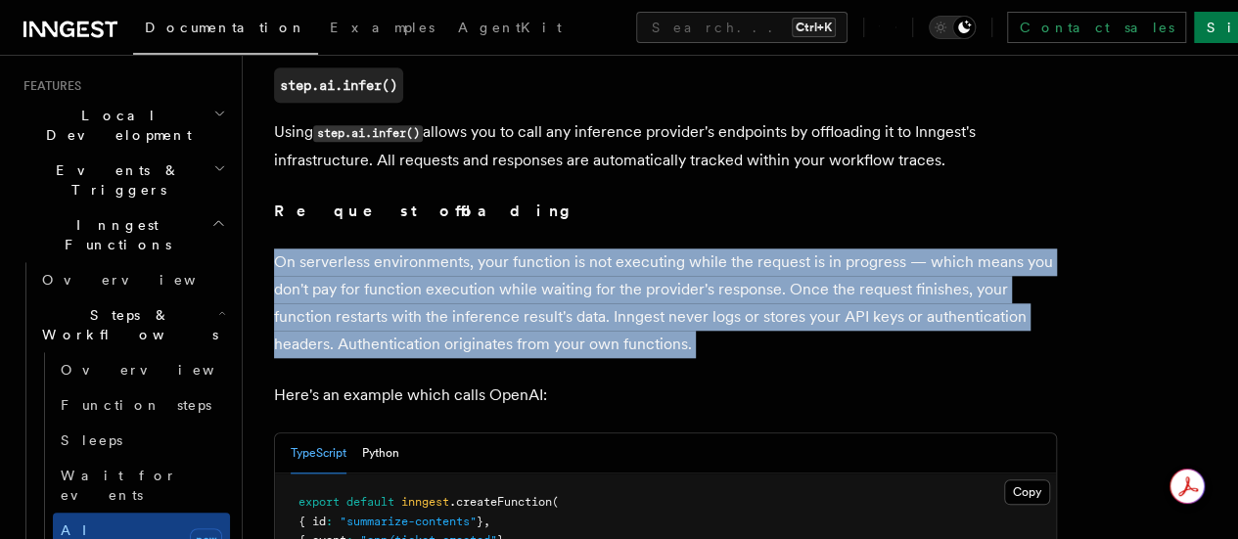
click at [572, 358] on p "On serverless environments, your function is not executing while the request is…" at bounding box center [665, 304] width 783 height 110
drag, startPoint x: 572, startPoint y: 390, endPoint x: 593, endPoint y: 377, distance: 25.0
click at [593, 358] on p "On serverless environments, your function is not executing while the request is…" at bounding box center [665, 304] width 783 height 110
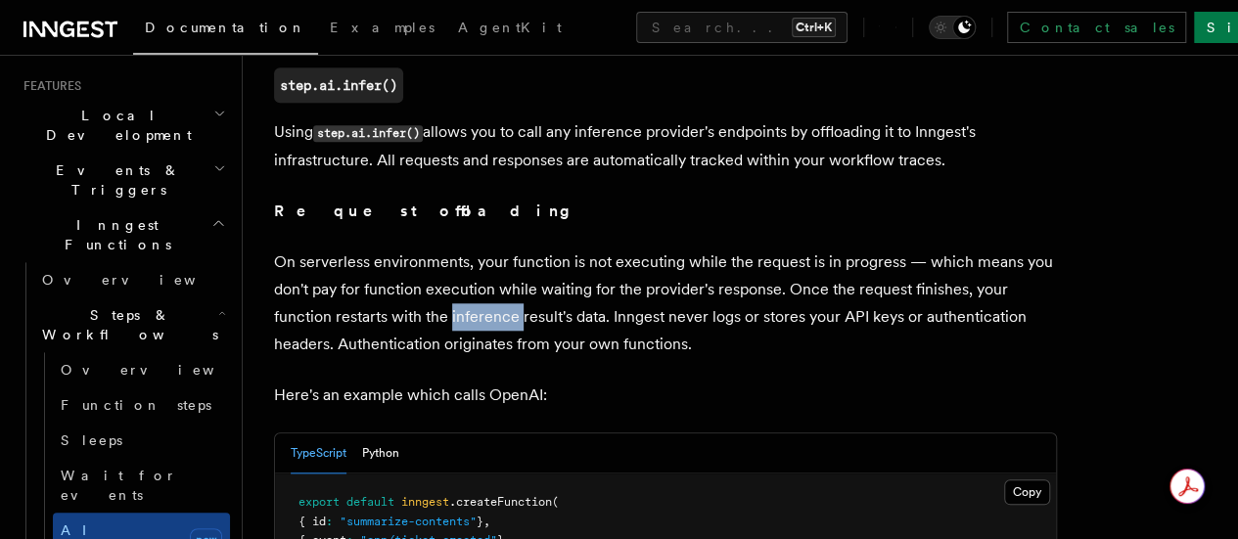
click at [593, 358] on p "On serverless environments, your function is not executing while the request is…" at bounding box center [665, 304] width 783 height 110
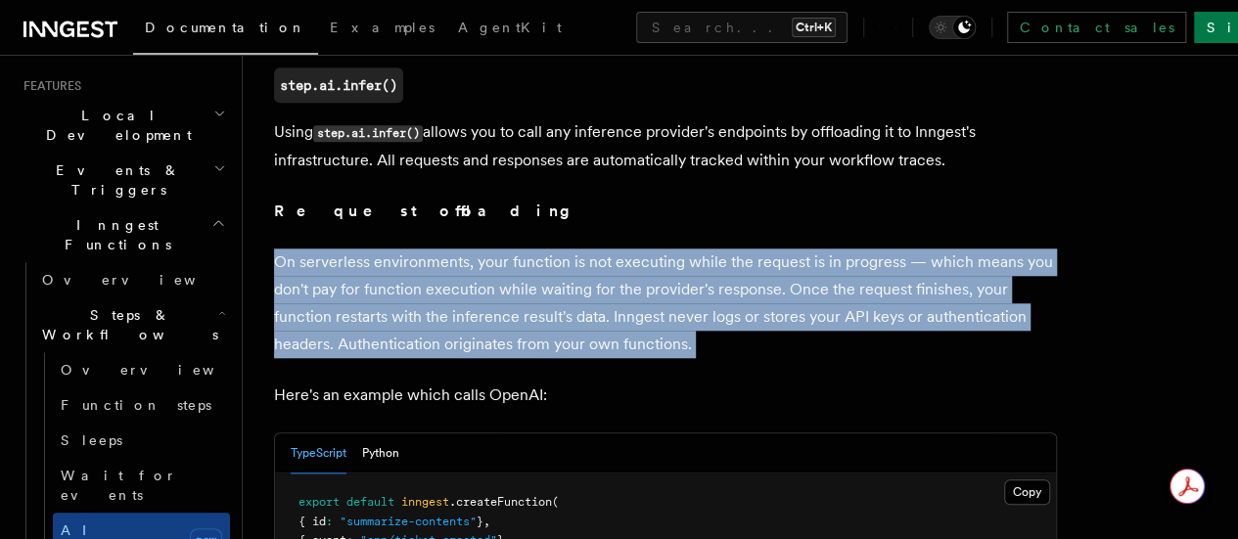
click at [593, 358] on p "On serverless environments, your function is not executing while the request is…" at bounding box center [665, 304] width 783 height 110
click at [533, 358] on p "On serverless environments, your function is not executing while the request is…" at bounding box center [665, 304] width 783 height 110
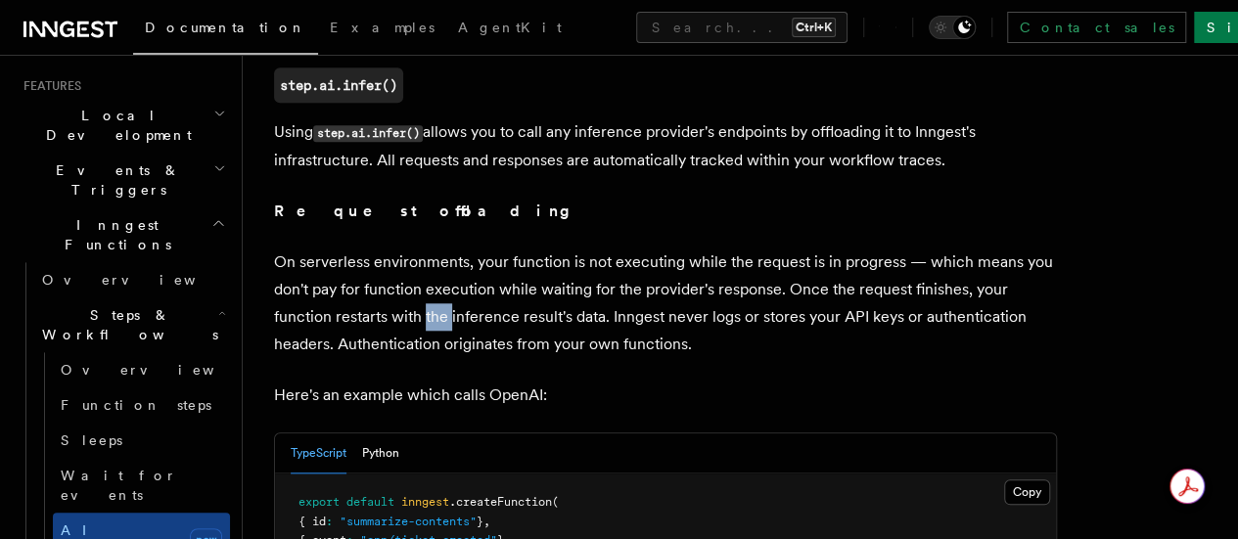
click at [533, 358] on p "On serverless environments, your function is not executing while the request is…" at bounding box center [665, 304] width 783 height 110
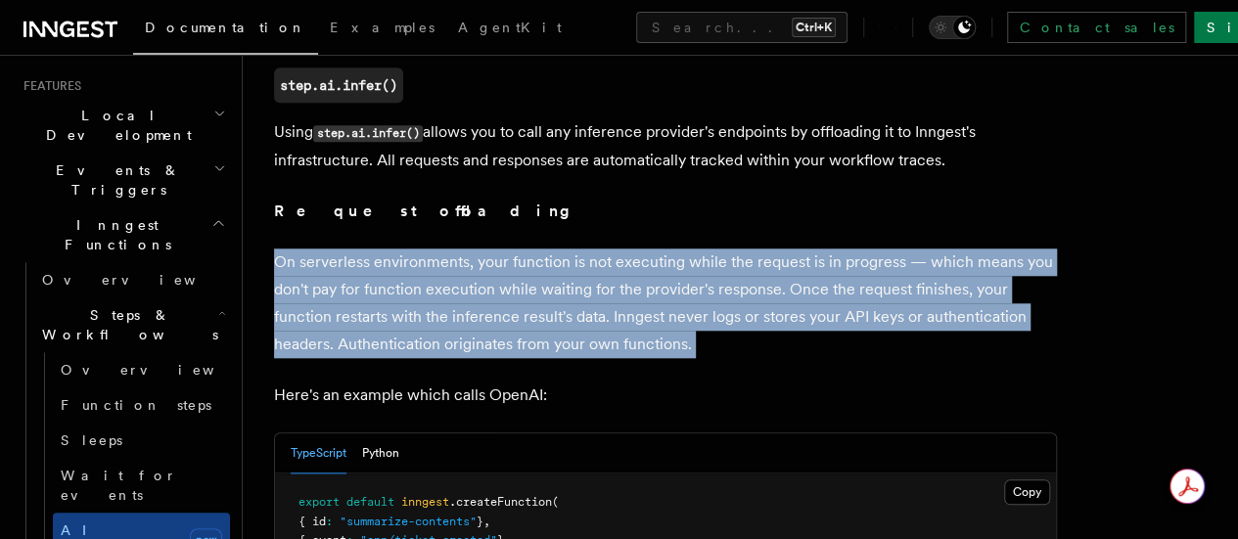
click at [533, 358] on p "On serverless environments, your function is not executing while the request is…" at bounding box center [665, 304] width 783 height 110
click at [516, 358] on p "On serverless environments, your function is not executing while the request is…" at bounding box center [665, 304] width 783 height 110
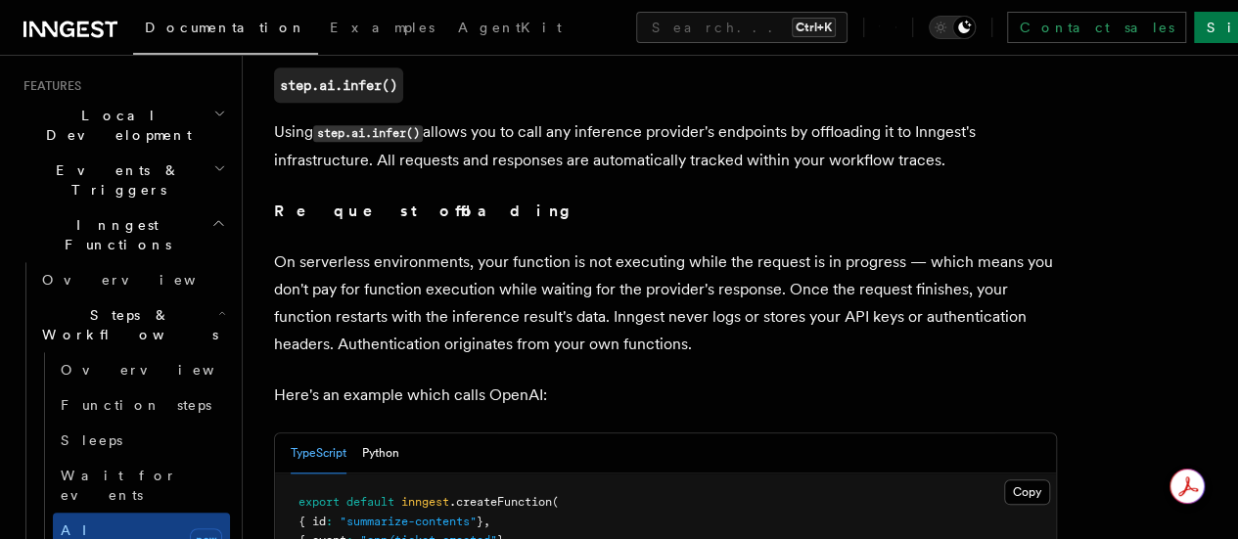
click at [554, 358] on p "On serverless environments, your function is not executing while the request is…" at bounding box center [665, 304] width 783 height 110
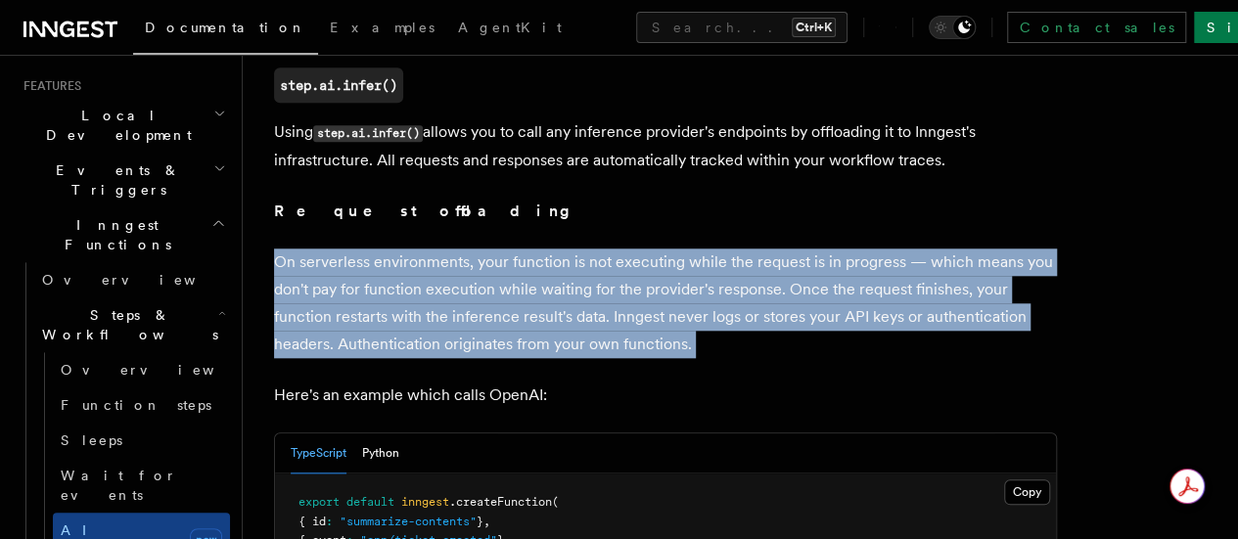
click at [554, 358] on p "On serverless environments, your function is not executing while the request is…" at bounding box center [665, 304] width 783 height 110
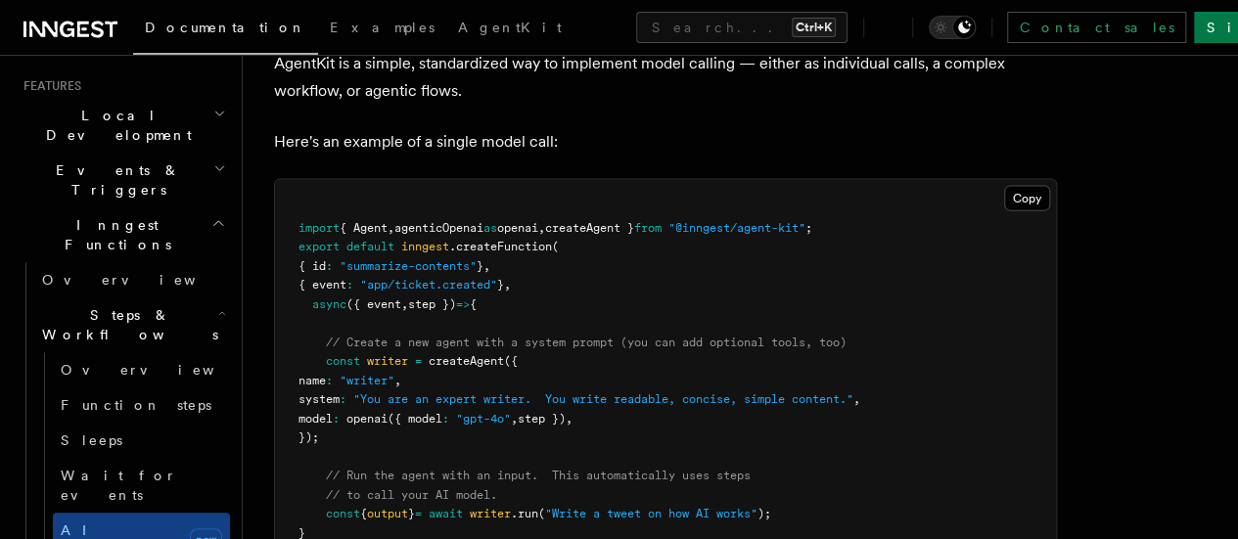
scroll to position [5830, 0]
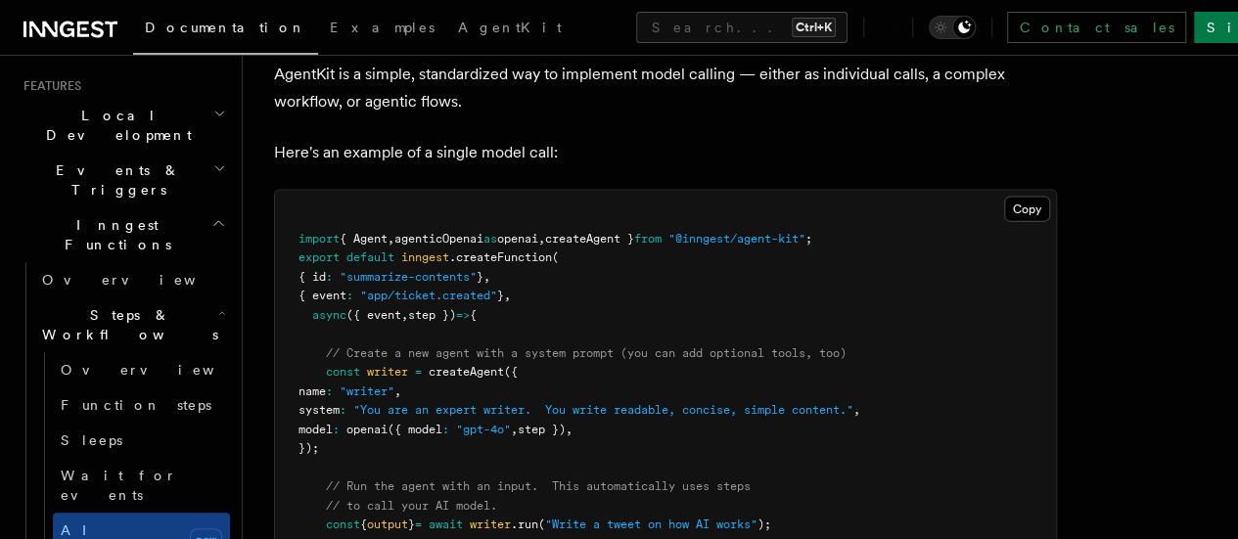
click at [529, 116] on p "AgentKit is a simple, standardized way to implement model calling — either as i…" at bounding box center [665, 88] width 783 height 55
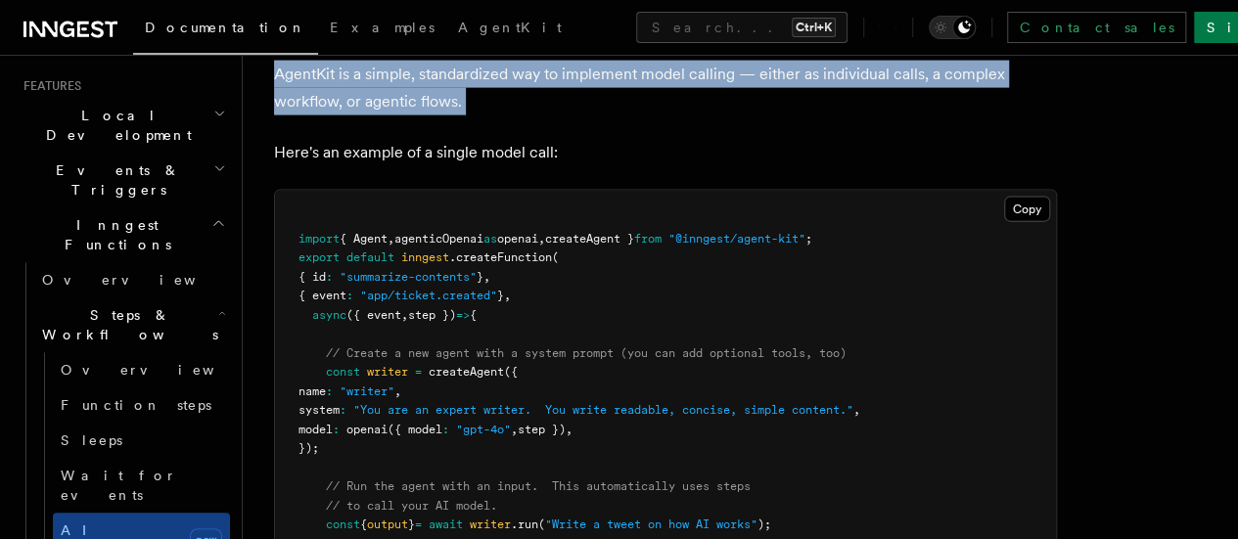
click at [529, 116] on p "AgentKit is a simple, standardized way to implement model calling — either as i…" at bounding box center [665, 88] width 783 height 55
click at [536, 116] on p "AgentKit is a simple, standardized way to implement model calling — either as i…" at bounding box center [665, 88] width 783 height 55
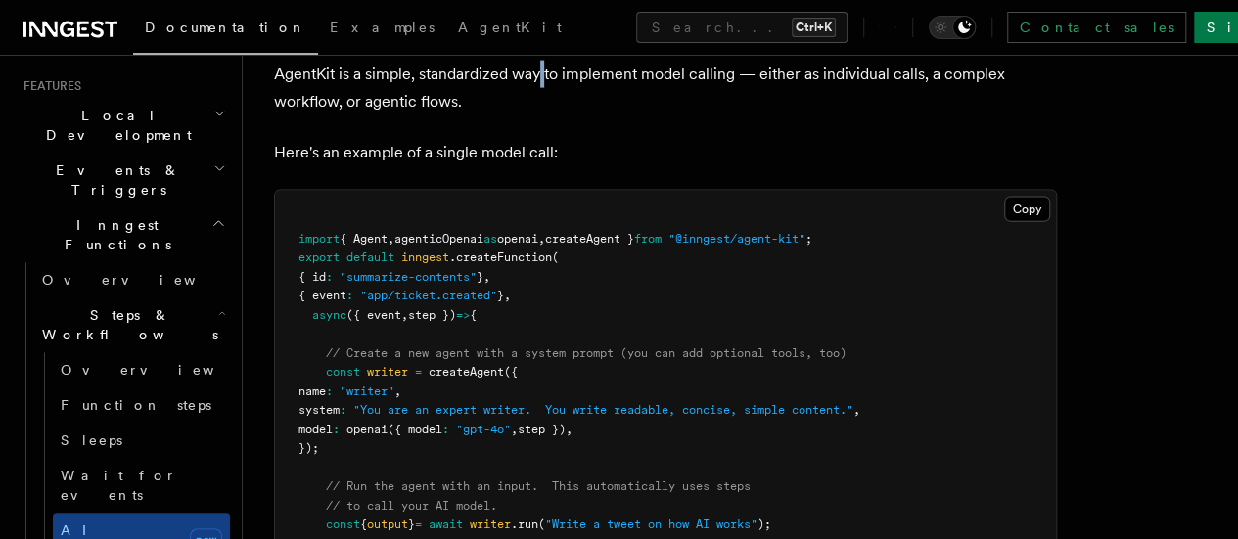
click at [536, 116] on p "AgentKit is a simple, standardized way to implement model calling — either as i…" at bounding box center [665, 88] width 783 height 55
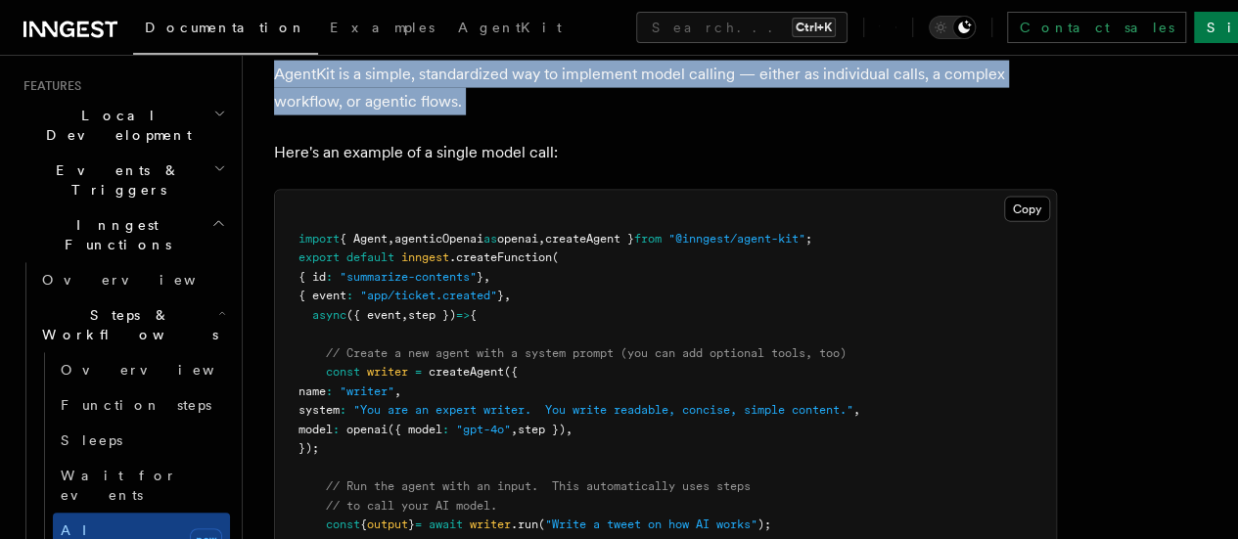
click at [536, 116] on p "AgentKit is a simple, standardized way to implement model calling — either as i…" at bounding box center [665, 88] width 783 height 55
click at [540, 116] on p "AgentKit is a simple, standardized way to implement model calling — either as i…" at bounding box center [665, 88] width 783 height 55
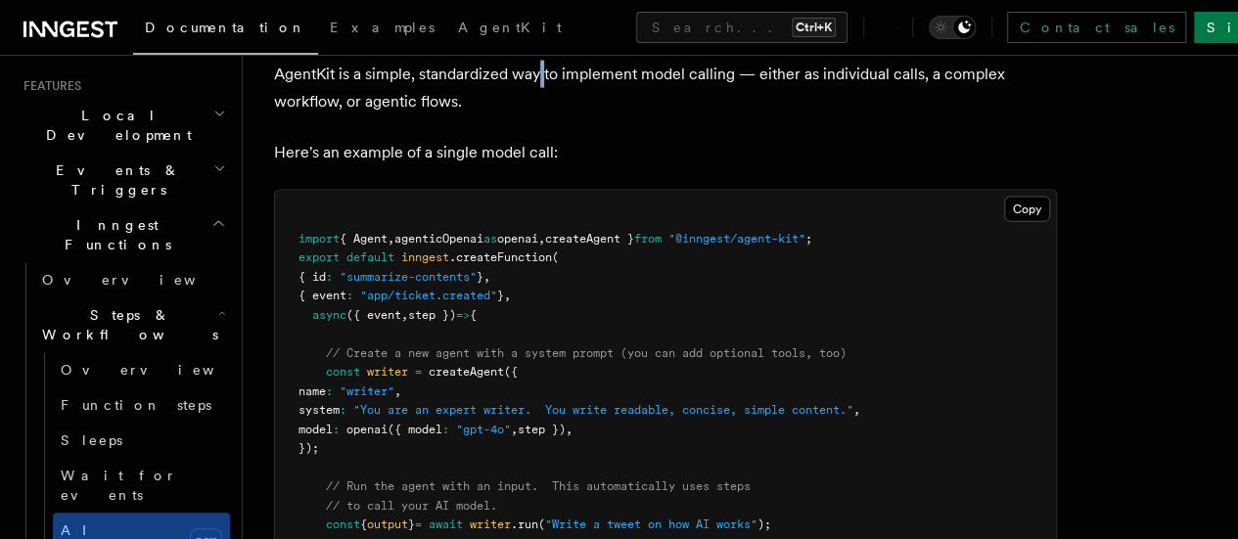
click at [540, 116] on p "AgentKit is a simple, standardized way to implement model calling — either as i…" at bounding box center [665, 88] width 783 height 55
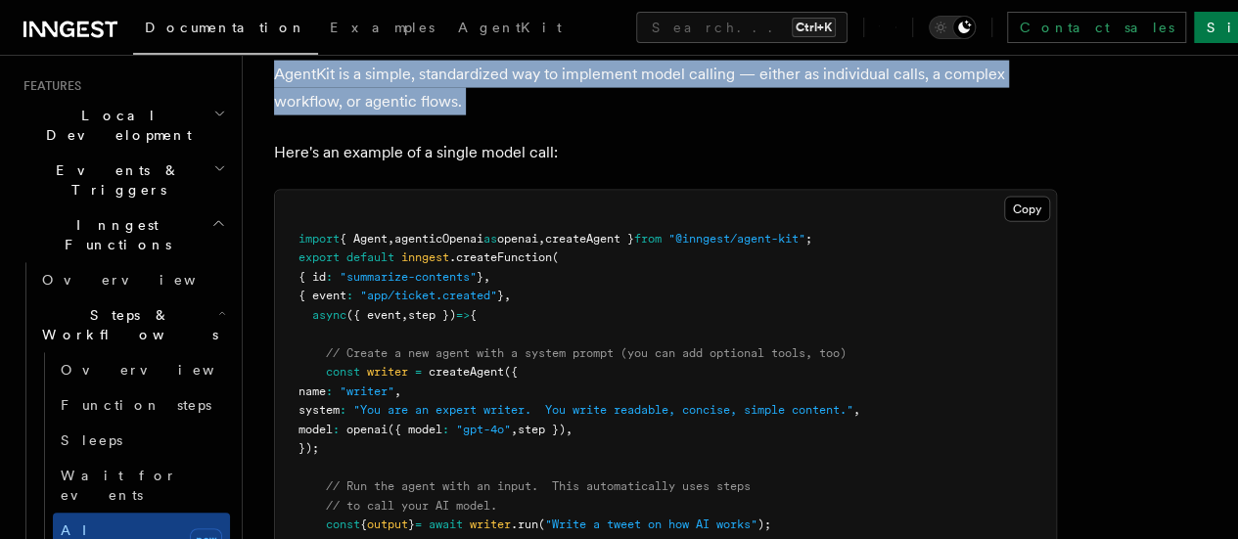
click at [540, 116] on p "AgentKit is a simple, standardized way to implement model calling — either as i…" at bounding box center [665, 88] width 783 height 55
click at [597, 116] on p "AgentKit is a simple, standardized way to implement model calling — either as i…" at bounding box center [665, 88] width 783 height 55
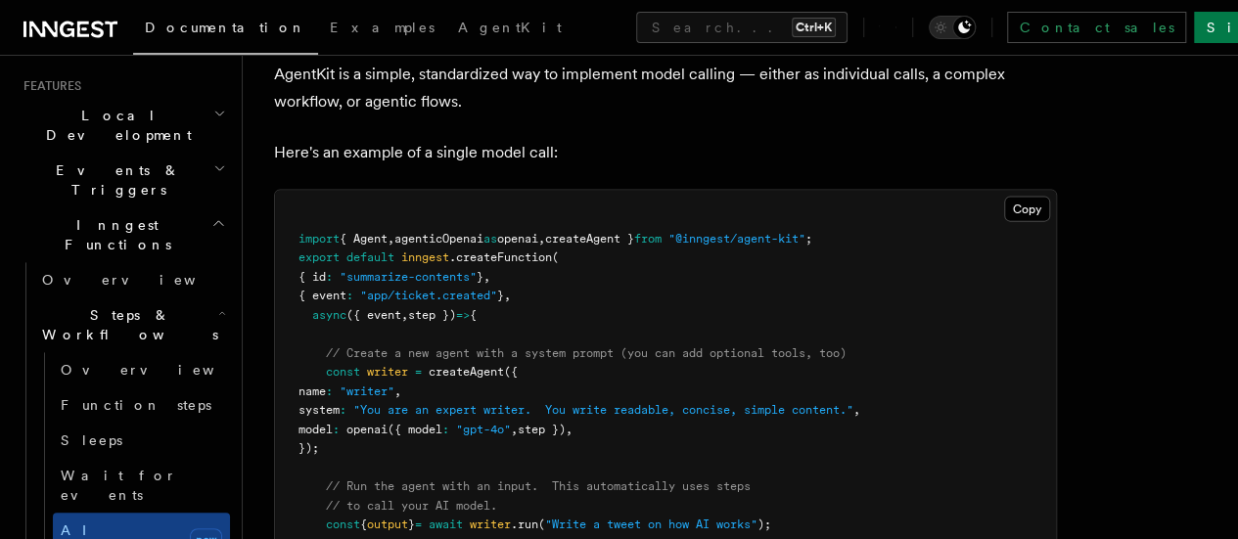
click at [597, 116] on p "AgentKit is a simple, standardized way to implement model calling — either as i…" at bounding box center [665, 88] width 783 height 55
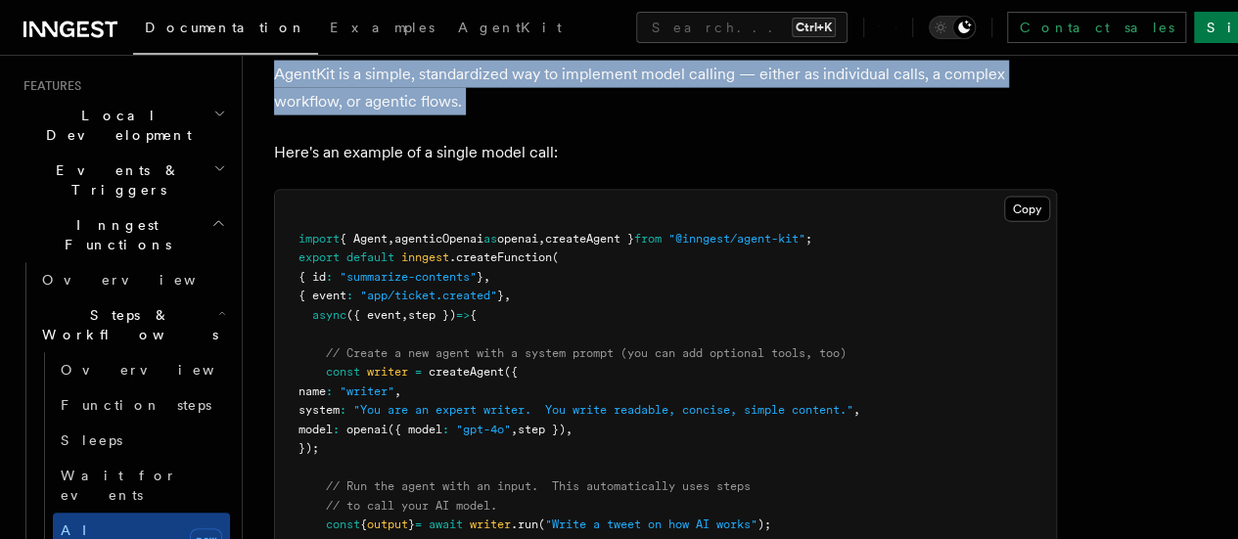
click at [597, 116] on p "AgentKit is a simple, standardized way to implement model calling — either as i…" at bounding box center [665, 88] width 783 height 55
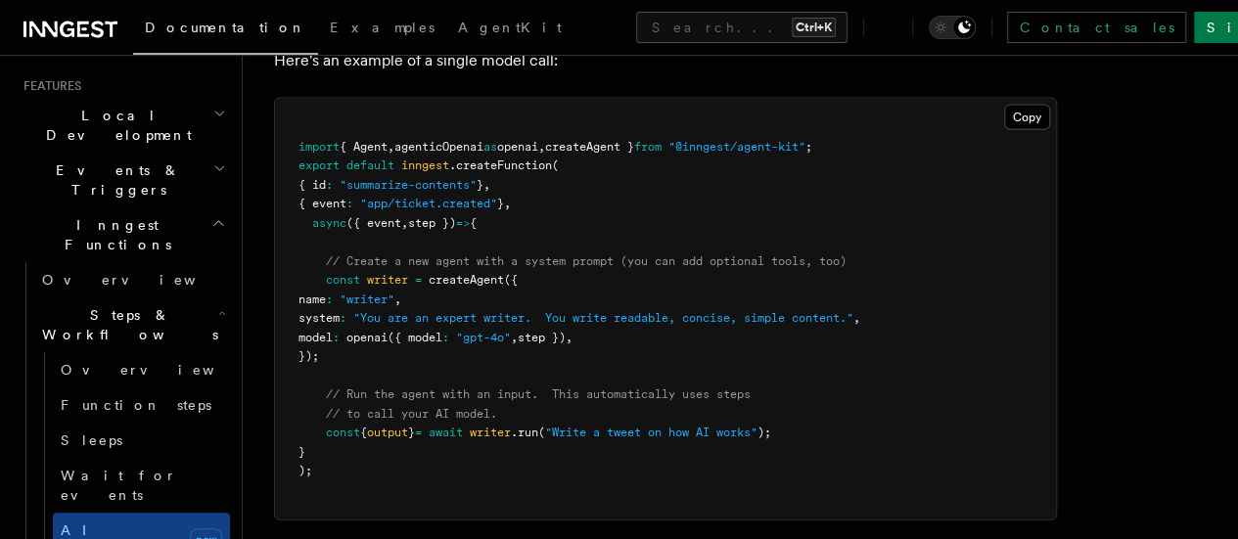
scroll to position [5940, 0]
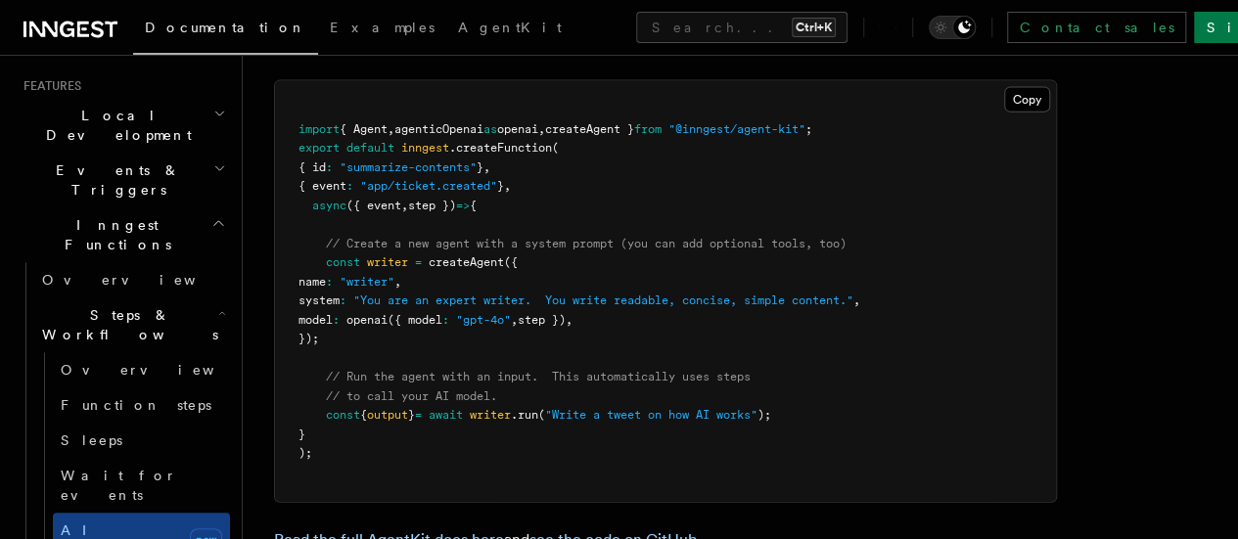
click at [607, 136] on span "createAgent }" at bounding box center [589, 129] width 89 height 14
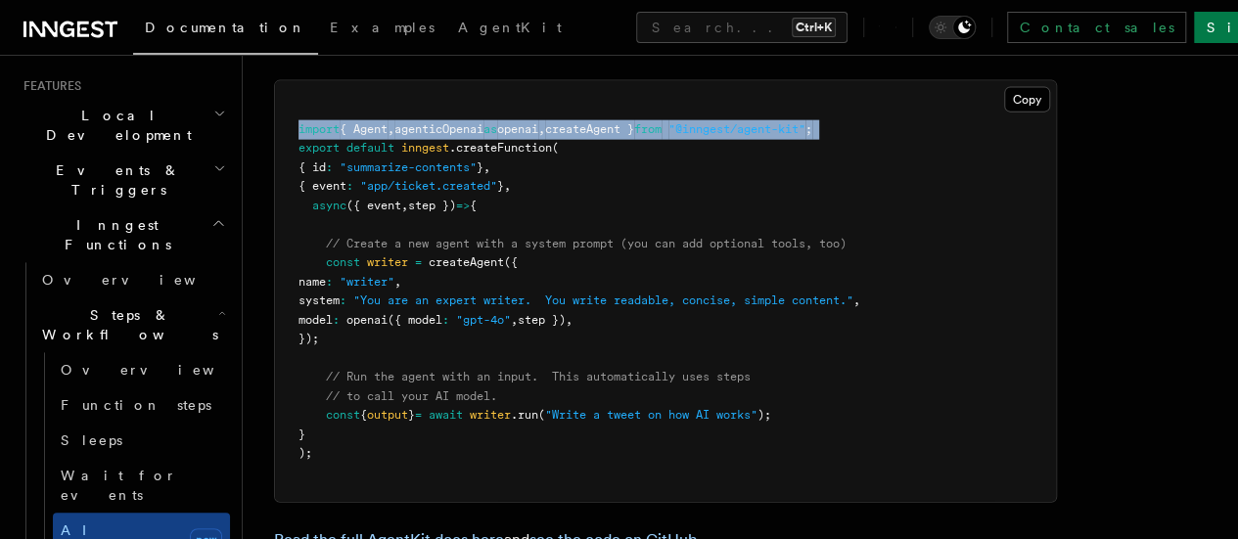
click at [607, 136] on span "createAgent }" at bounding box center [589, 129] width 89 height 14
copy code "import { Agent , agenticOpenai as openai , createAgent } from "@inngest/agent-k…"
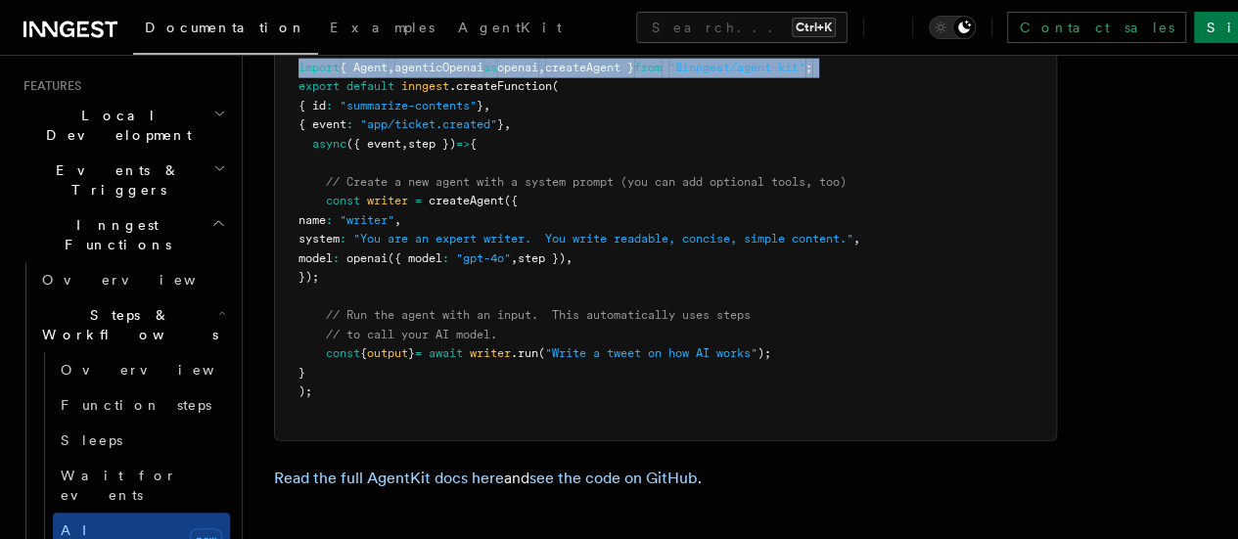
scroll to position [6003, 0]
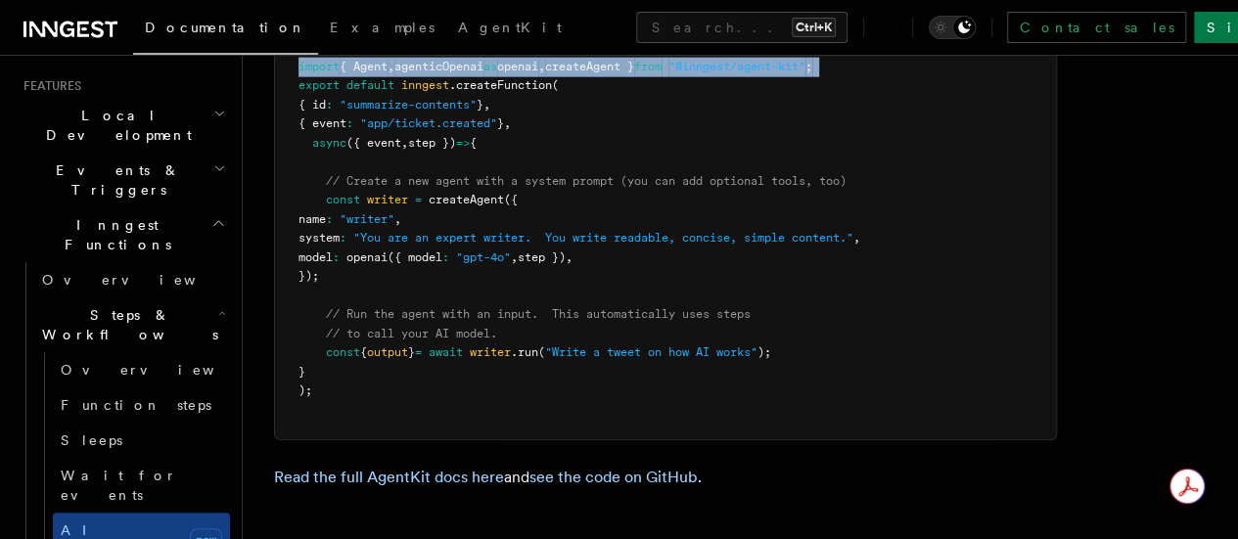
drag, startPoint x: 327, startPoint y: 289, endPoint x: 381, endPoint y: 365, distance: 93.4
click at [381, 365] on pre "import { Agent , agenticOpenai as openai , createAgent } from "@inngest/agent-k…" at bounding box center [665, 229] width 781 height 421
copy code "const writer = createAgent ({ name : "writer" , system : "You are an expert wri…"
